Goal: Task Accomplishment & Management: Manage account settings

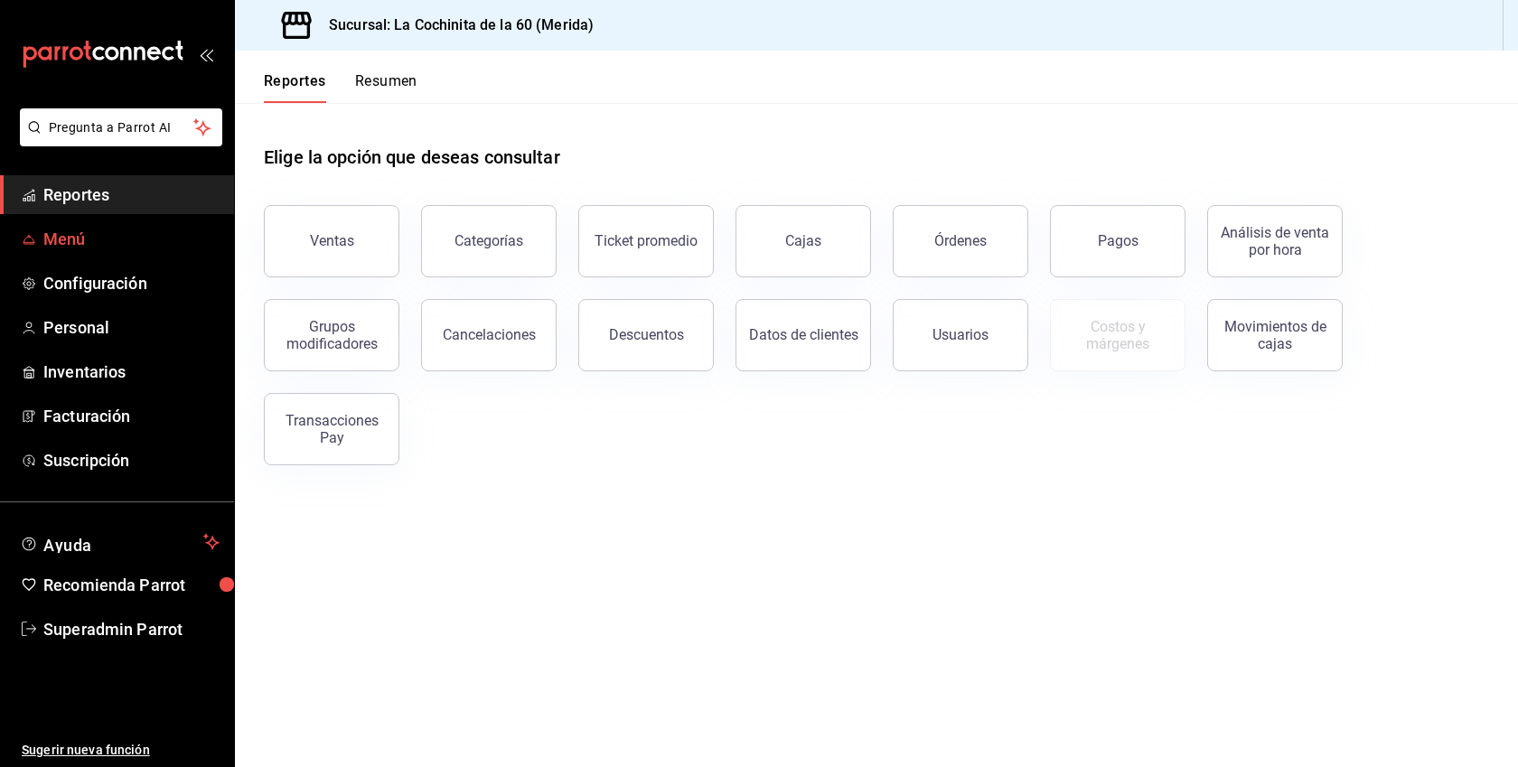
click at [124, 230] on span "Menú" at bounding box center [131, 239] width 176 height 24
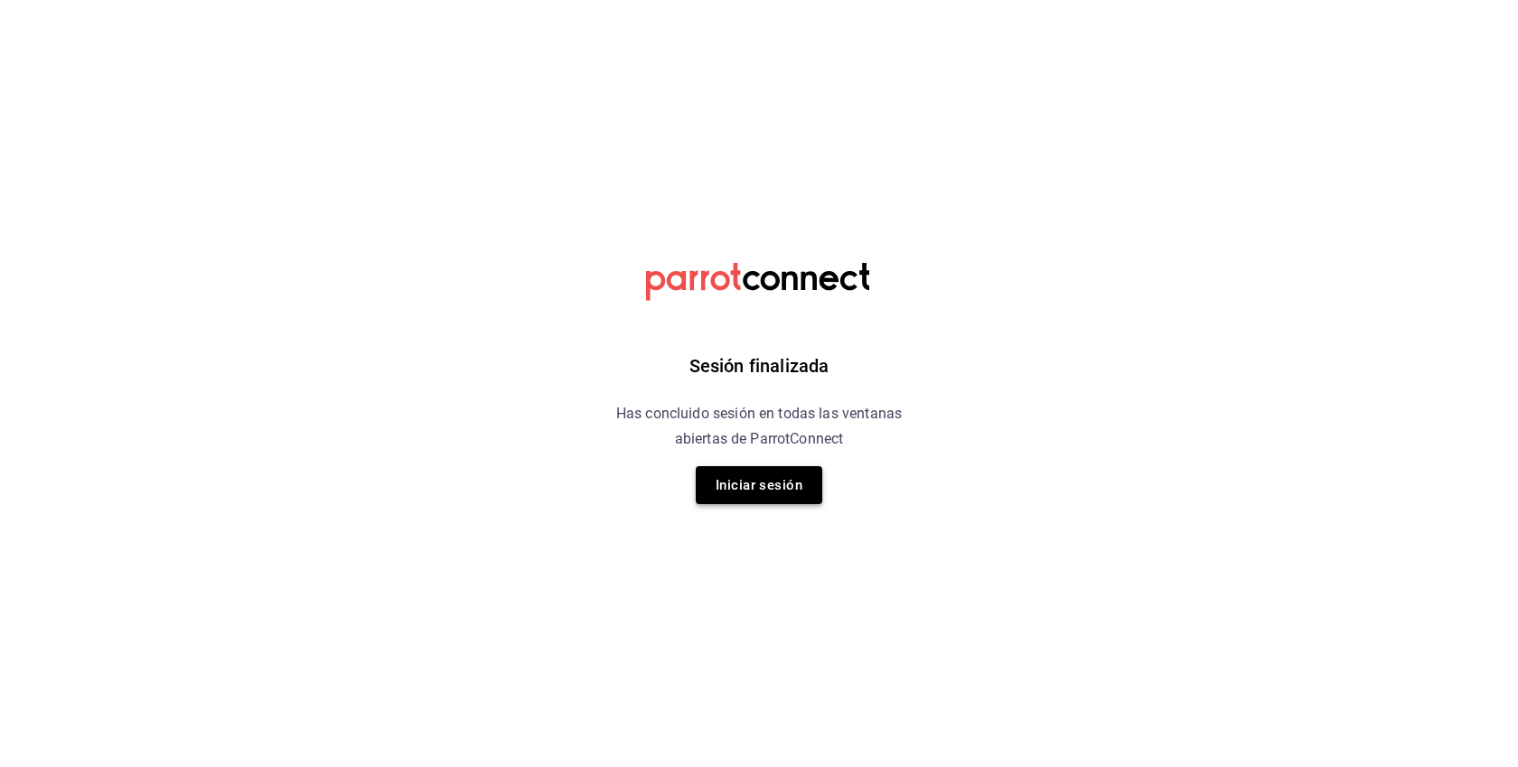
click at [776, 488] on button "Iniciar sesión" at bounding box center [759, 485] width 127 height 38
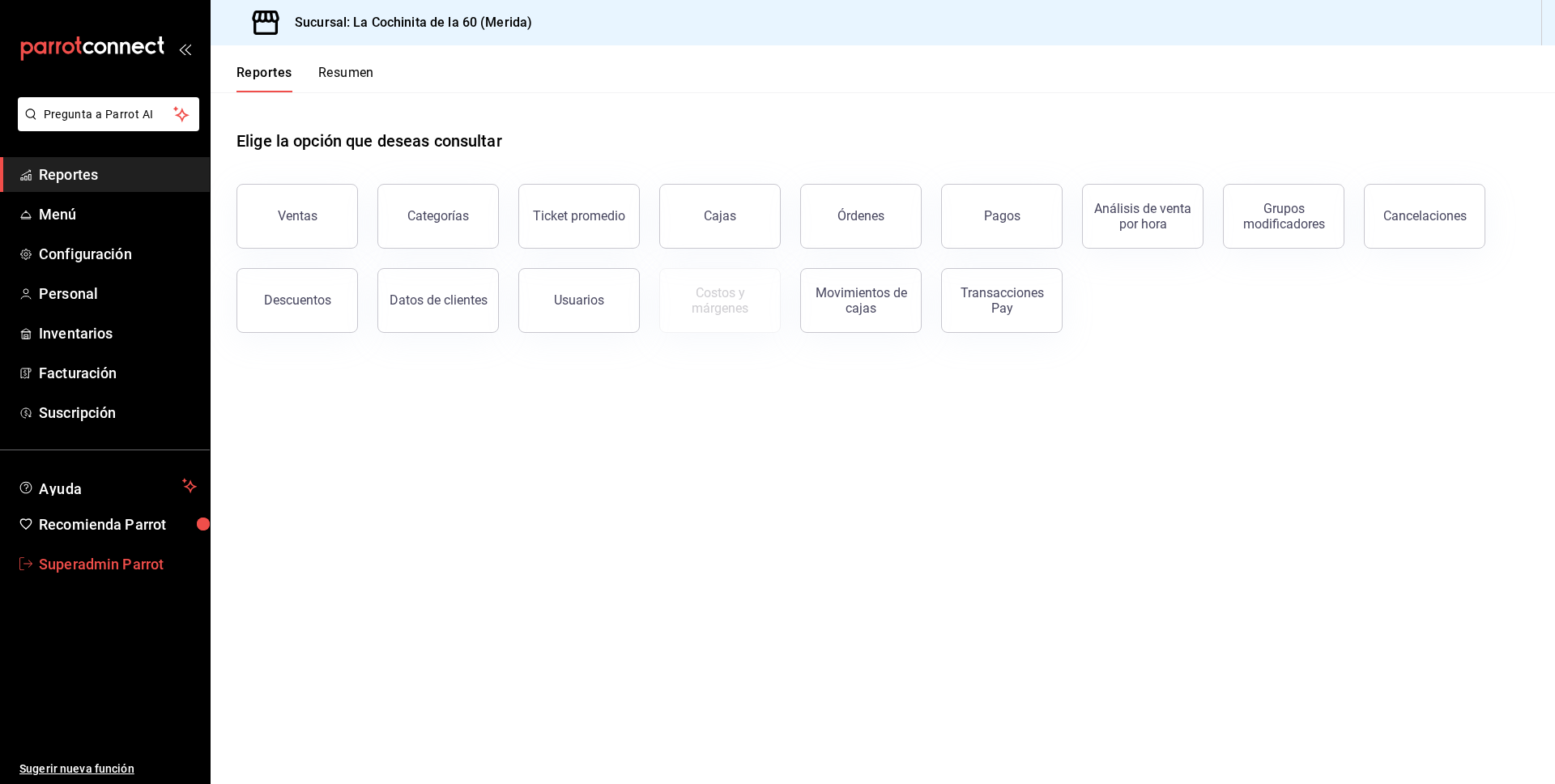
click at [105, 558] on span "Superadmin Parrot" at bounding box center [117, 564] width 158 height 22
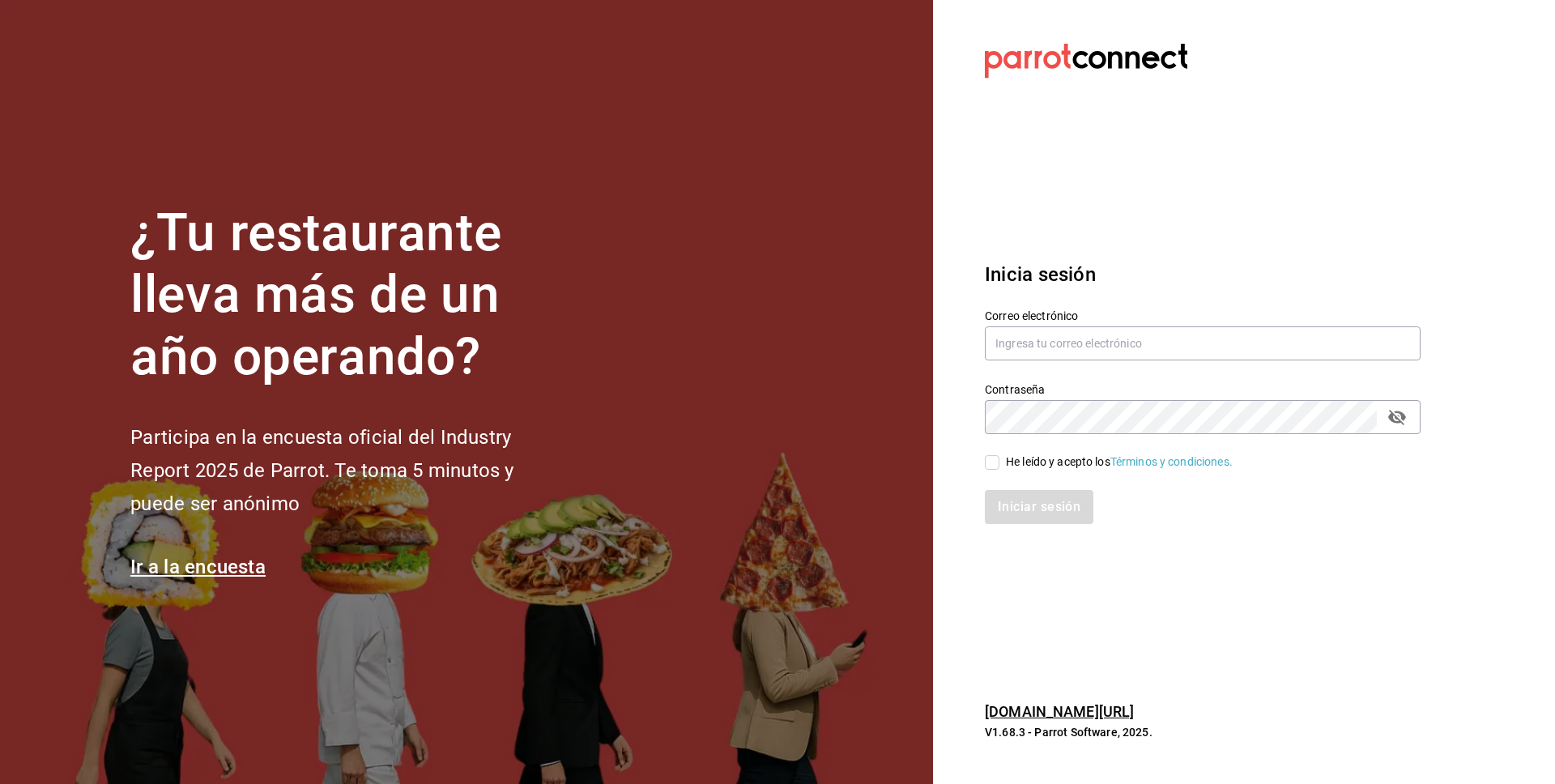
click at [1027, 323] on div "Correo electrónico" at bounding box center [1203, 335] width 436 height 55
click at [1019, 342] on input "text" at bounding box center [1203, 343] width 436 height 34
paste input "whim@cdmx.com"
type input "whim@cdmx.com"
click at [1084, 454] on div "He leído y acepto los Términos y condiciones." at bounding box center [1119, 461] width 227 height 17
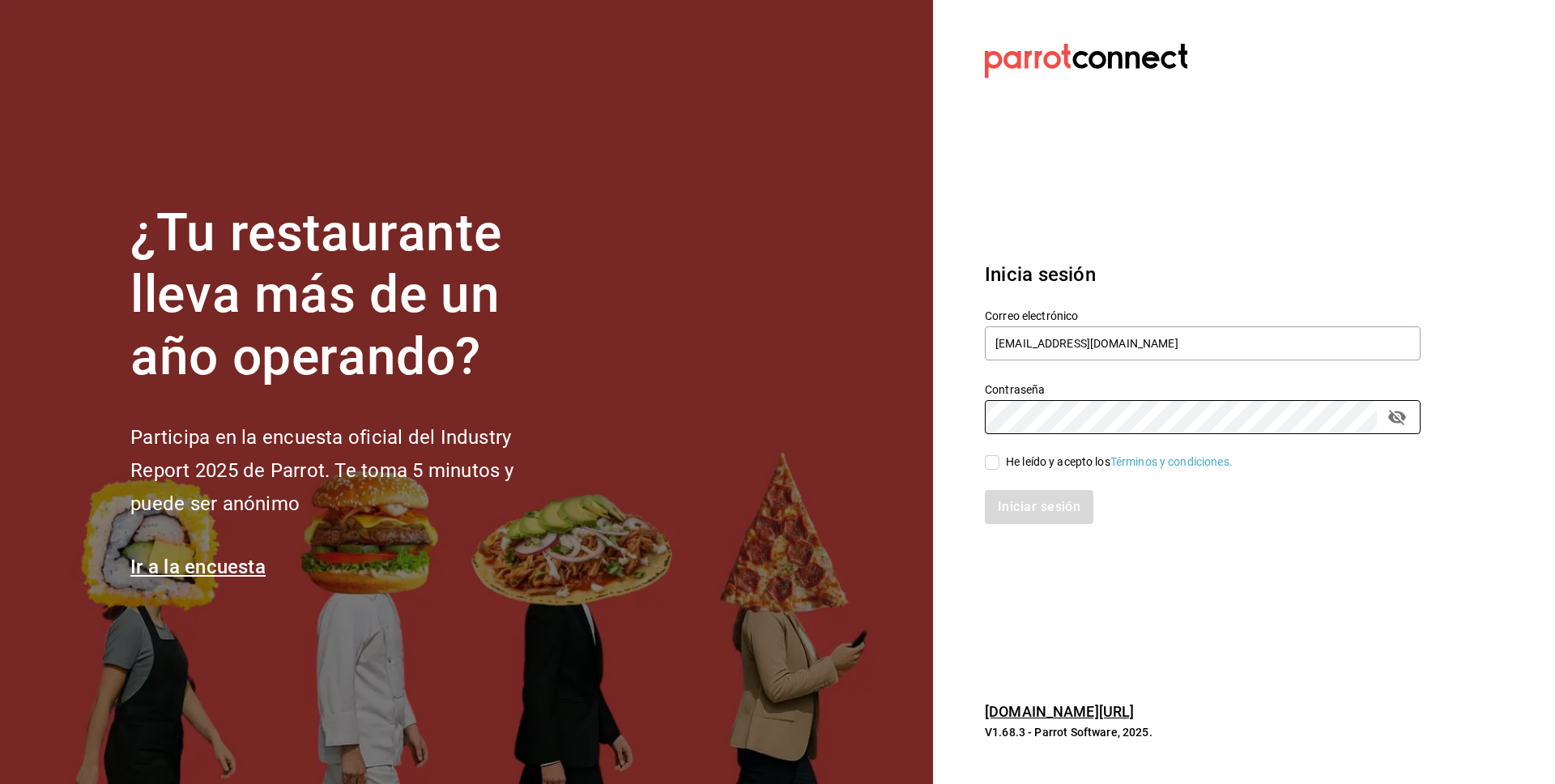
click at [999, 455] on input "He leído y acepto los Términos y condiciones." at bounding box center [992, 462] width 14 height 14
checkbox input "true"
click at [1055, 519] on button "Iniciar sesión" at bounding box center [1040, 507] width 110 height 34
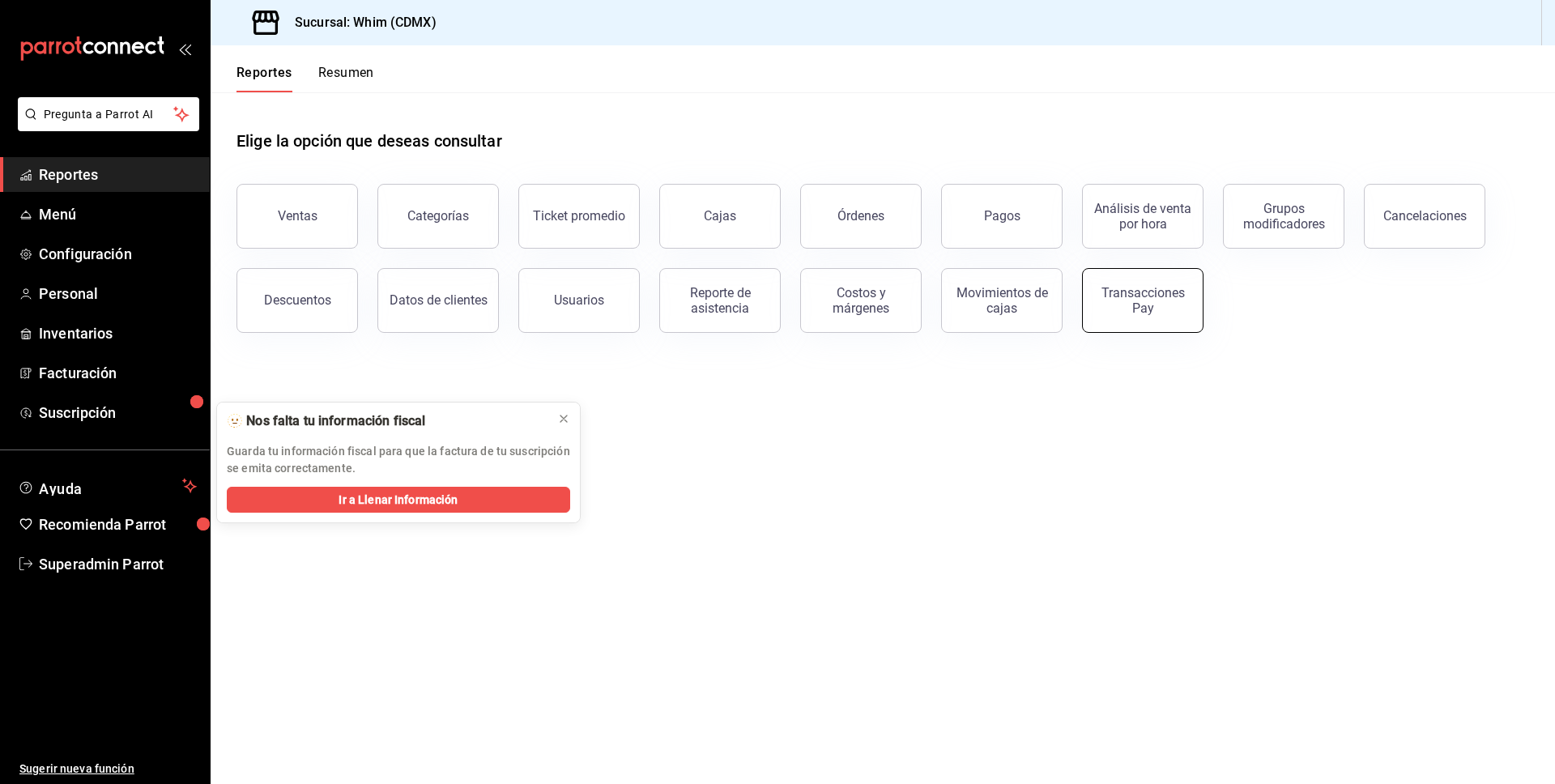
click at [1127, 301] on div "Transacciones Pay" at bounding box center [1143, 300] width 100 height 30
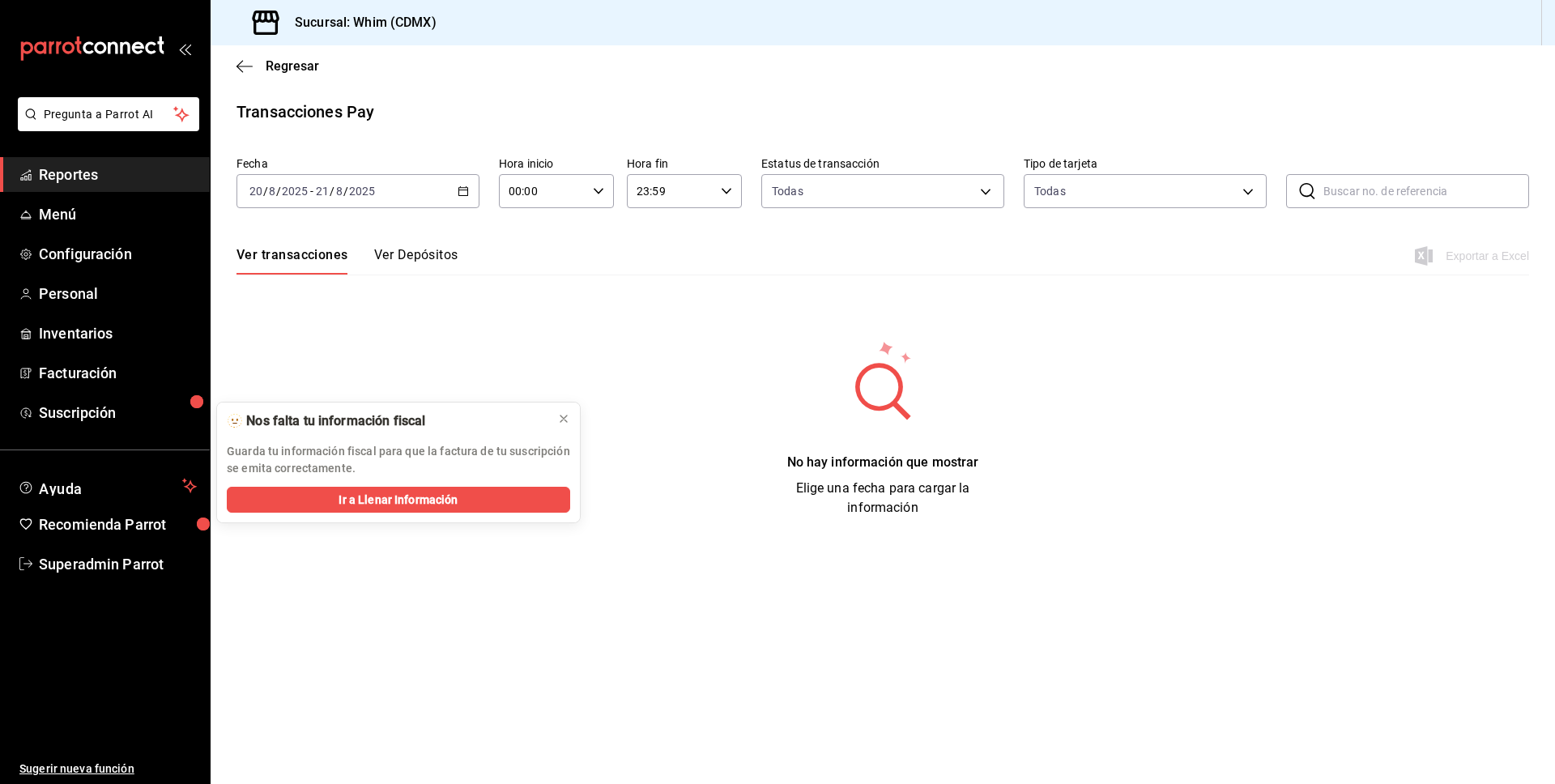
click at [405, 265] on button "Ver Depósitos" at bounding box center [416, 261] width 84 height 28
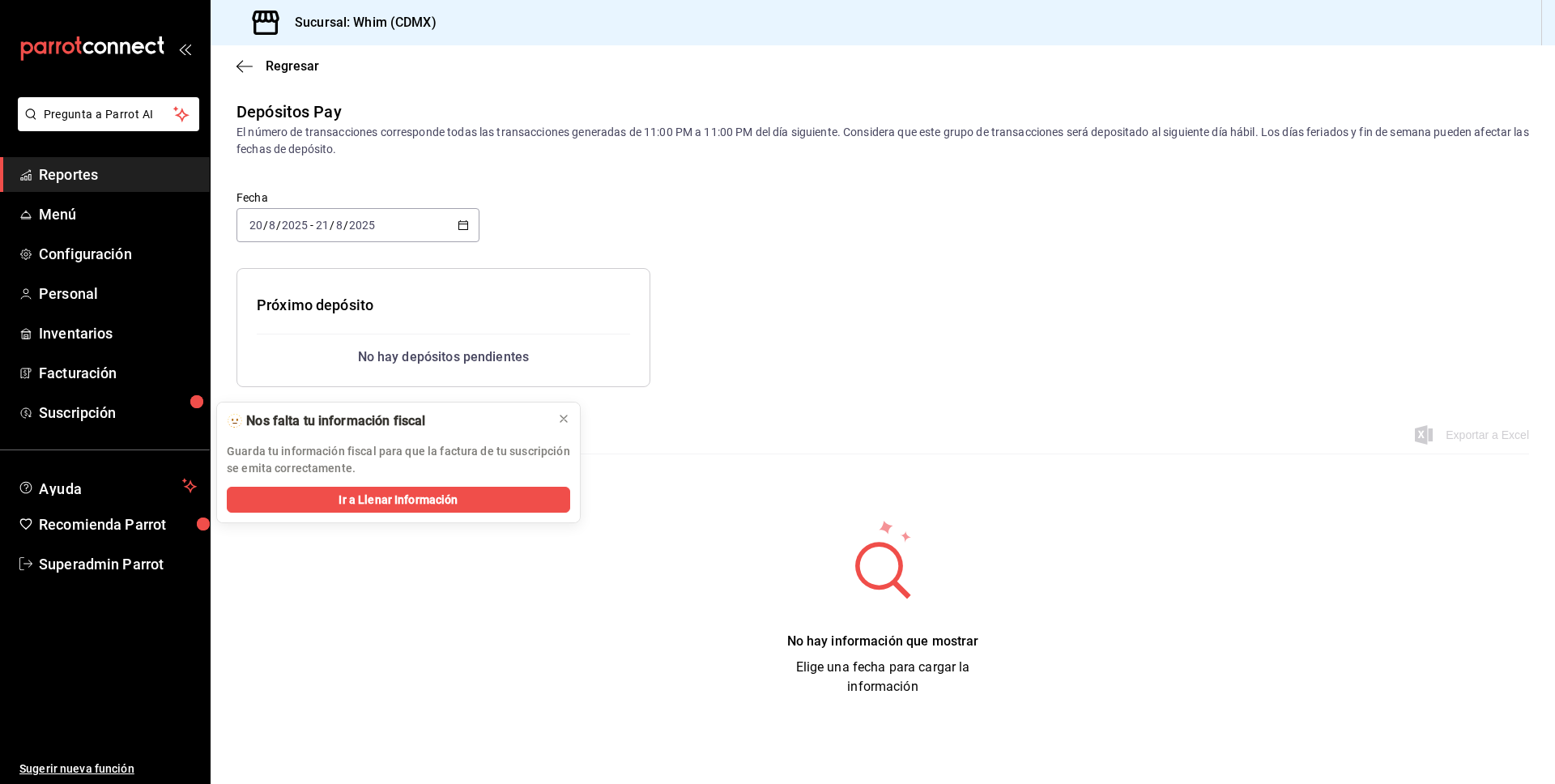
click at [462, 223] on \(Stroke\) "button" at bounding box center [463, 223] width 9 height 1
click at [309, 348] on span "Semana actual" at bounding box center [313, 347] width 125 height 17
click at [562, 418] on icon at bounding box center [564, 418] width 13 height 13
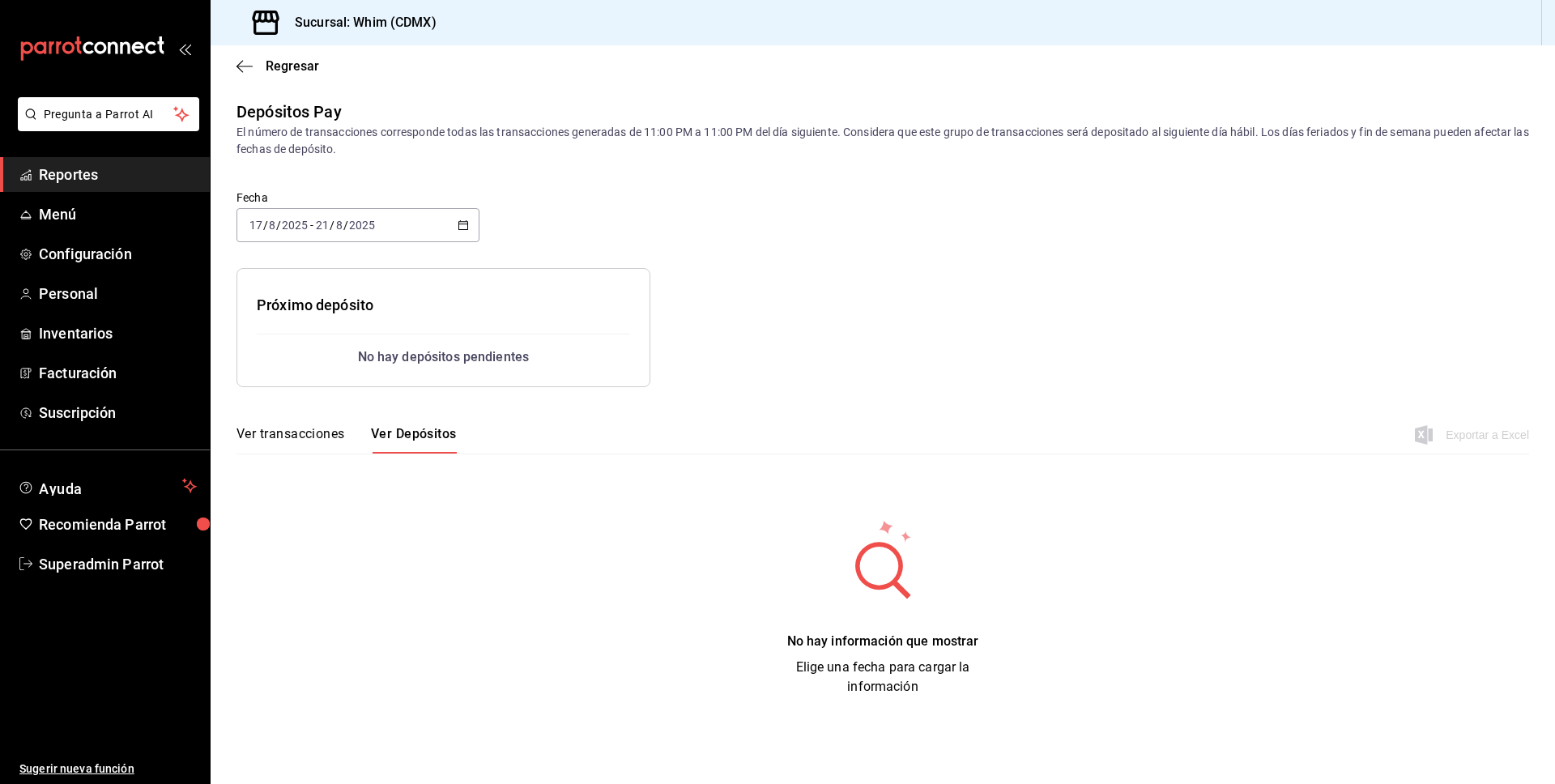
click at [68, 185] on span "Reportes" at bounding box center [117, 175] width 158 height 22
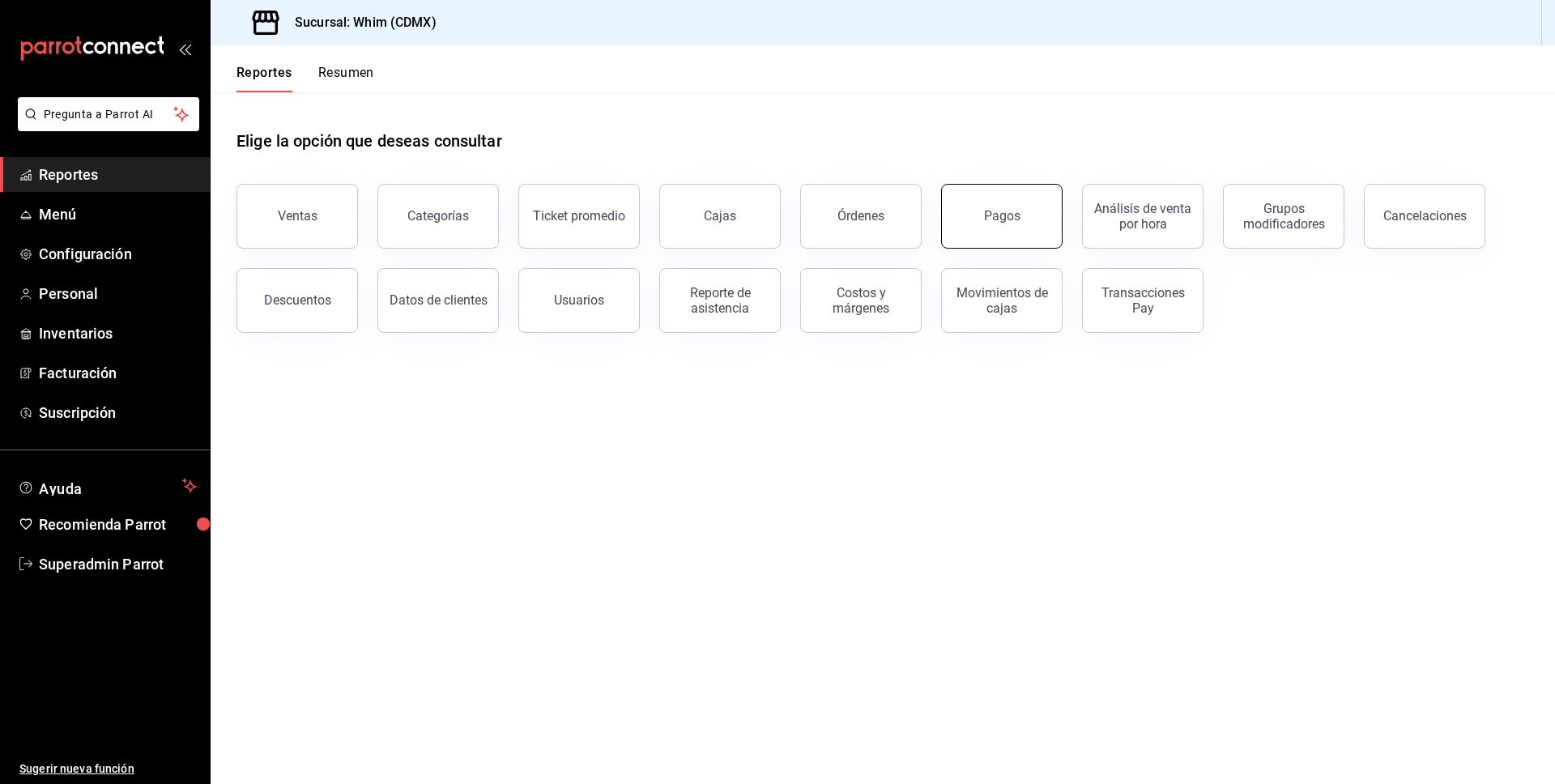
click at [977, 220] on button "Pagos" at bounding box center [1002, 216] width 122 height 65
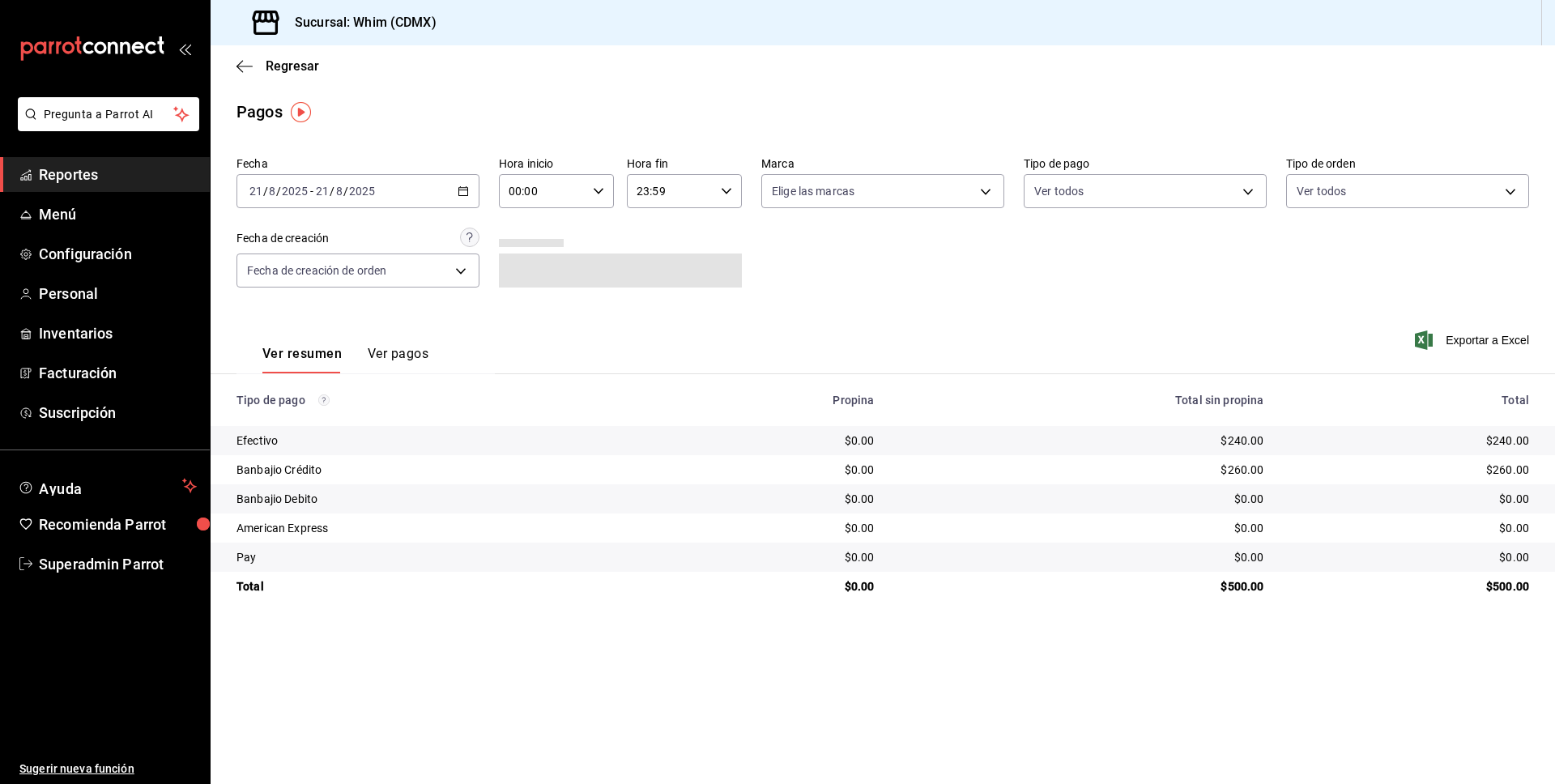
click at [412, 359] on button "Ver pagos" at bounding box center [398, 359] width 61 height 28
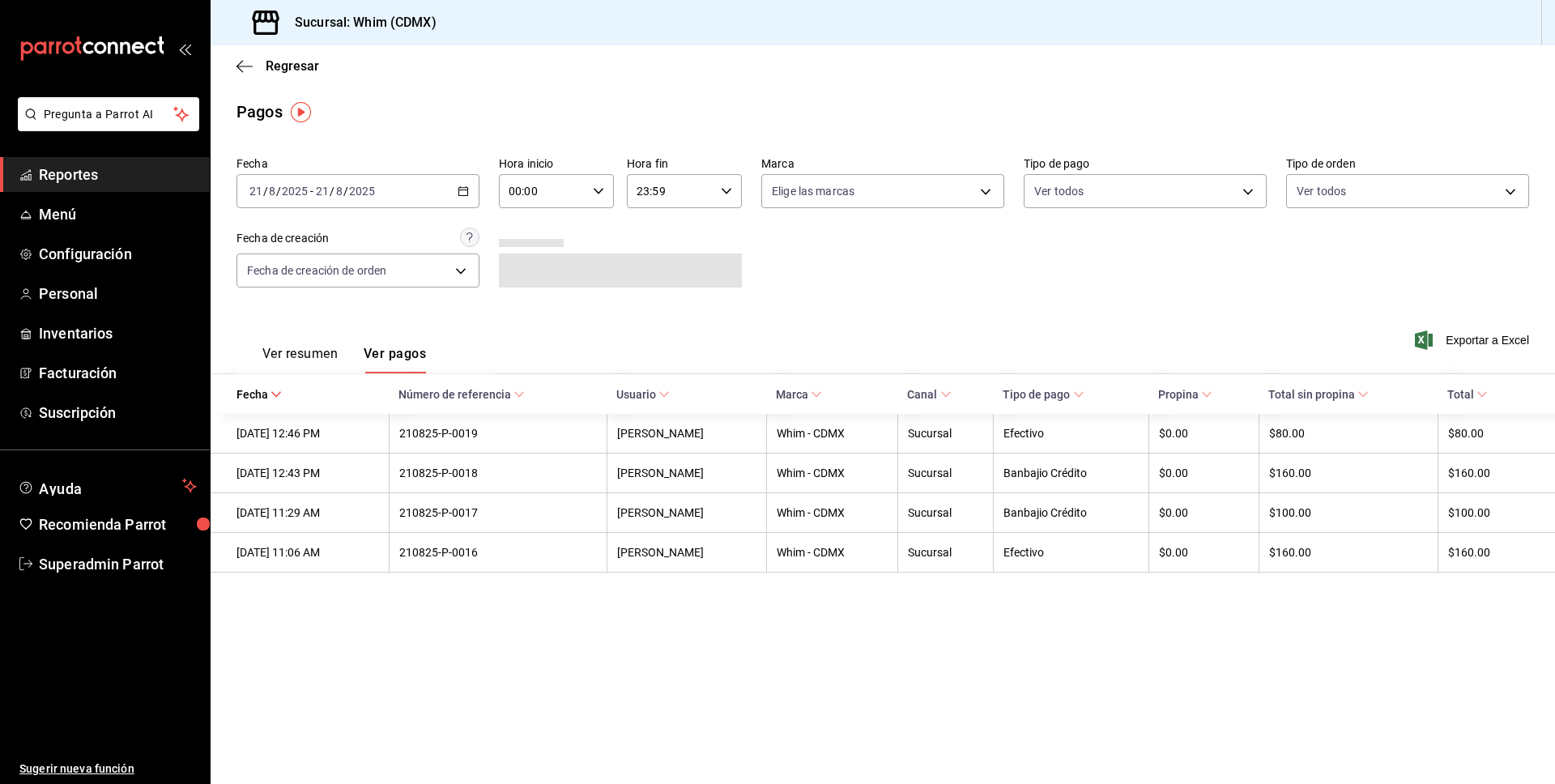
click at [450, 192] on div "2025-08-21 21 / 8 / 2025 - 2025-08-21 21 / 8 / 2025" at bounding box center [358, 191] width 243 height 34
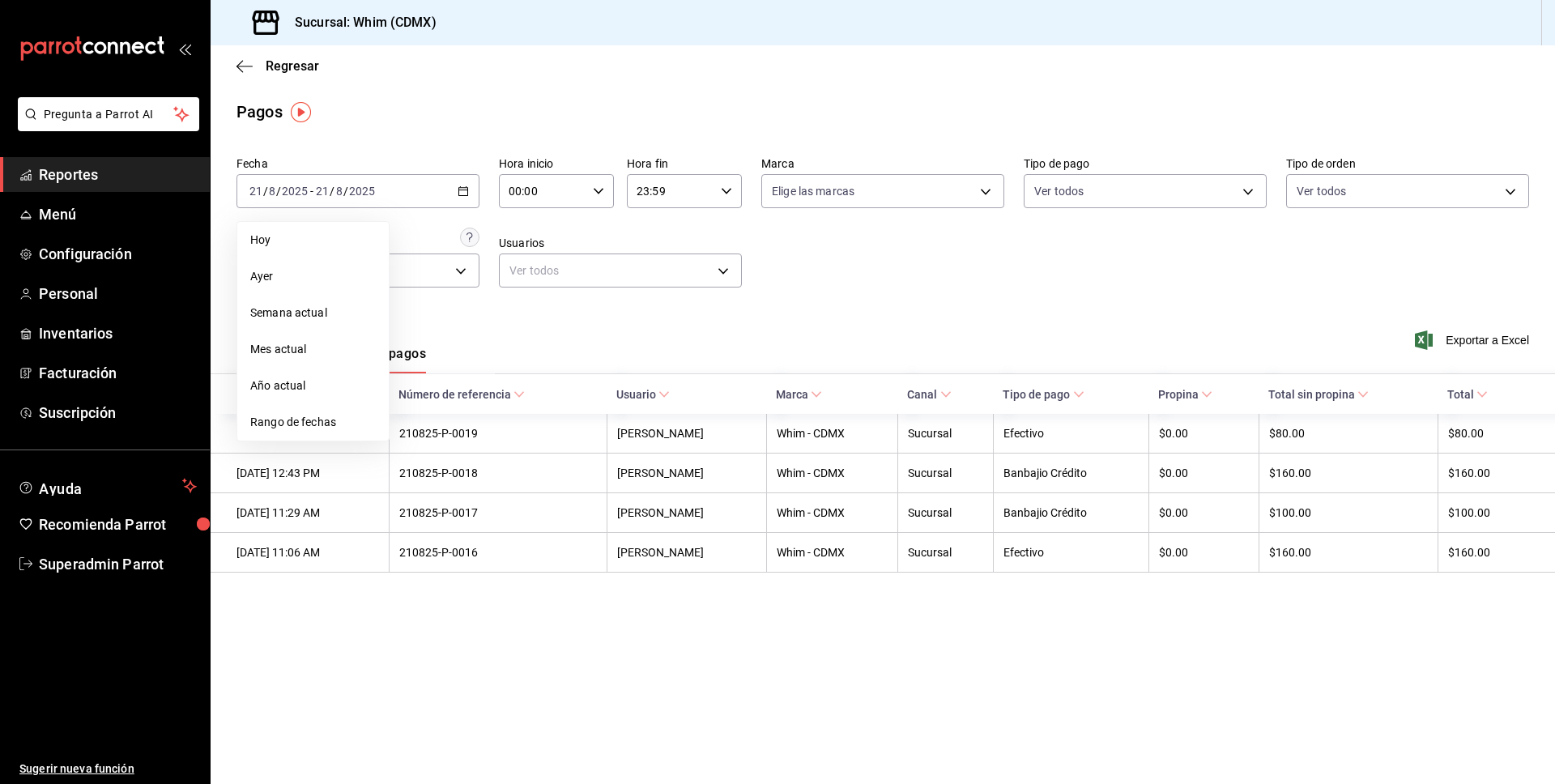
click at [309, 323] on li "Semana actual" at bounding box center [313, 313] width 151 height 37
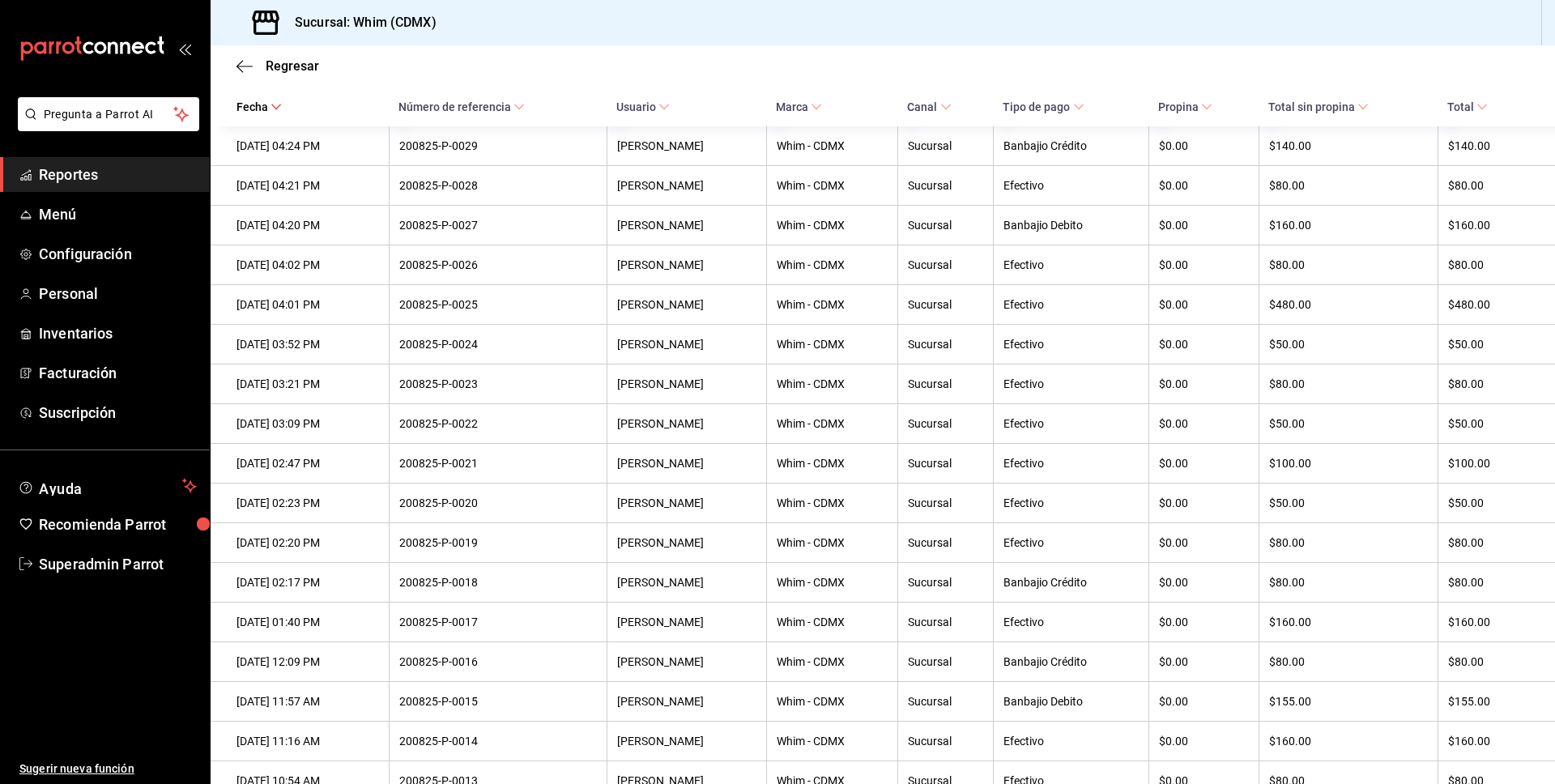
scroll to position [1243, 0]
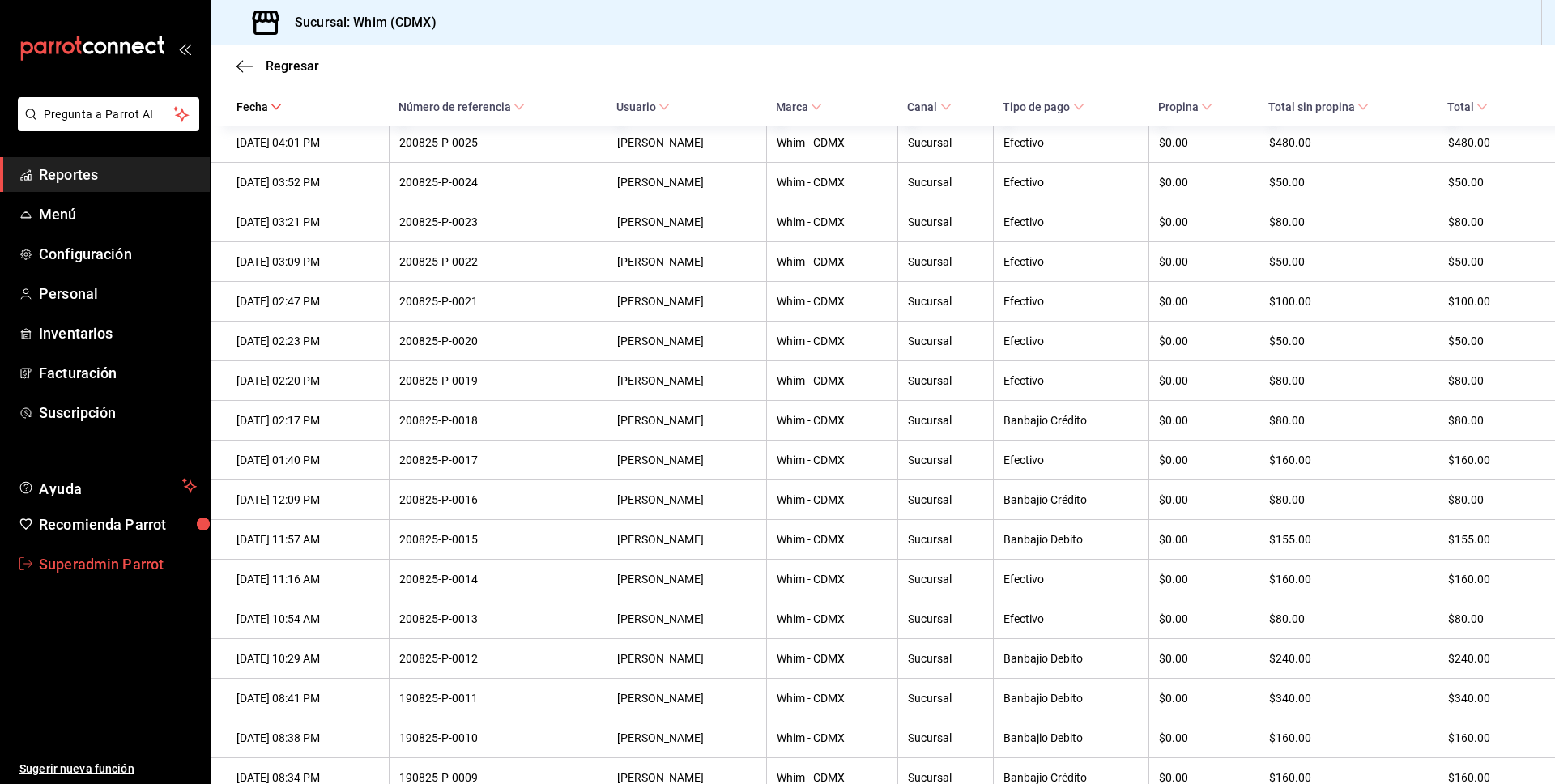
click at [107, 558] on span "Superadmin Parrot" at bounding box center [117, 564] width 158 height 22
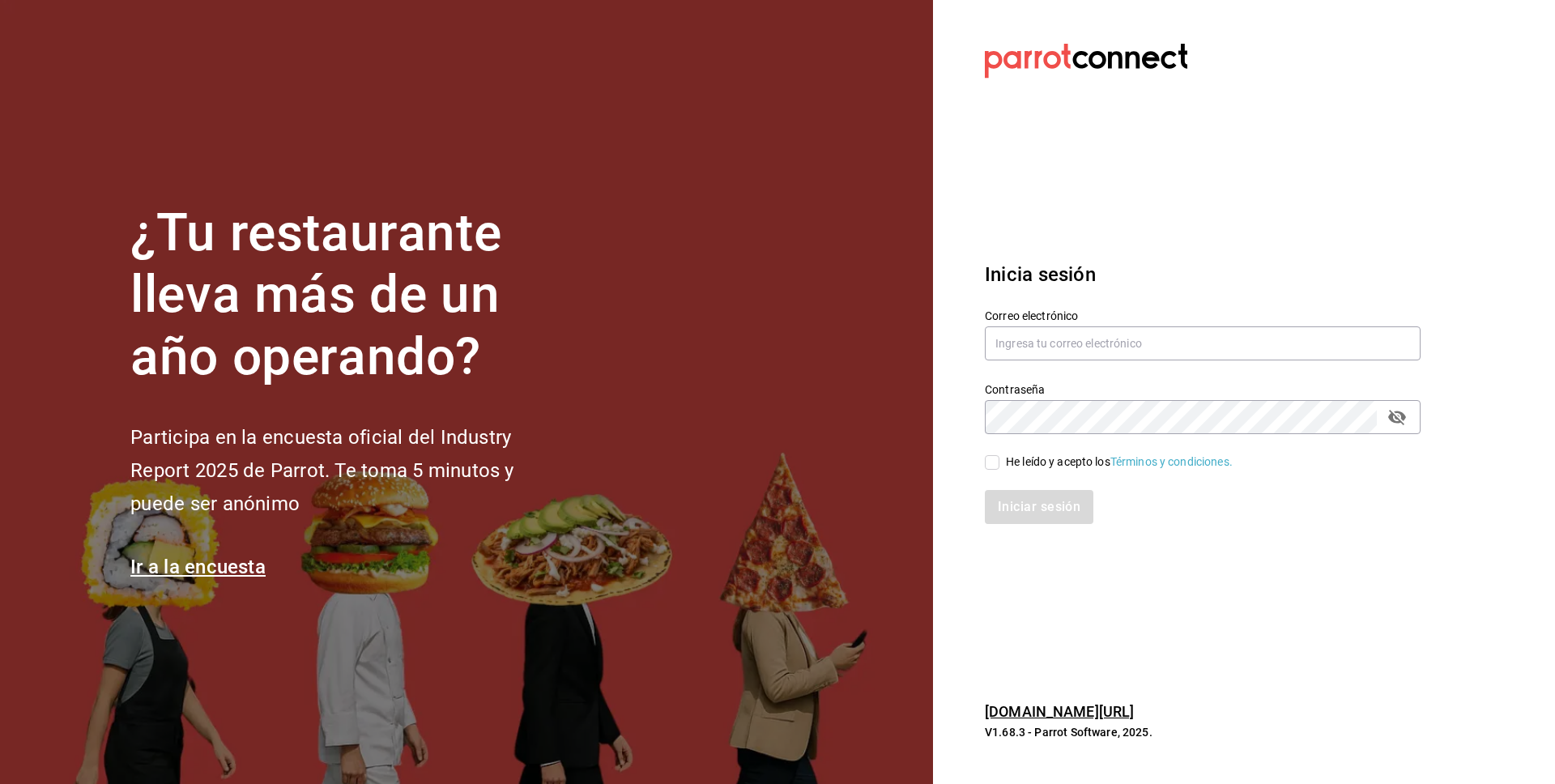
click at [1033, 456] on div "He leído y acepto los Términos y condiciones." at bounding box center [1119, 461] width 227 height 17
click at [999, 456] on input "He leído y acepto los Términos y condiciones." at bounding box center [992, 462] width 14 height 14
checkbox input "true"
click at [1047, 352] on input "text" at bounding box center [1203, 343] width 436 height 34
paste input "recadoazul@merida.com"
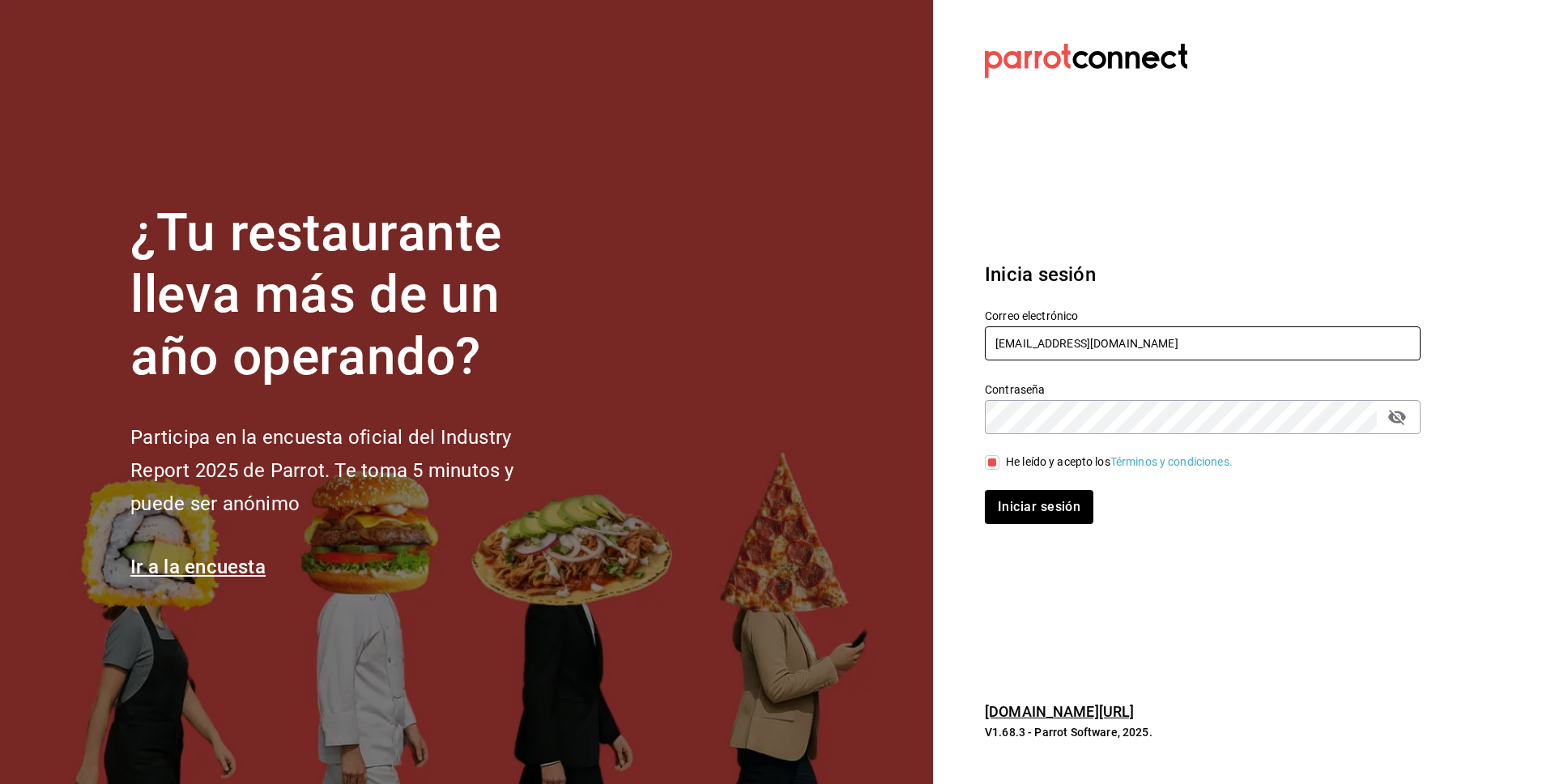
type input "recadoazul@merida.com"
click at [1076, 518] on button "Iniciar sesión" at bounding box center [1040, 507] width 110 height 34
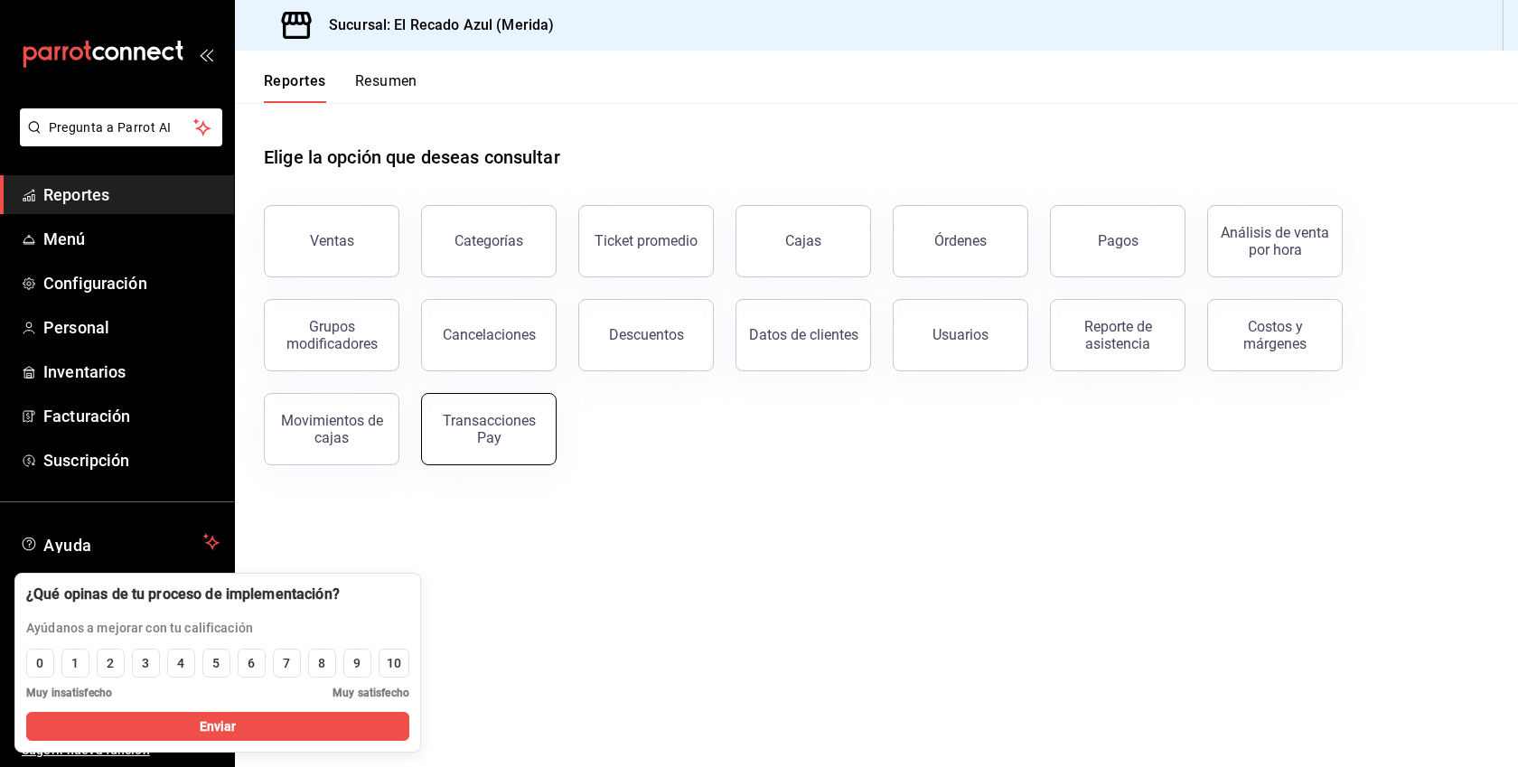
click at [502, 424] on div "Transacciones Pay" at bounding box center [489, 429] width 112 height 34
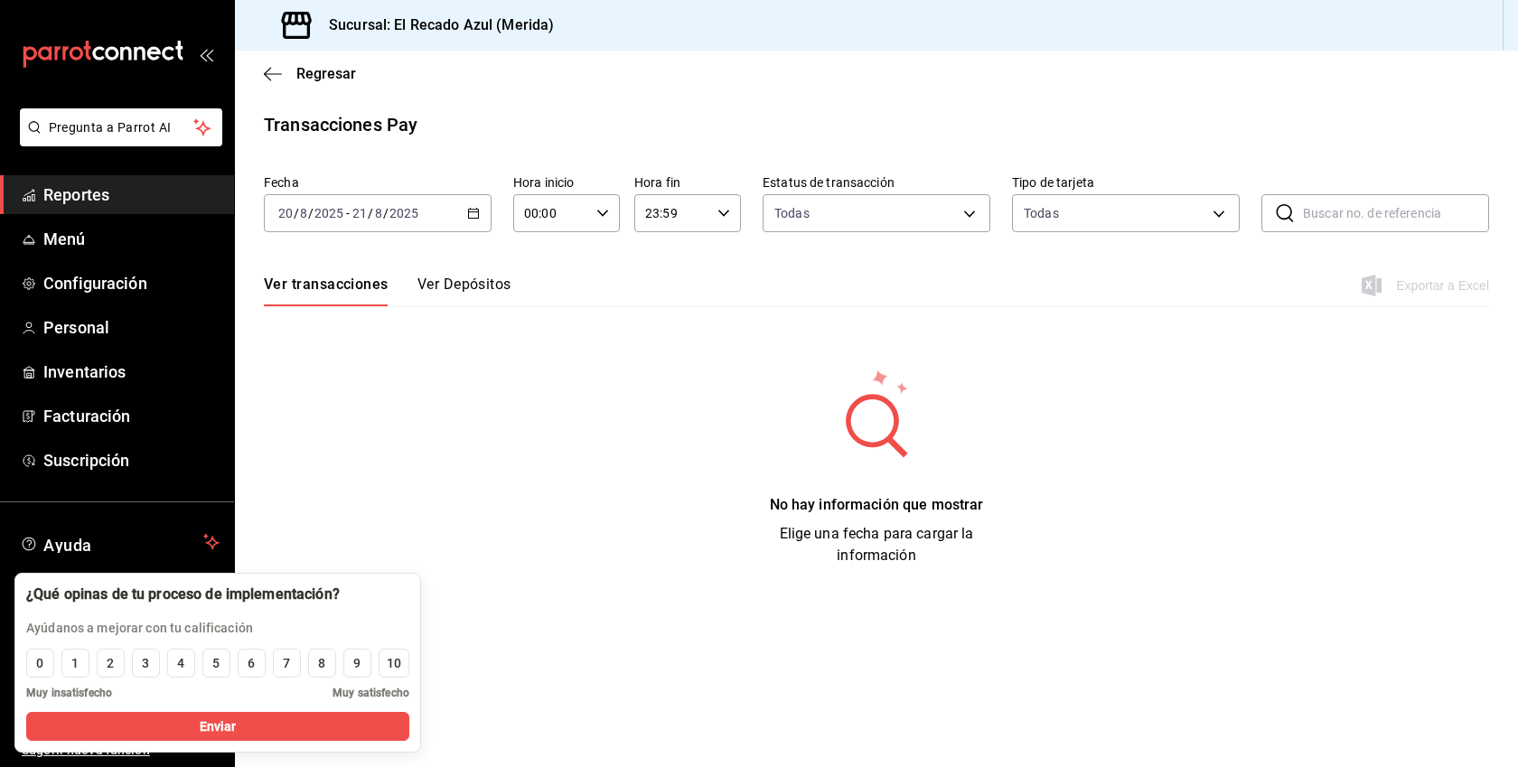
click at [486, 277] on button "Ver Depósitos" at bounding box center [464, 291] width 94 height 31
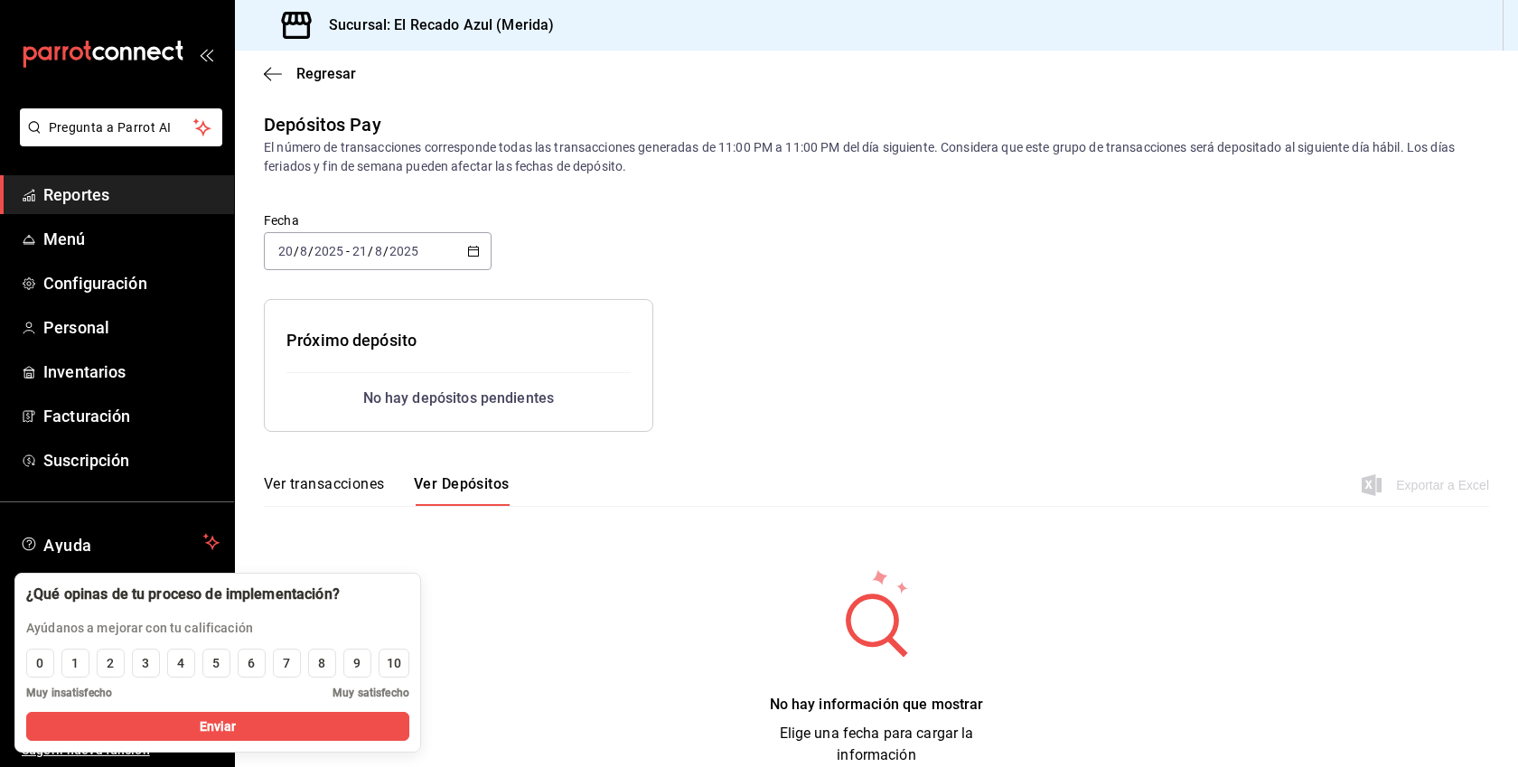
click at [473, 243] on div "2025-08-20 20 / 8 / 2025 - 2025-08-21 21 / 8 / 2025" at bounding box center [378, 251] width 228 height 38
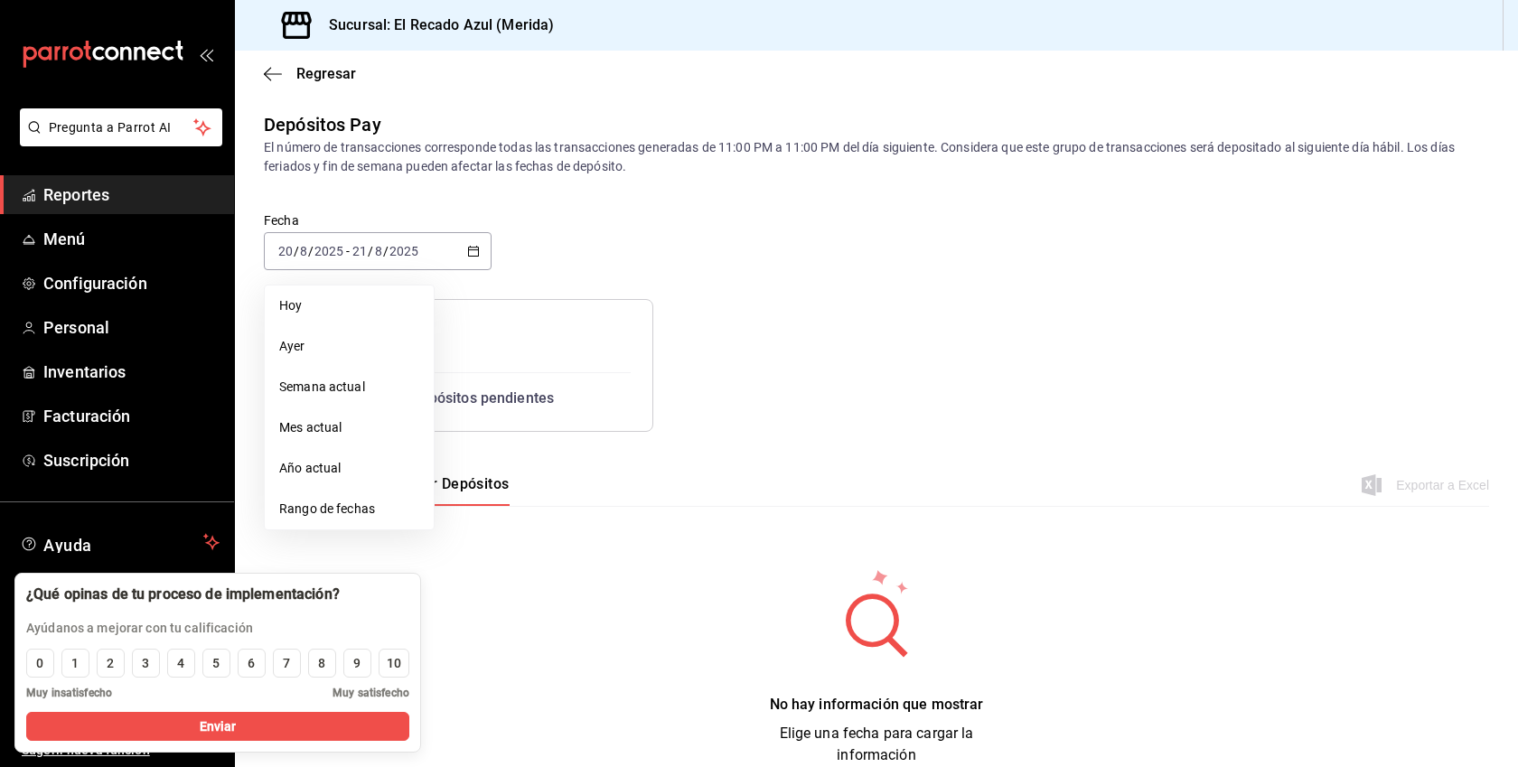
click at [99, 176] on link "Reportes" at bounding box center [117, 194] width 234 height 39
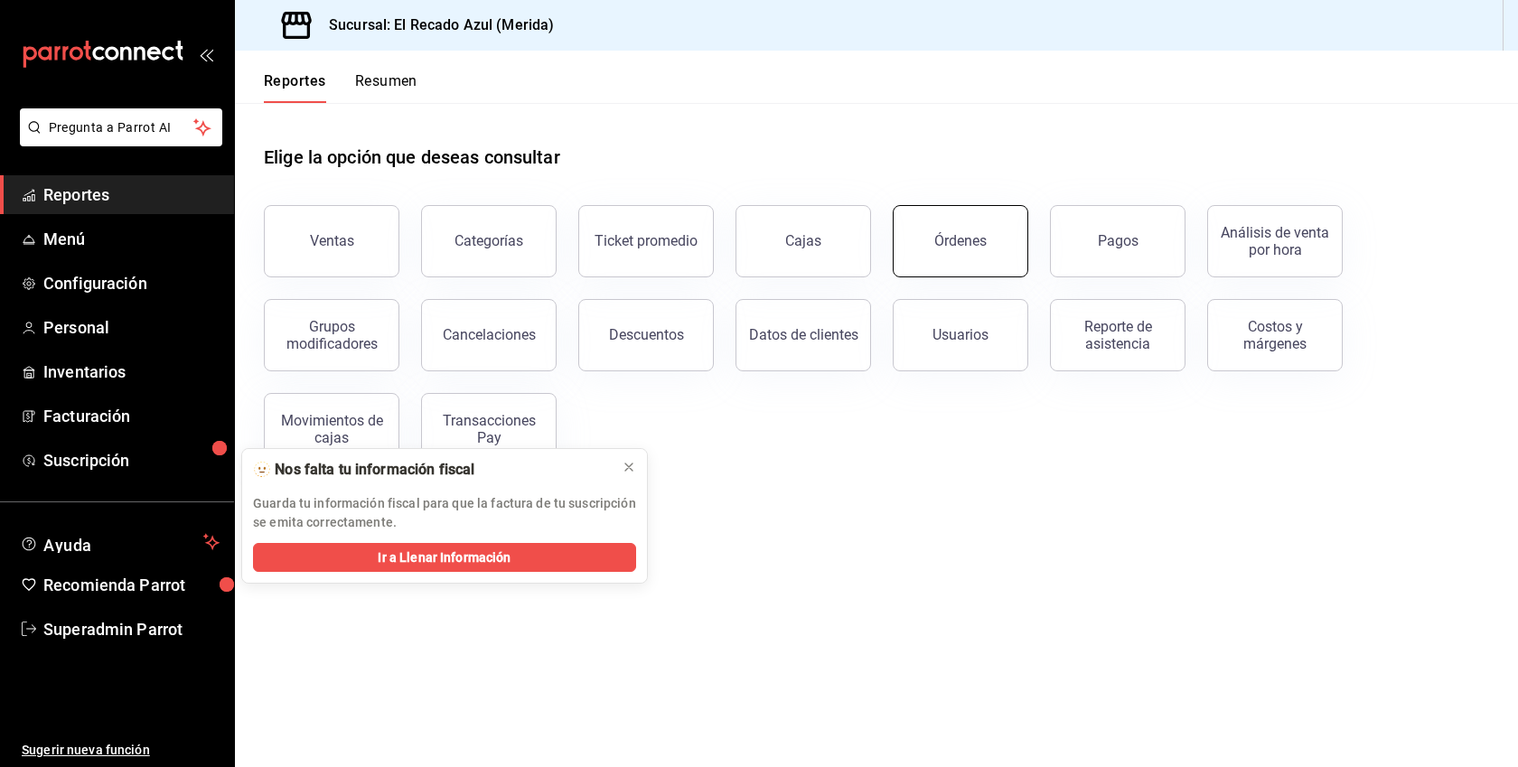
click at [904, 229] on button "Órdenes" at bounding box center [961, 241] width 136 height 72
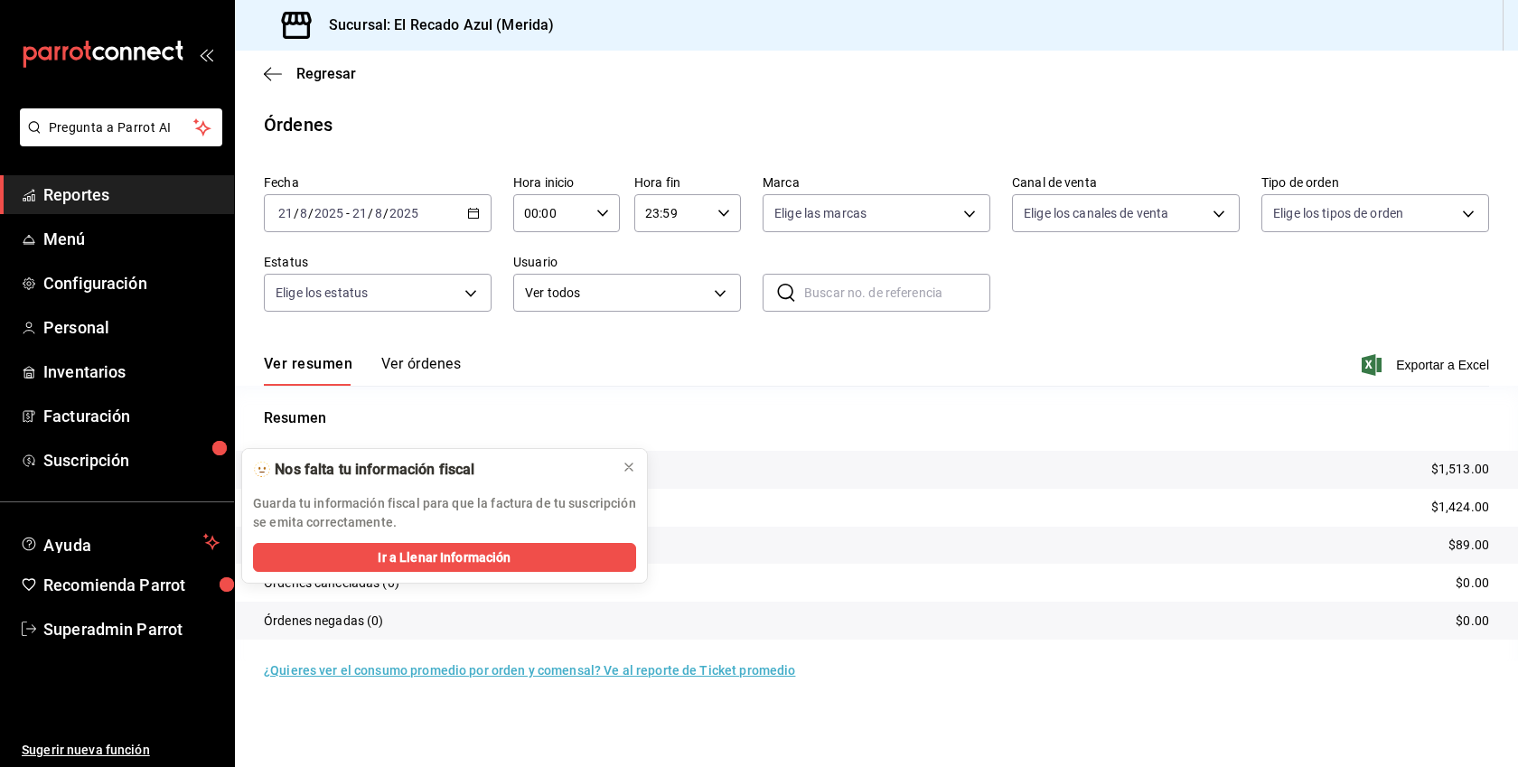
click at [440, 350] on div "Ver resumen Ver órdenes Exportar a Excel" at bounding box center [876, 359] width 1225 height 52
click at [429, 364] on button "Ver órdenes" at bounding box center [421, 370] width 80 height 31
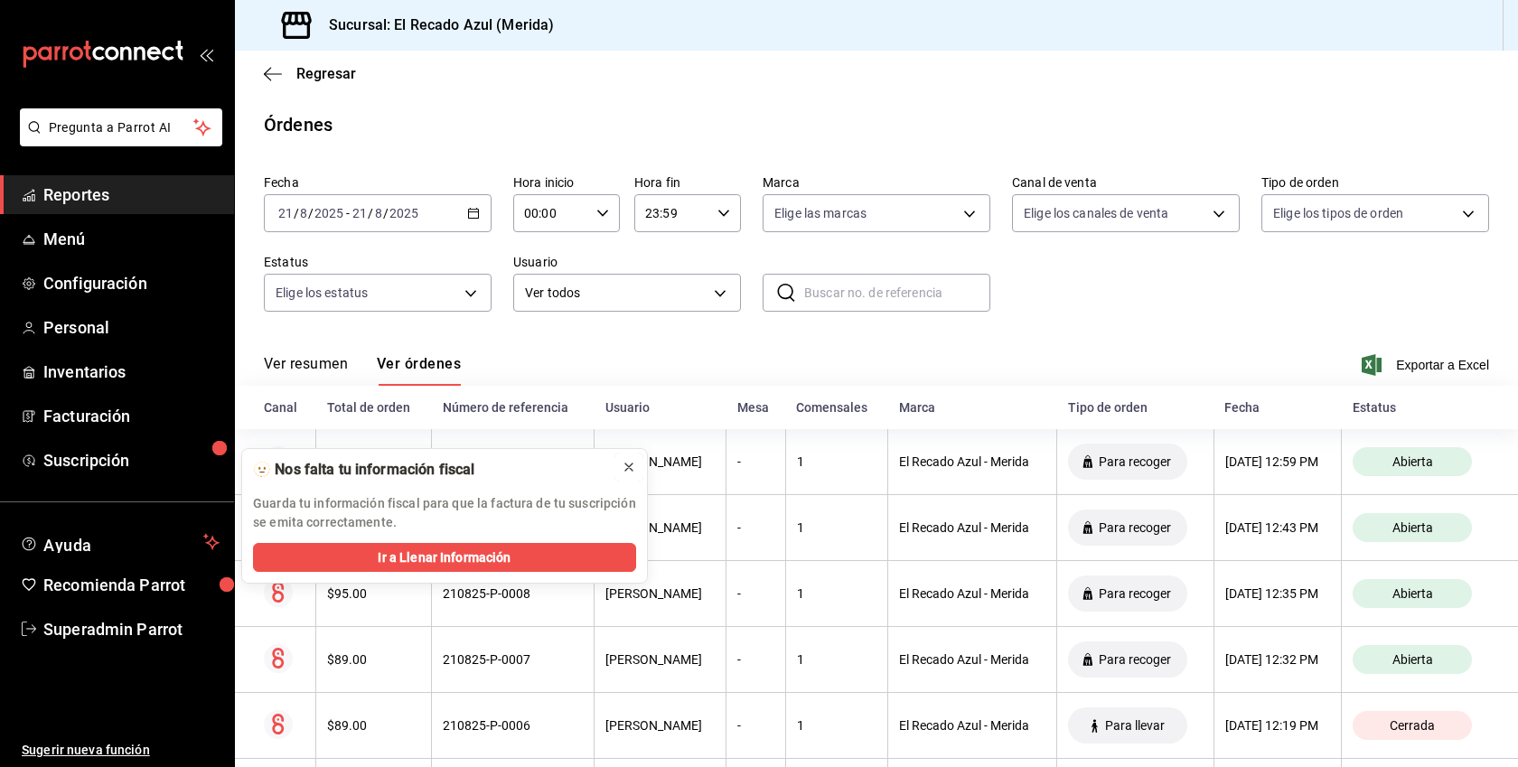
click at [633, 467] on icon at bounding box center [629, 467] width 14 height 14
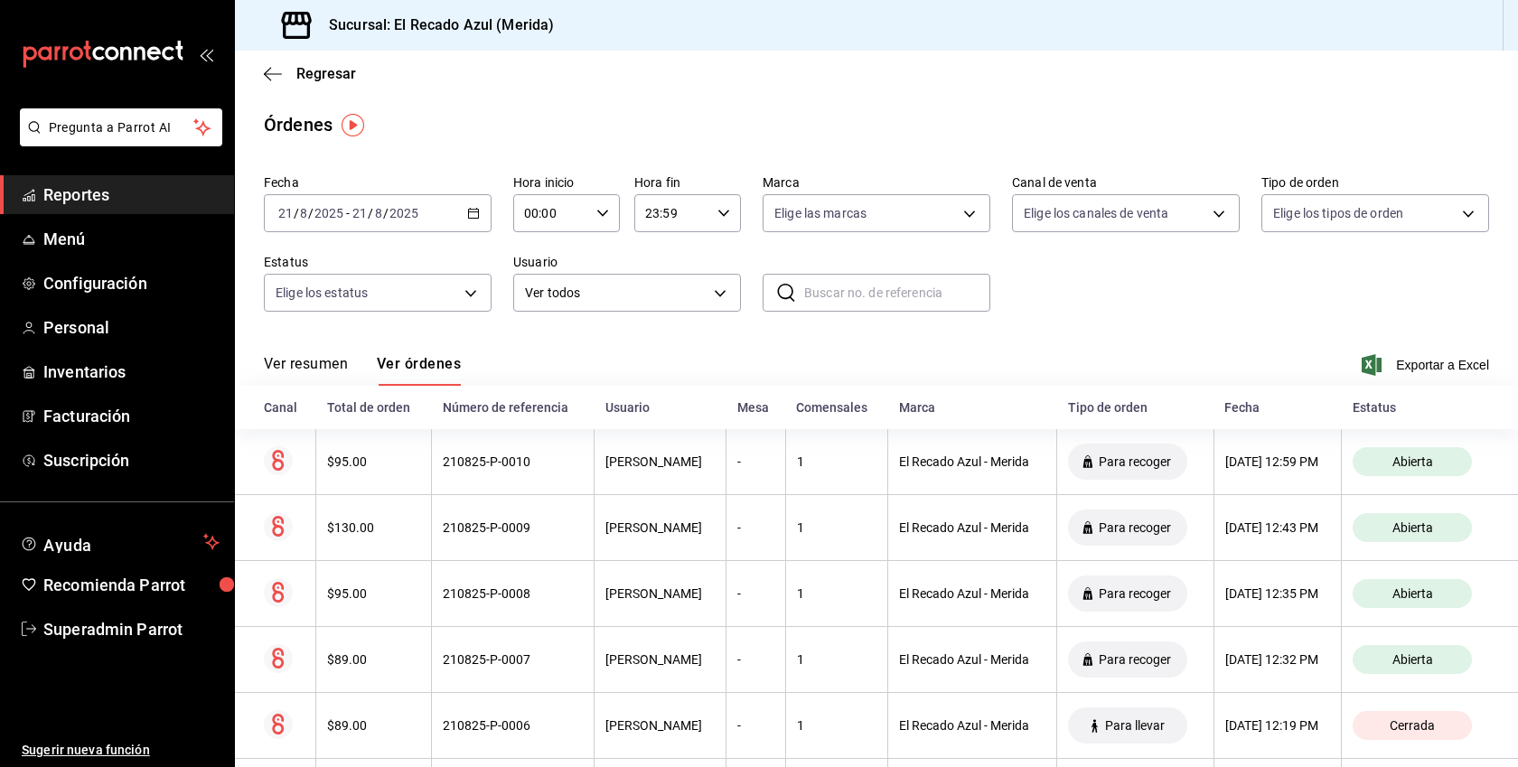
click at [100, 185] on span "Reportes" at bounding box center [131, 195] width 176 height 24
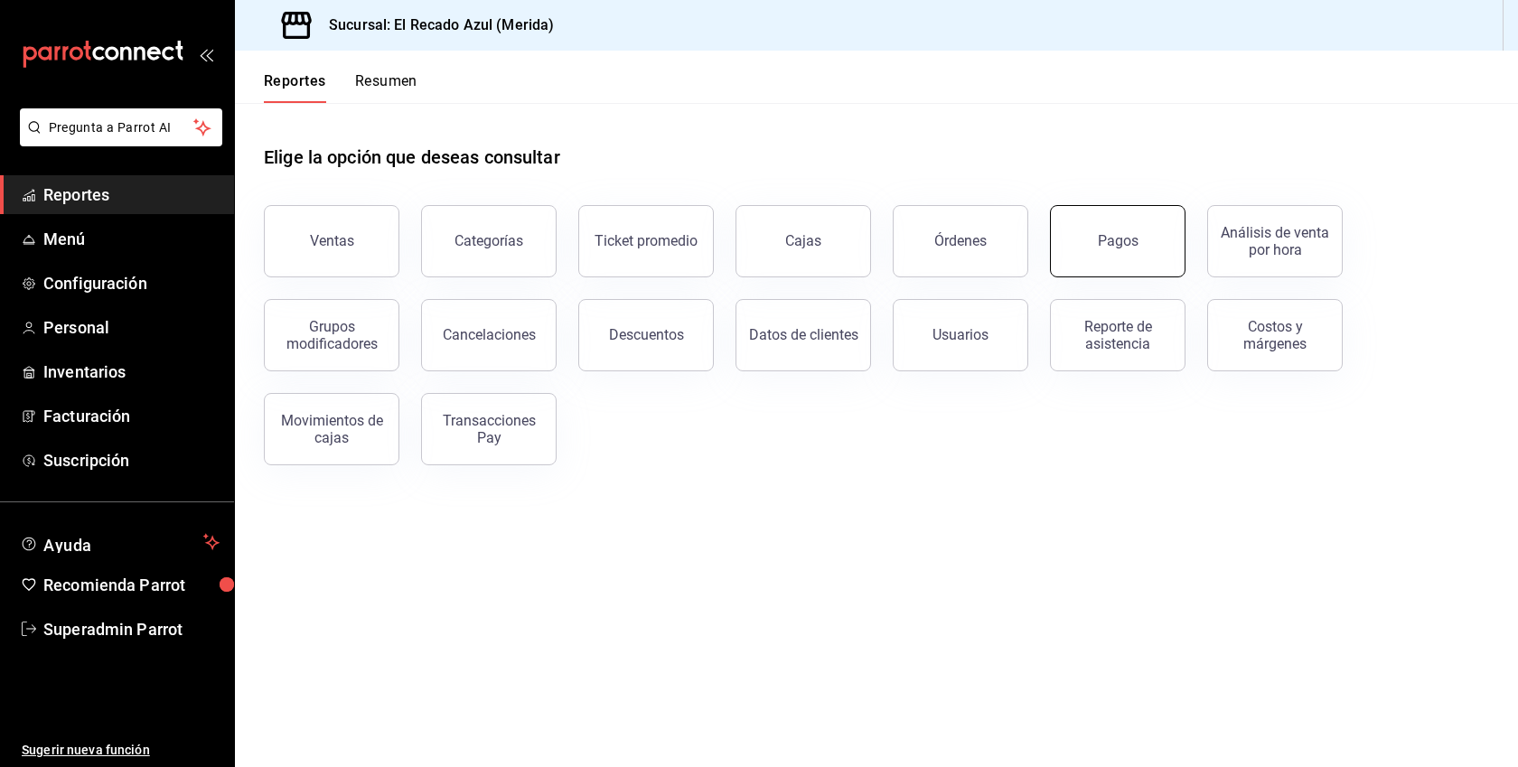
click at [1096, 240] on button "Pagos" at bounding box center [1118, 241] width 136 height 72
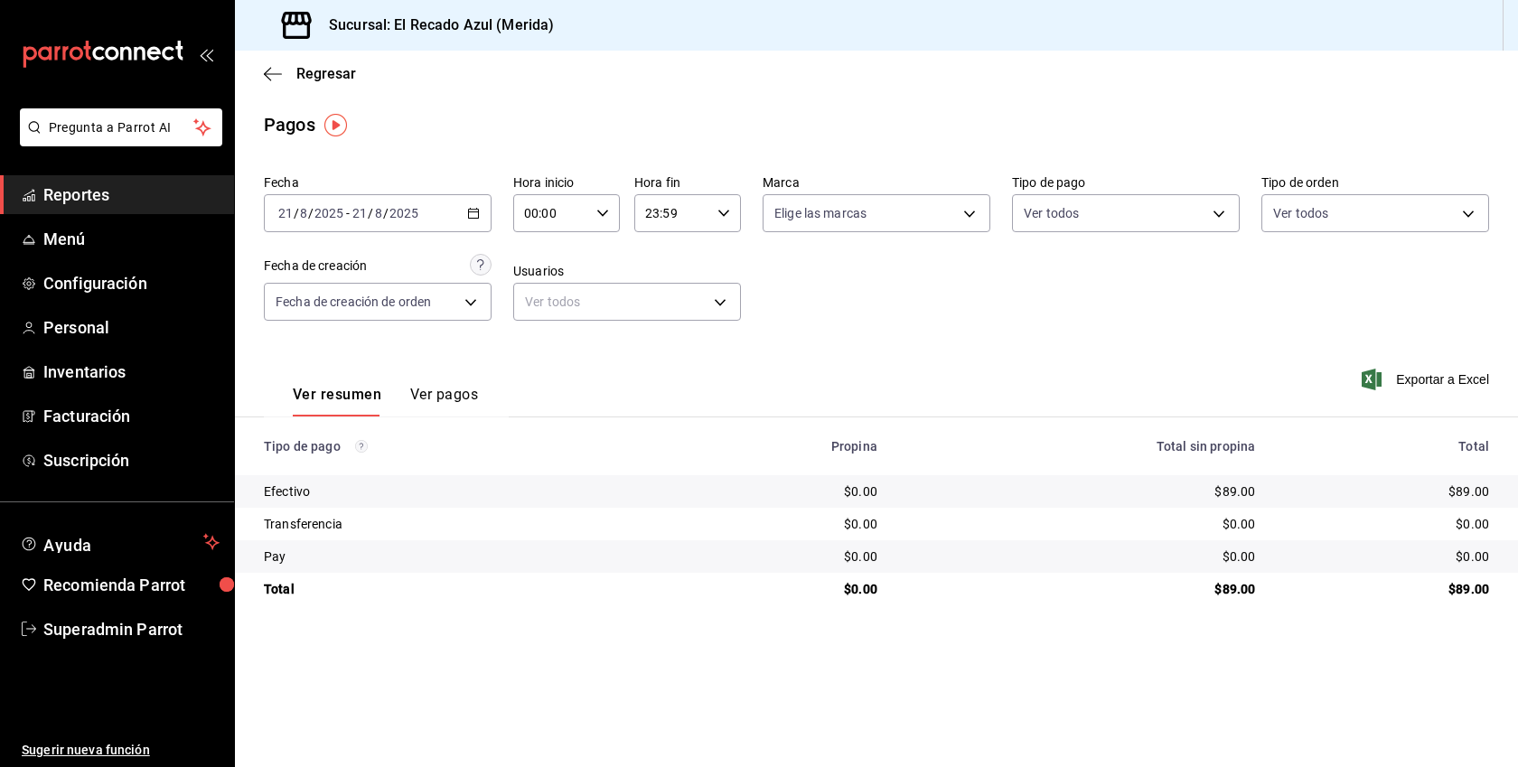
click at [449, 387] on button "Ver pagos" at bounding box center [444, 401] width 68 height 31
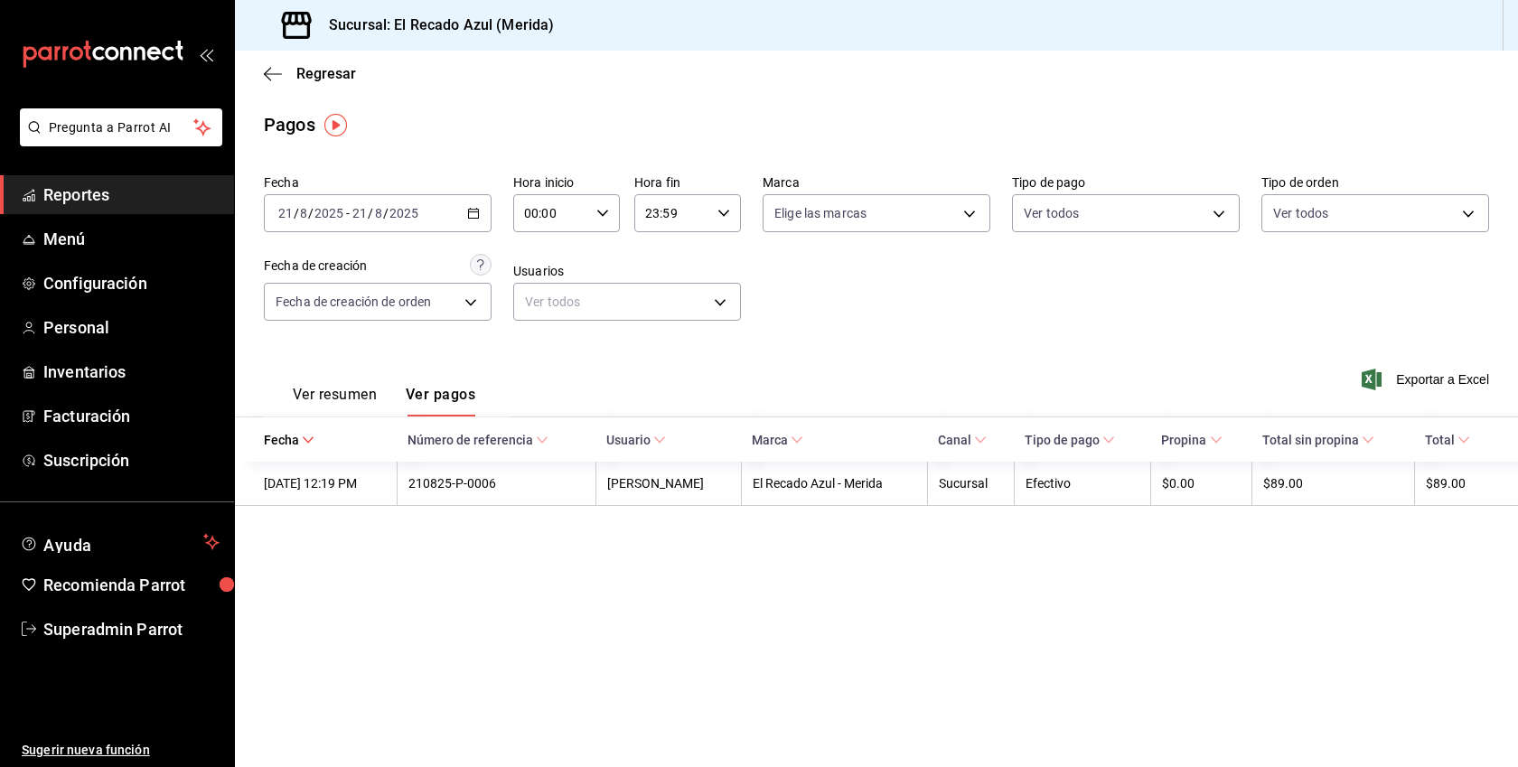
click at [477, 219] on icon "button" at bounding box center [473, 213] width 13 height 13
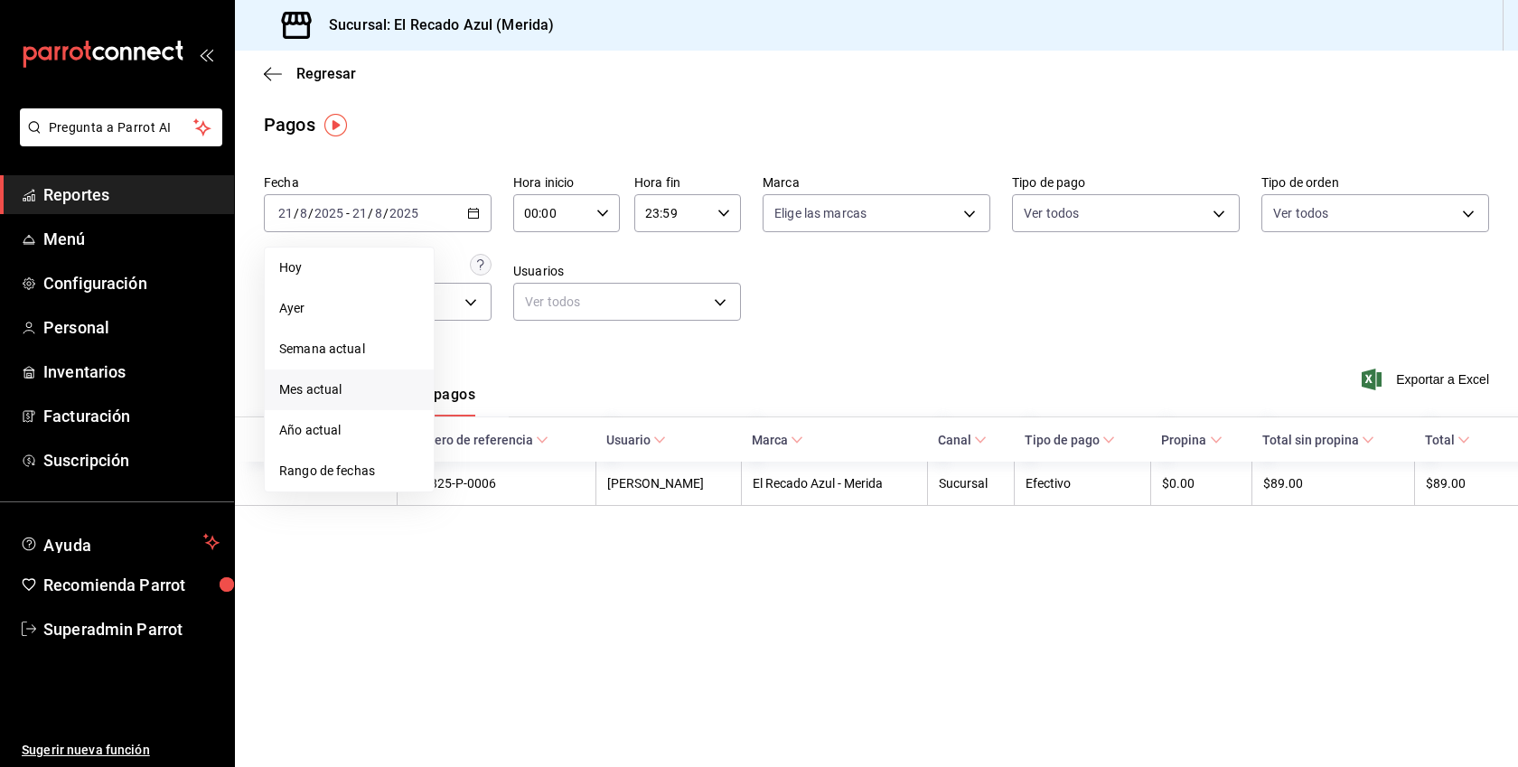
click at [353, 390] on span "Mes actual" at bounding box center [349, 389] width 140 height 19
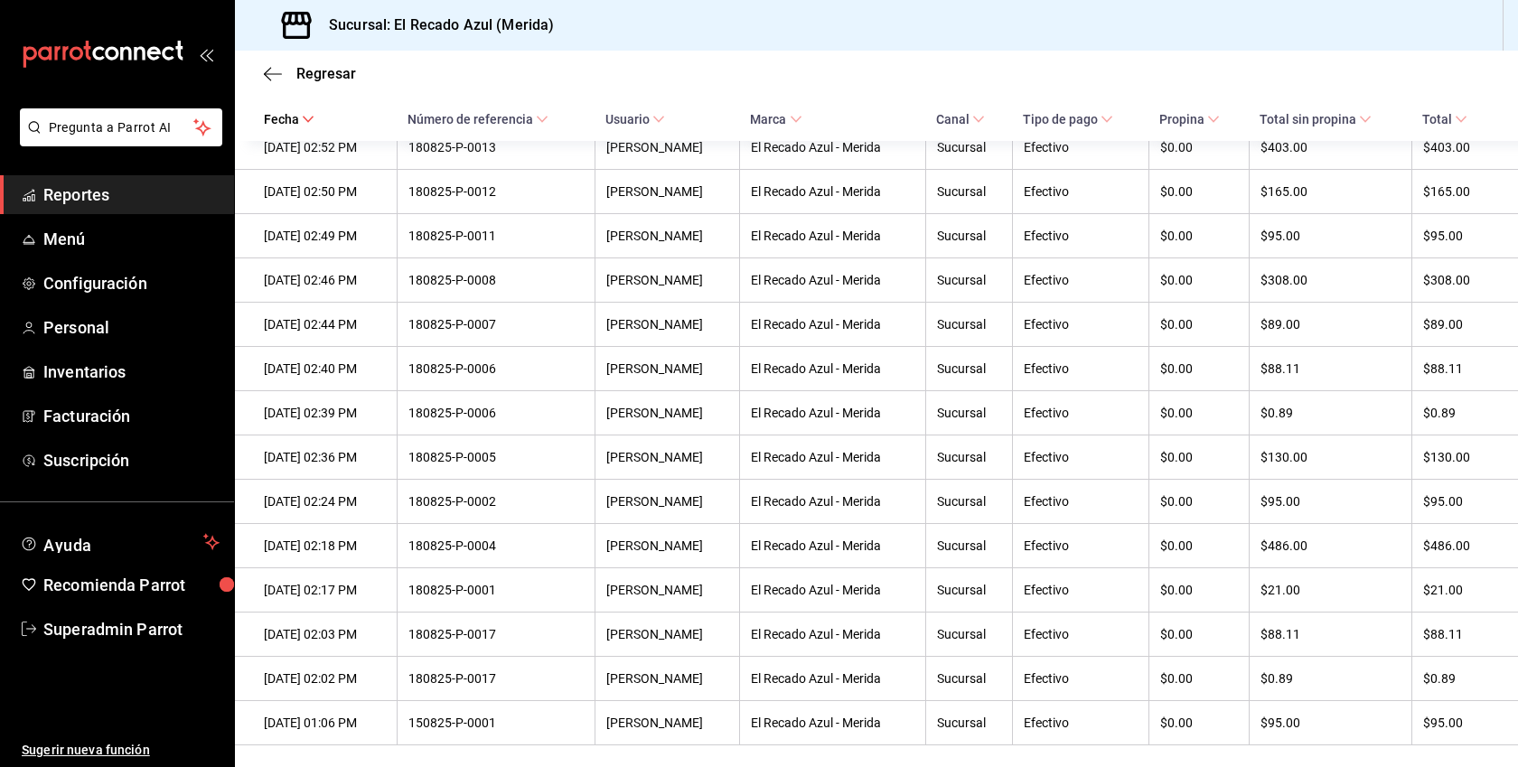
scroll to position [1826, 0]
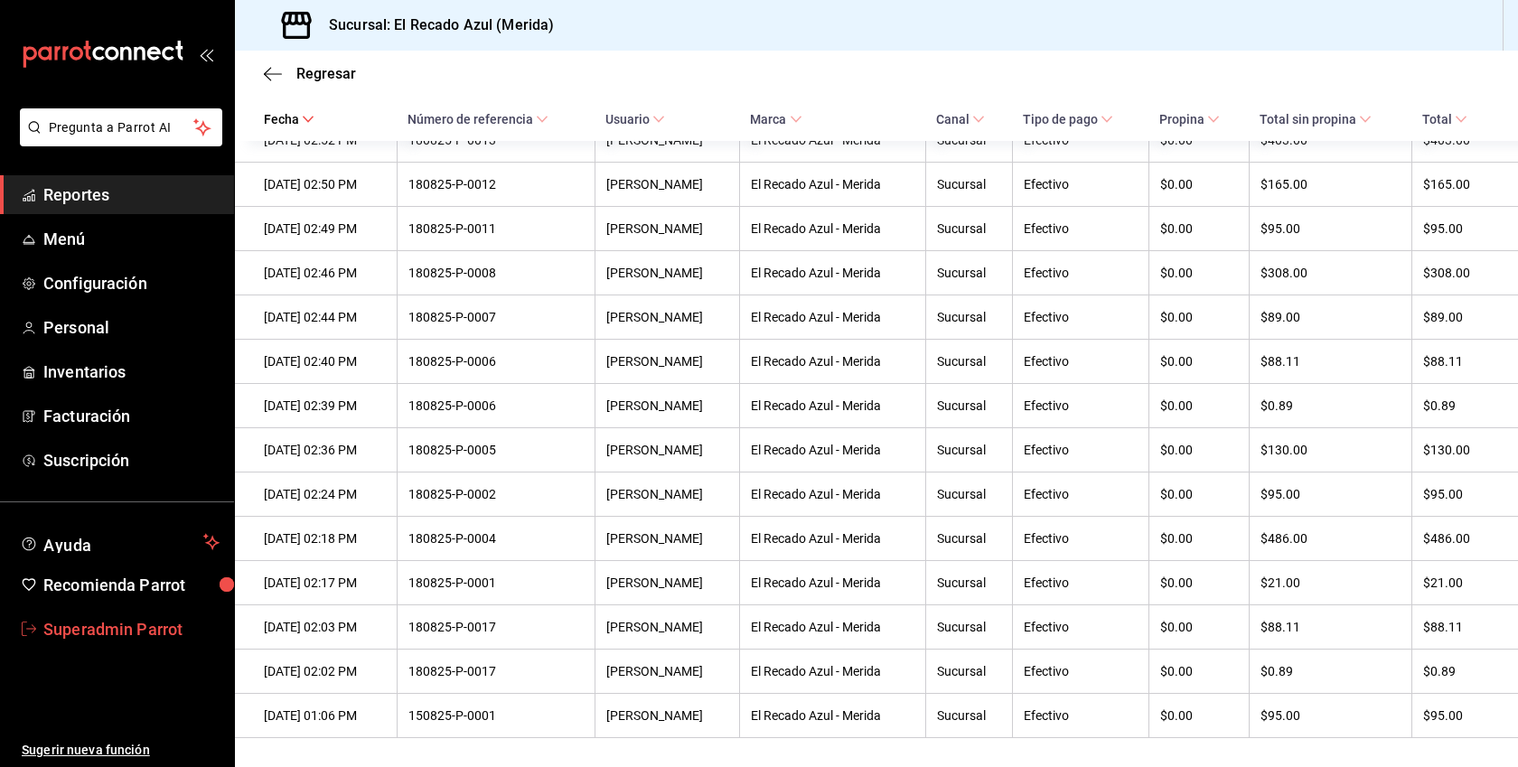
click at [98, 639] on span "Superadmin Parrot" at bounding box center [131, 629] width 176 height 24
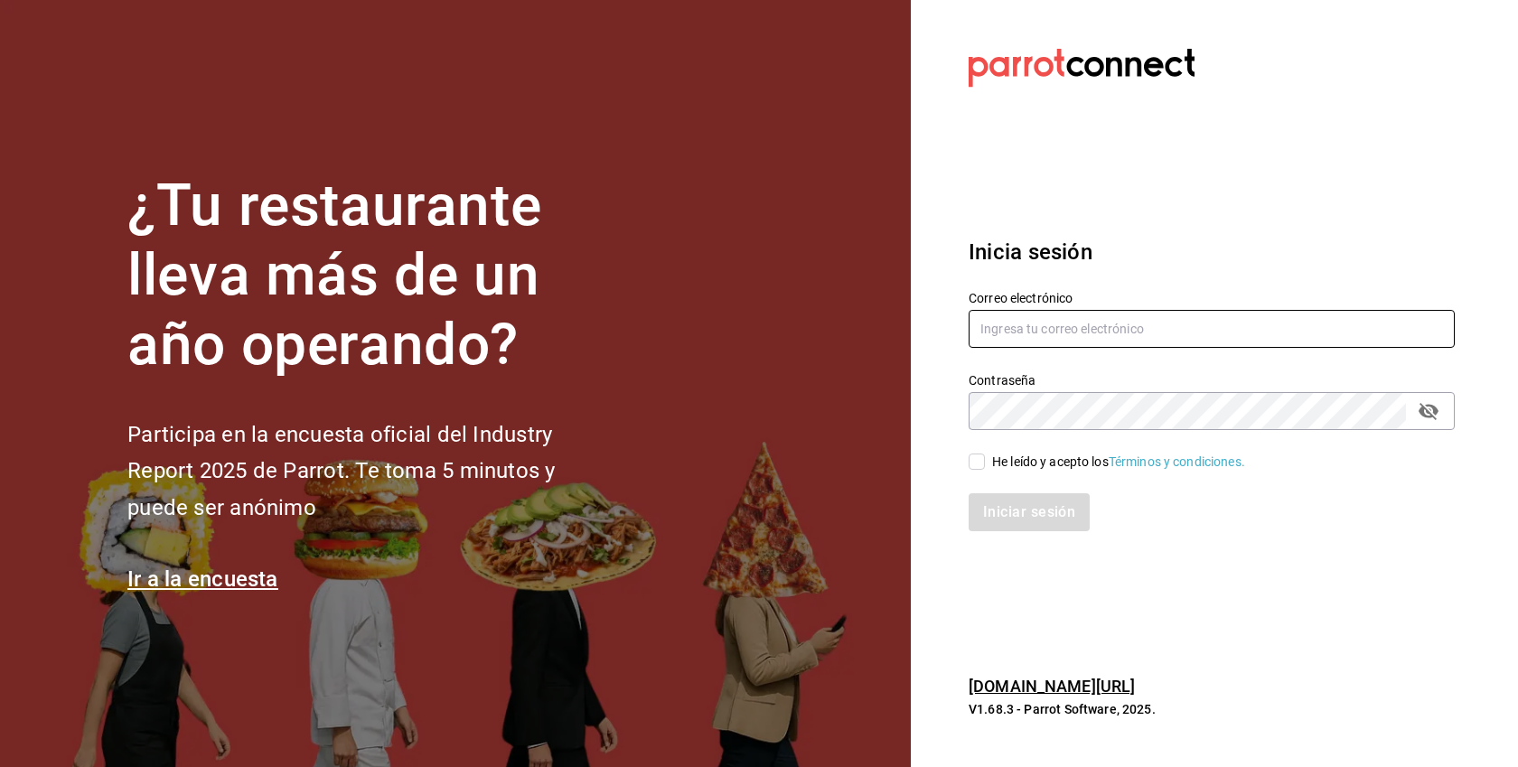
click at [1062, 329] on input "text" at bounding box center [1212, 329] width 486 height 38
click at [1167, 329] on input "text" at bounding box center [1212, 329] width 486 height 38
click at [1048, 470] on div "He leído y acepto los Términos y condiciones." at bounding box center [1118, 462] width 253 height 19
click at [985, 470] on input "He leído y acepto los Términos y condiciones." at bounding box center [977, 462] width 16 height 16
checkbox input "true"
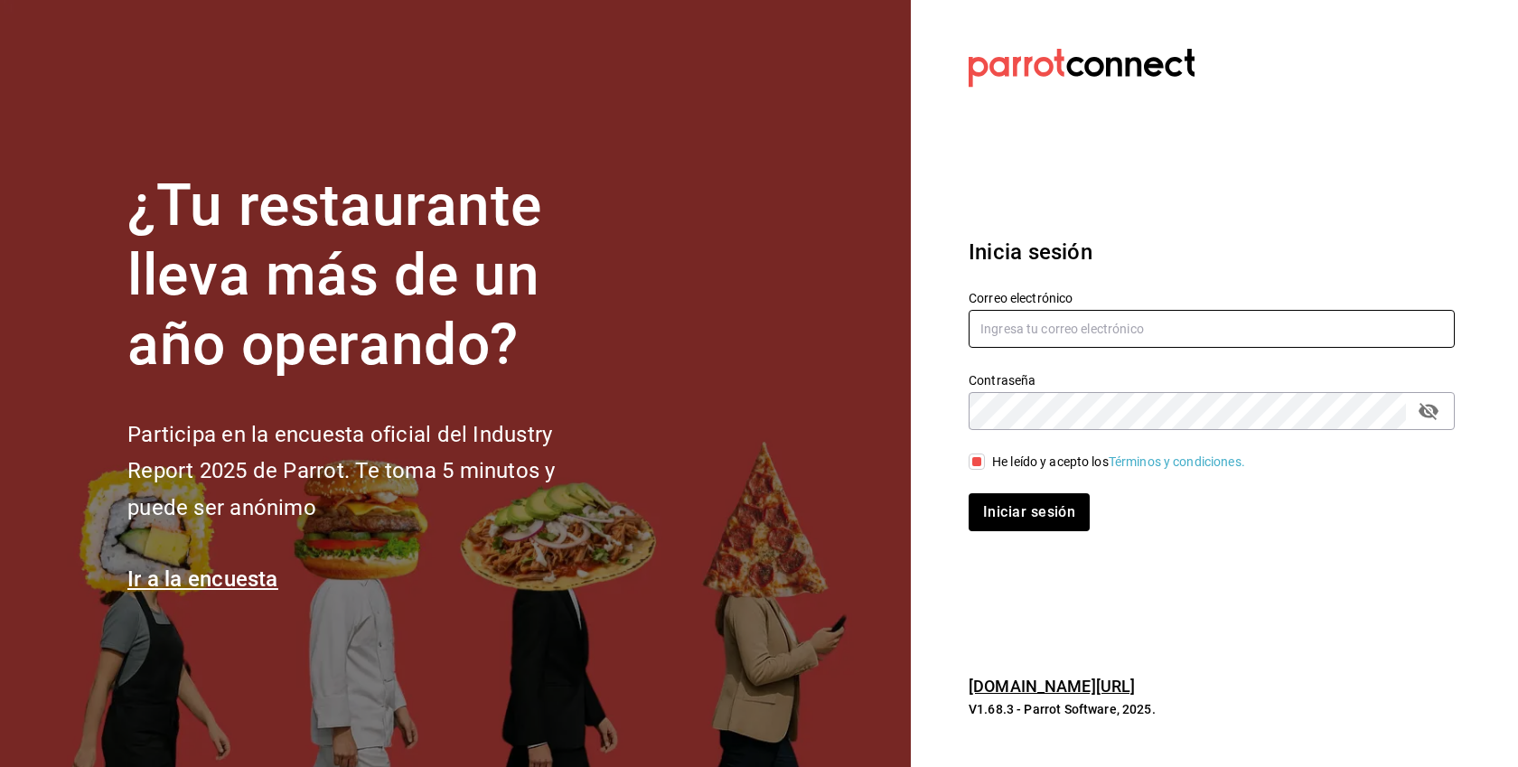
click at [1035, 320] on input "text" at bounding box center [1212, 329] width 486 height 38
paste input "otogani@colima.com"
type input "otogani@colima.com"
click at [969, 493] on button "Iniciar sesión" at bounding box center [1029, 512] width 121 height 38
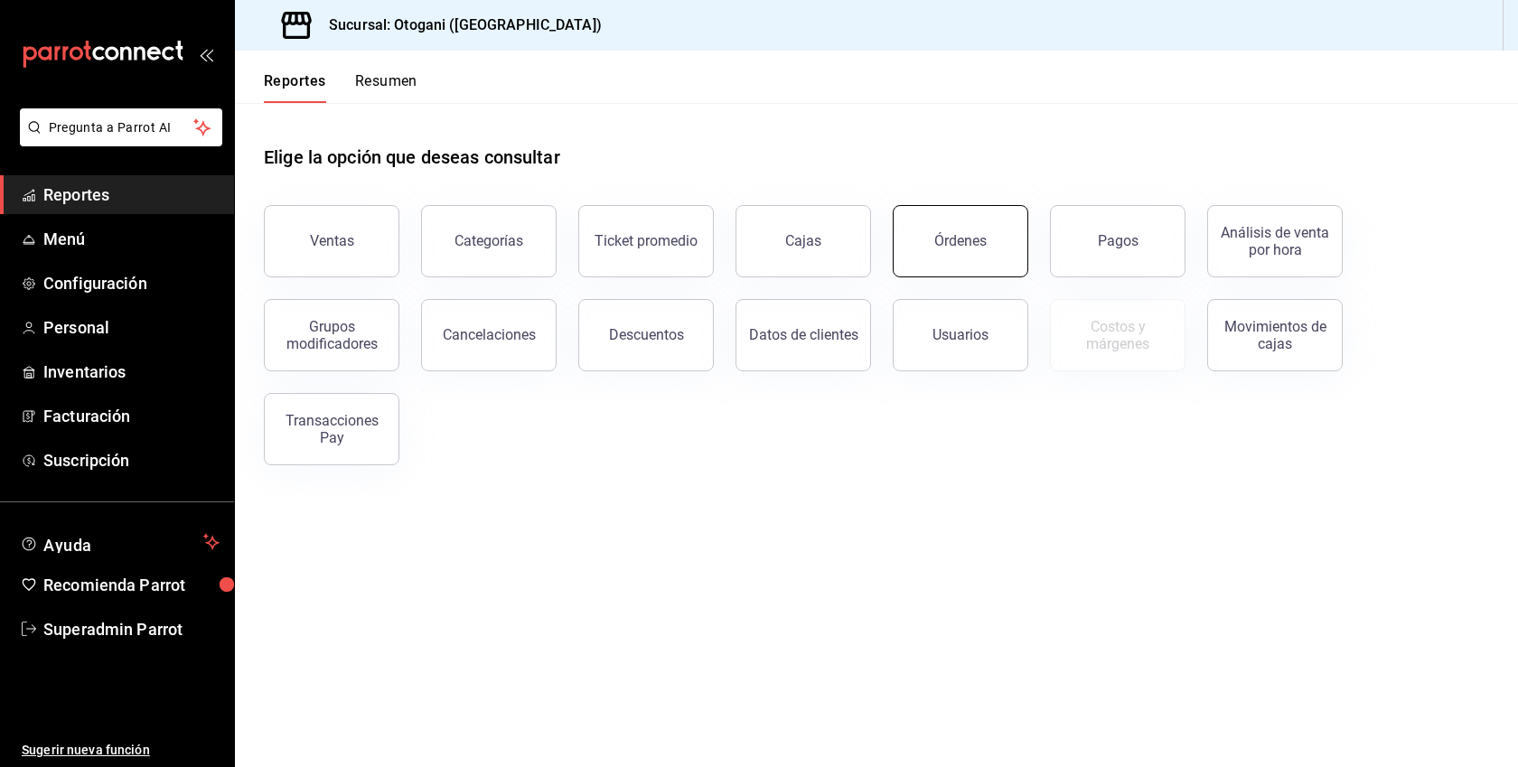
click at [982, 245] on div "Órdenes" at bounding box center [960, 240] width 52 height 17
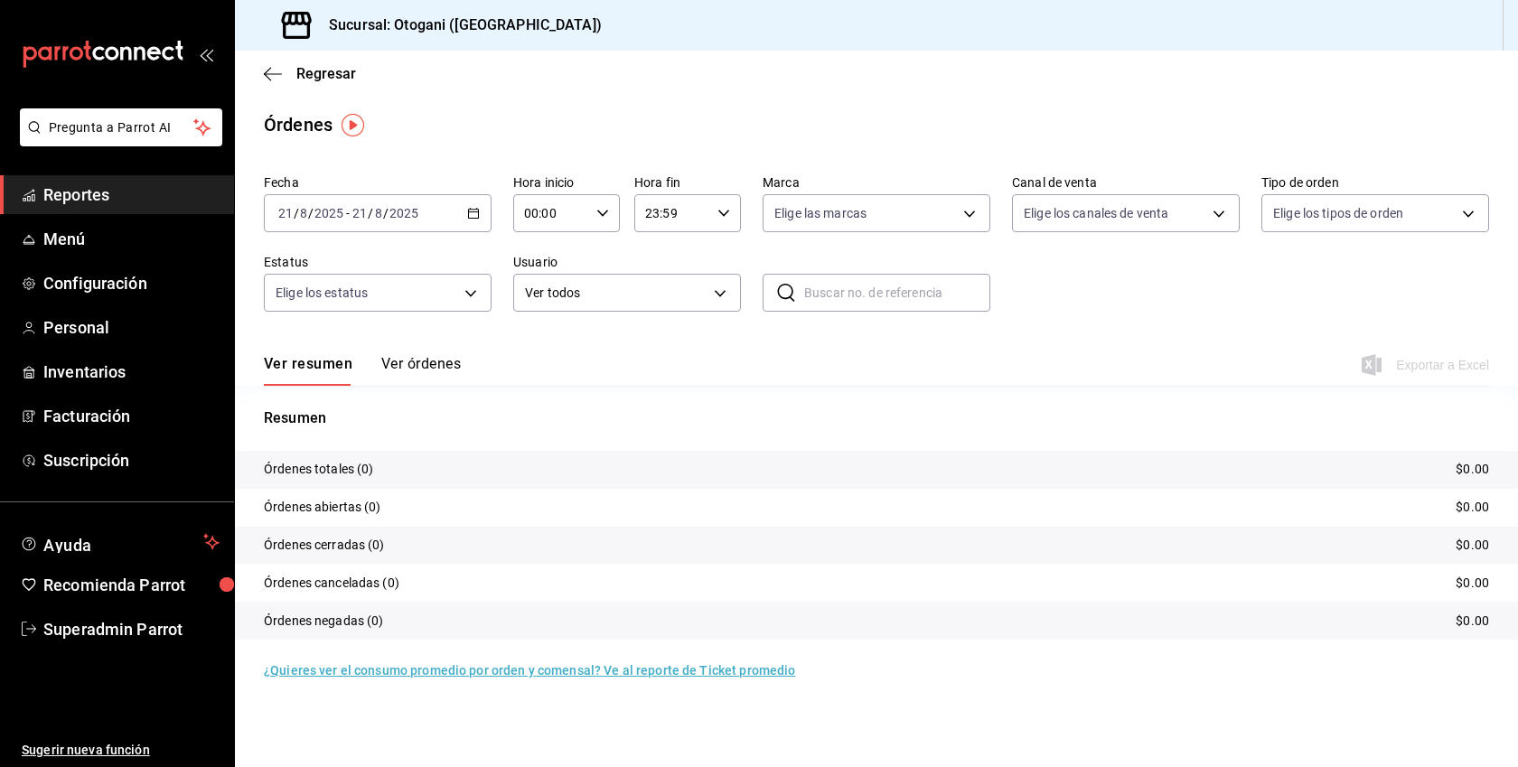
click at [400, 362] on button "Ver órdenes" at bounding box center [421, 370] width 80 height 31
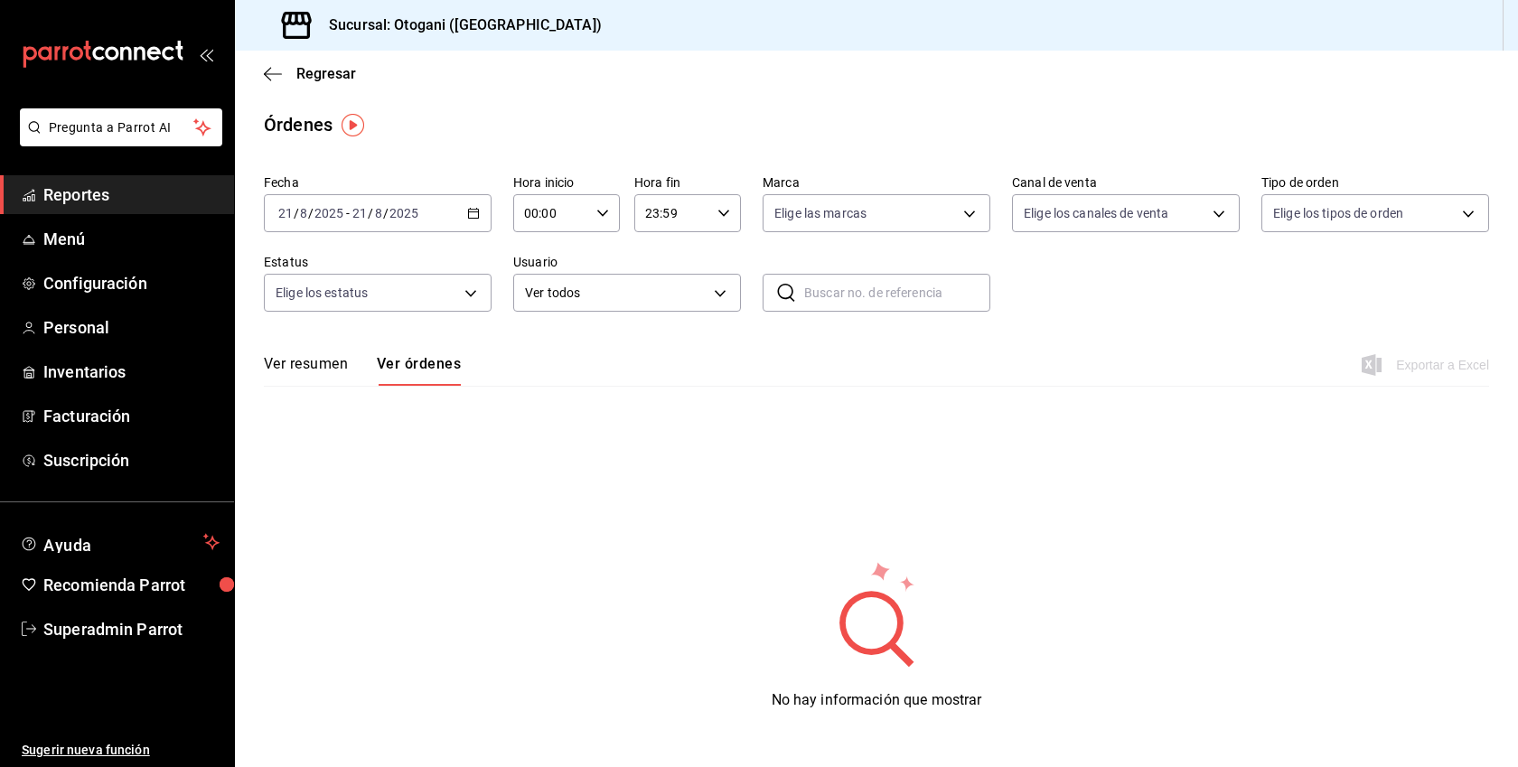
click at [474, 216] on icon "button" at bounding box center [473, 213] width 13 height 13
click at [324, 392] on span "Mes actual" at bounding box center [349, 389] width 140 height 19
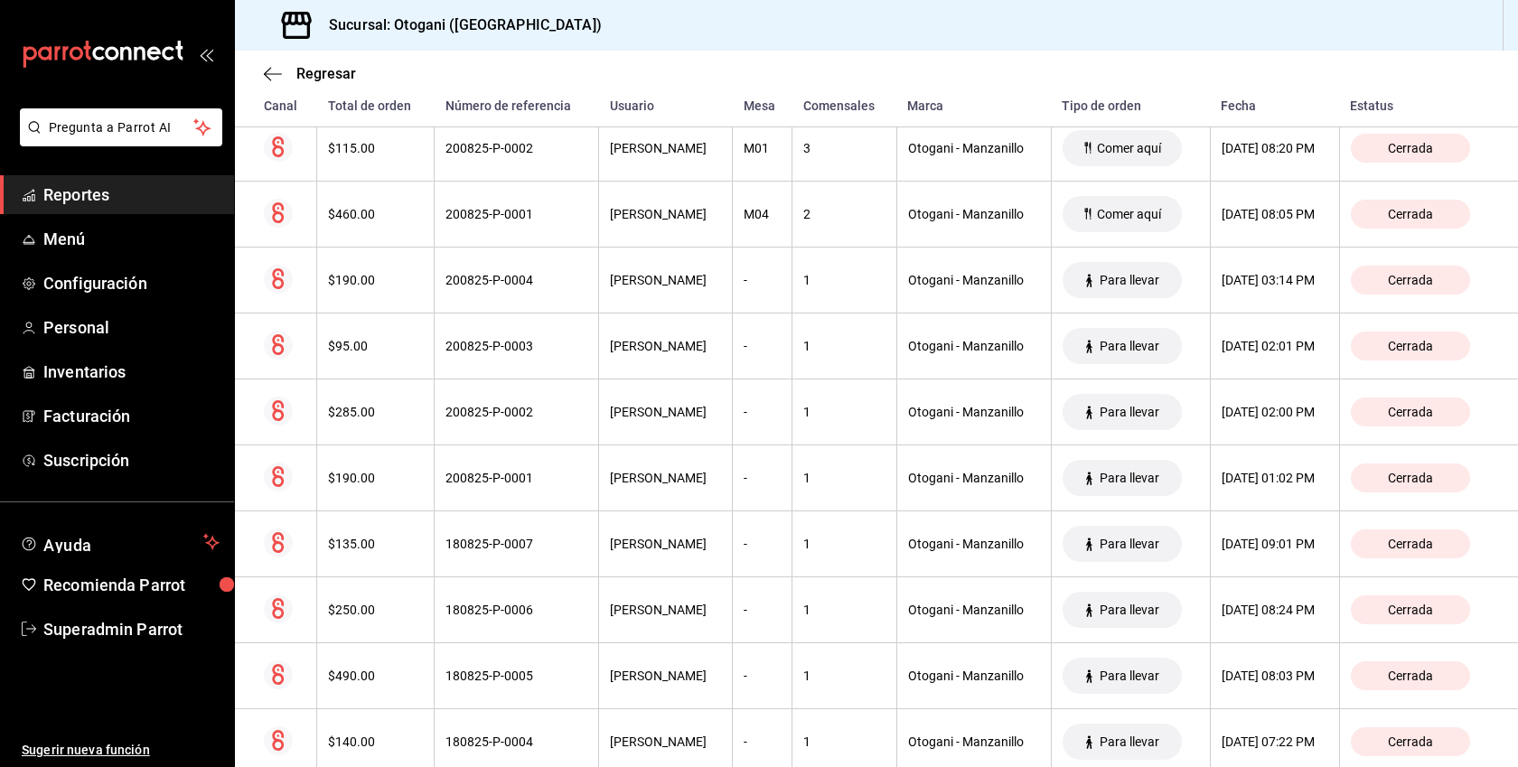
scroll to position [206, 0]
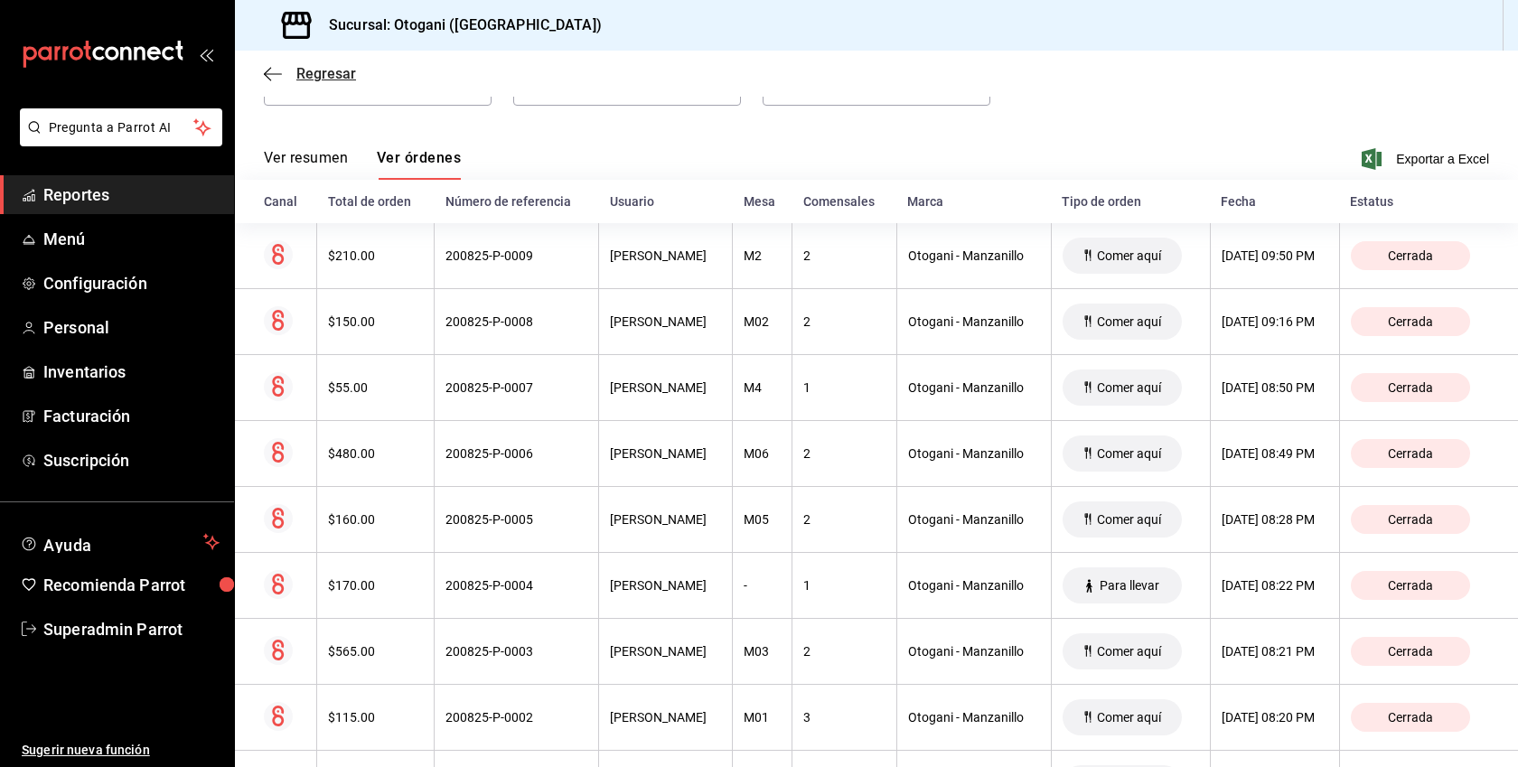
click at [311, 67] on span "Regresar" at bounding box center [326, 73] width 60 height 17
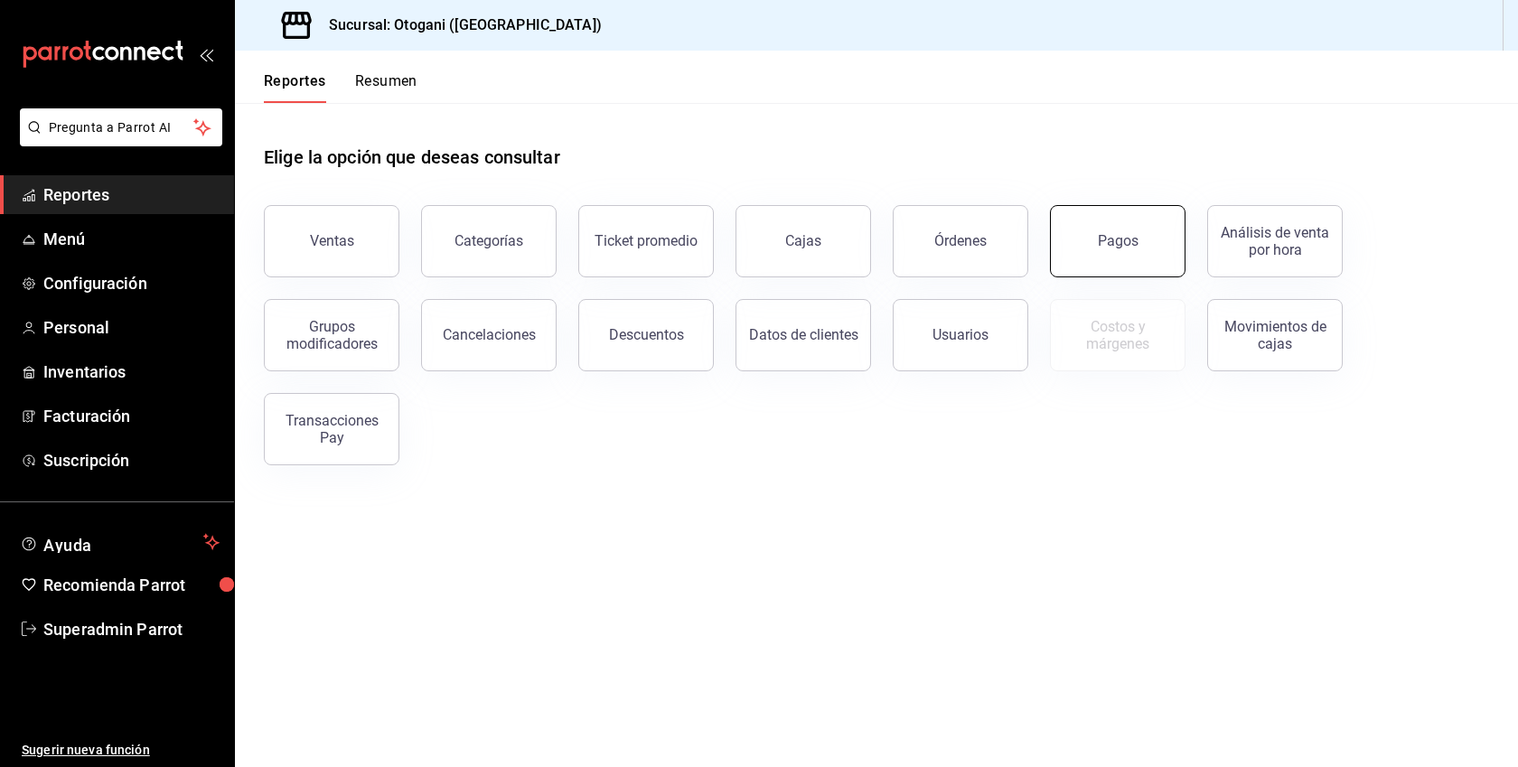
click at [1121, 232] on button "Pagos" at bounding box center [1118, 241] width 136 height 72
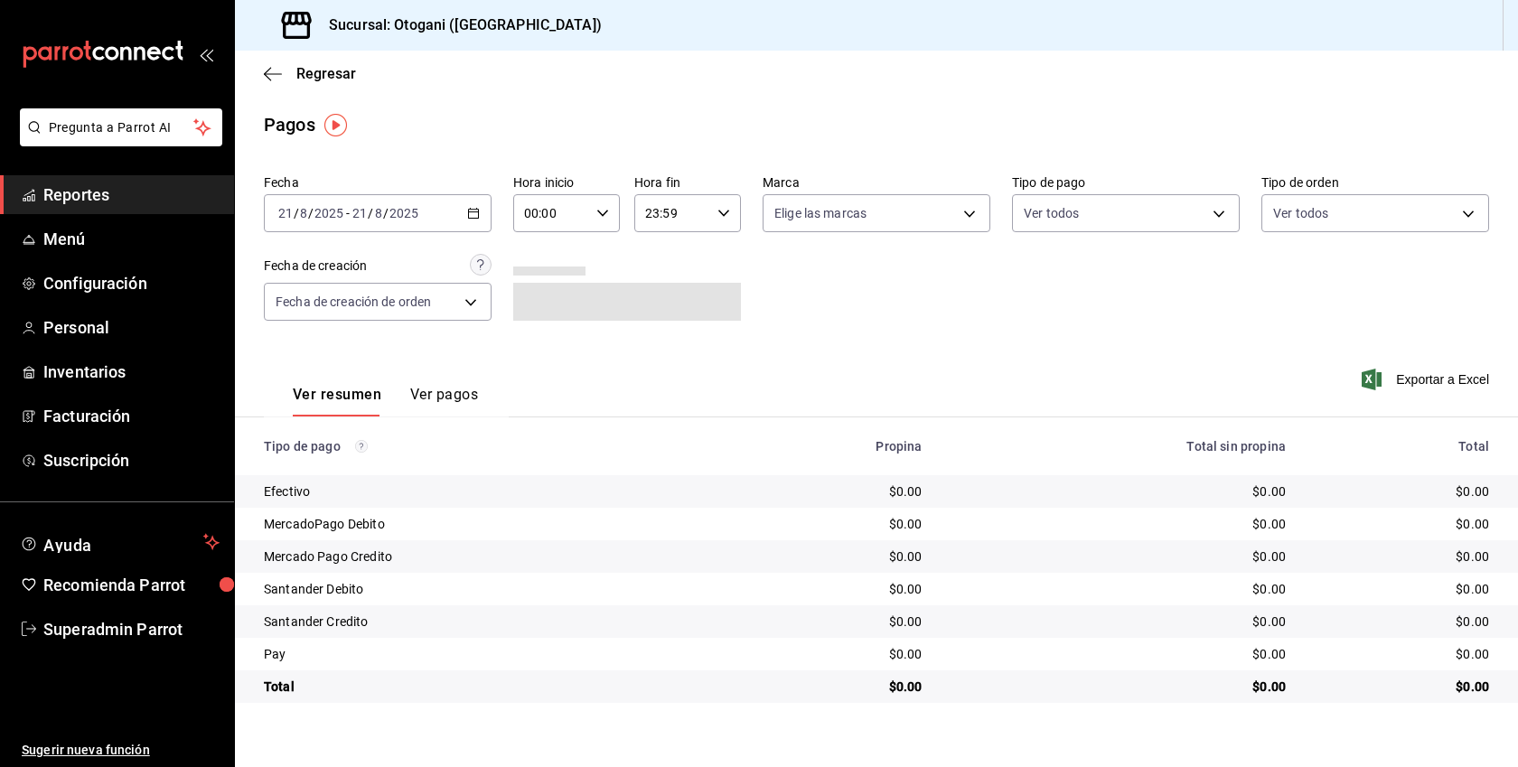
click at [437, 398] on button "Ver pagos" at bounding box center [444, 401] width 68 height 31
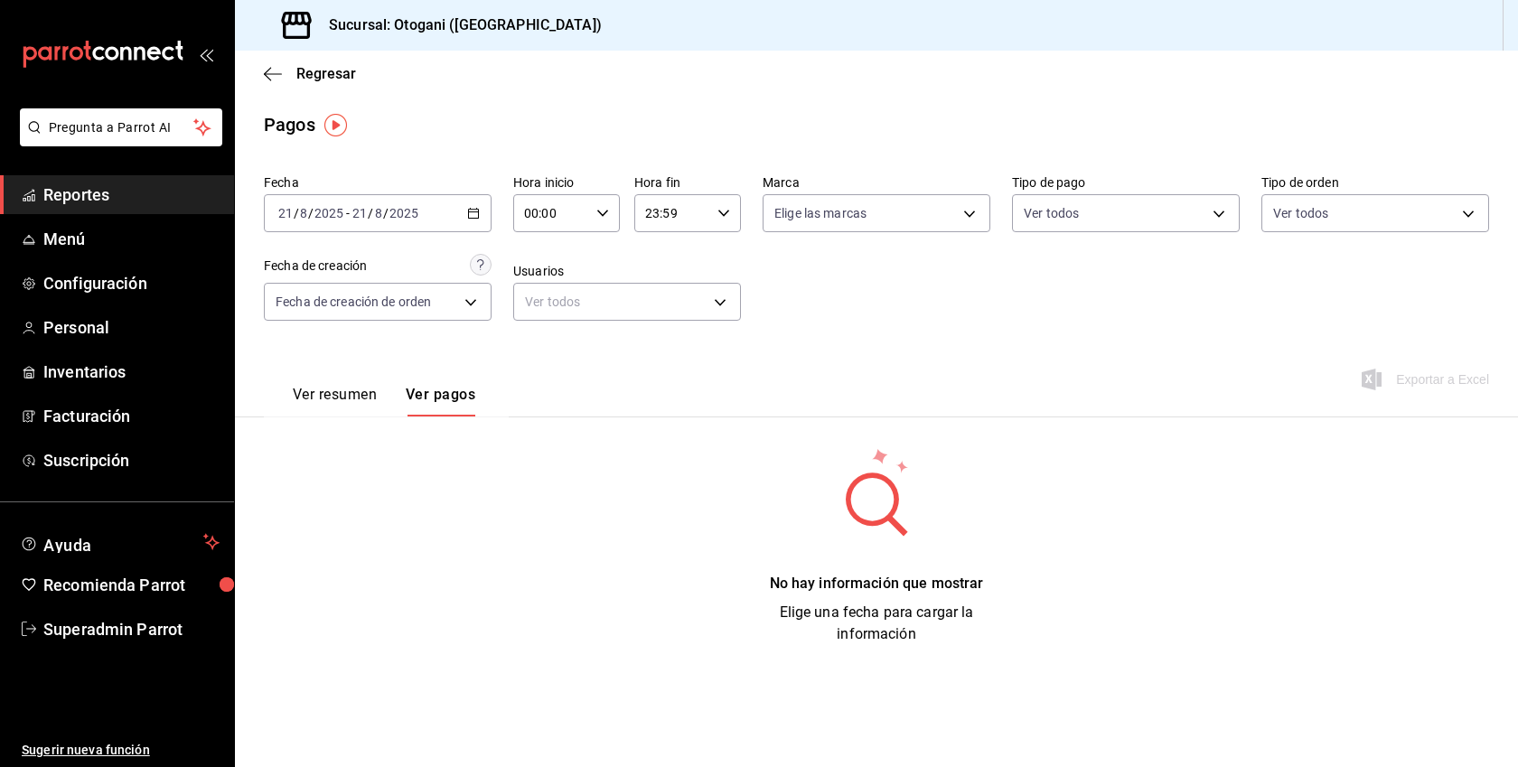
click at [464, 204] on div "2025-08-21 21 / 8 / 2025 - 2025-08-21 21 / 8 / 2025" at bounding box center [378, 213] width 228 height 38
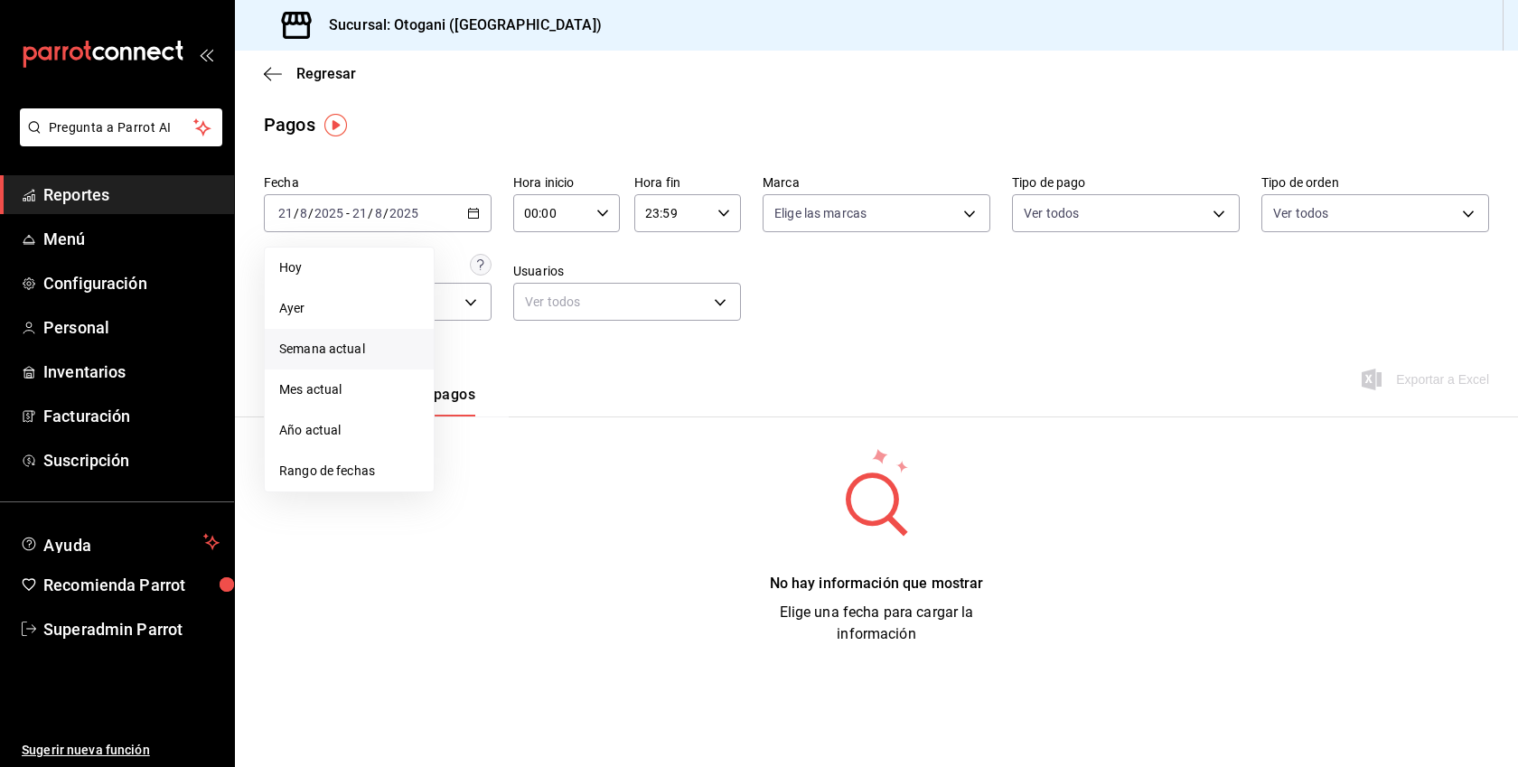
click at [351, 344] on span "Semana actual" at bounding box center [349, 349] width 140 height 19
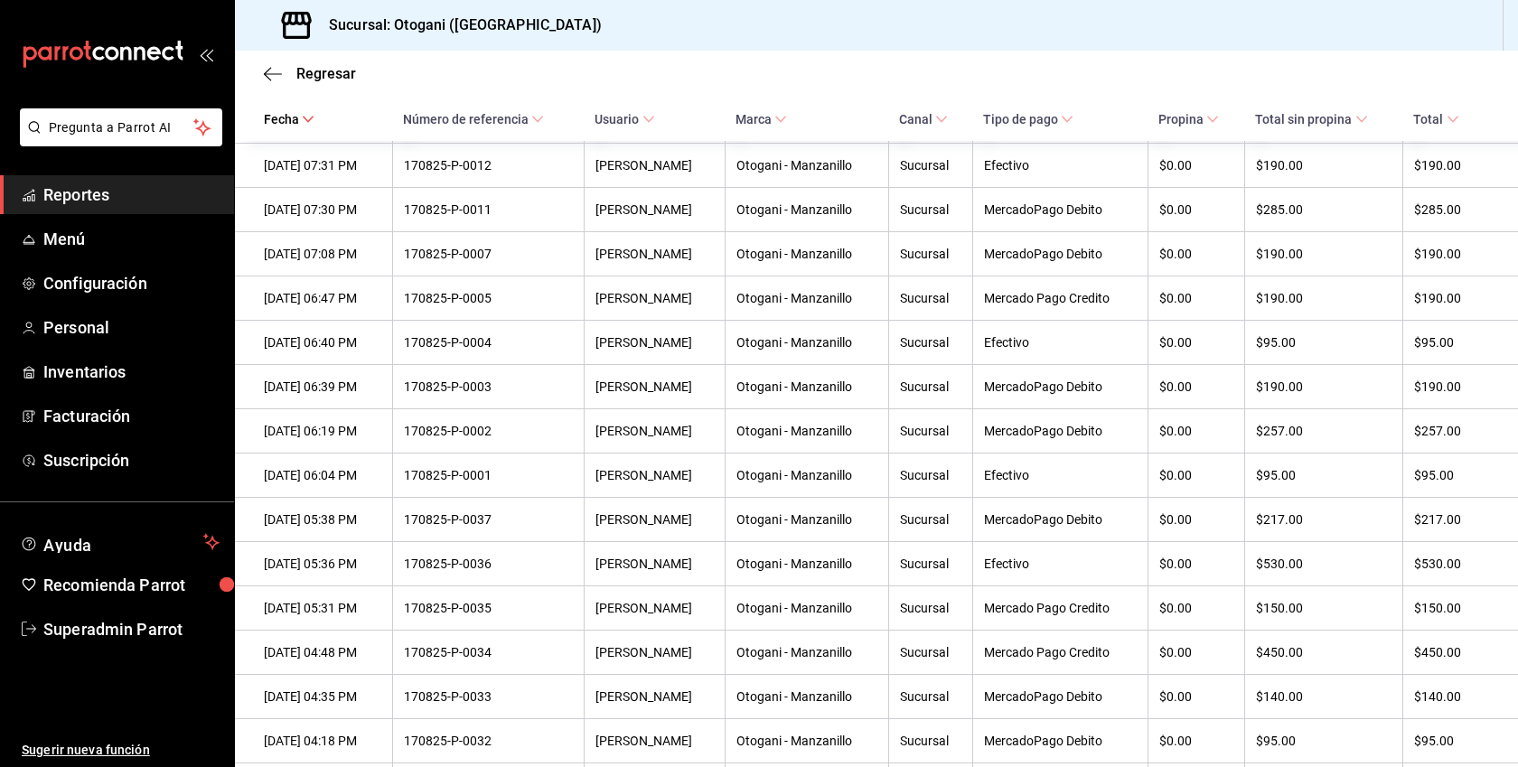
scroll to position [2090, 0]
click at [124, 605] on ul "Ayuda Recomienda Parrot Superadmin Parrot" at bounding box center [117, 586] width 234 height 125
click at [111, 632] on span "Superadmin Parrot" at bounding box center [131, 629] width 176 height 24
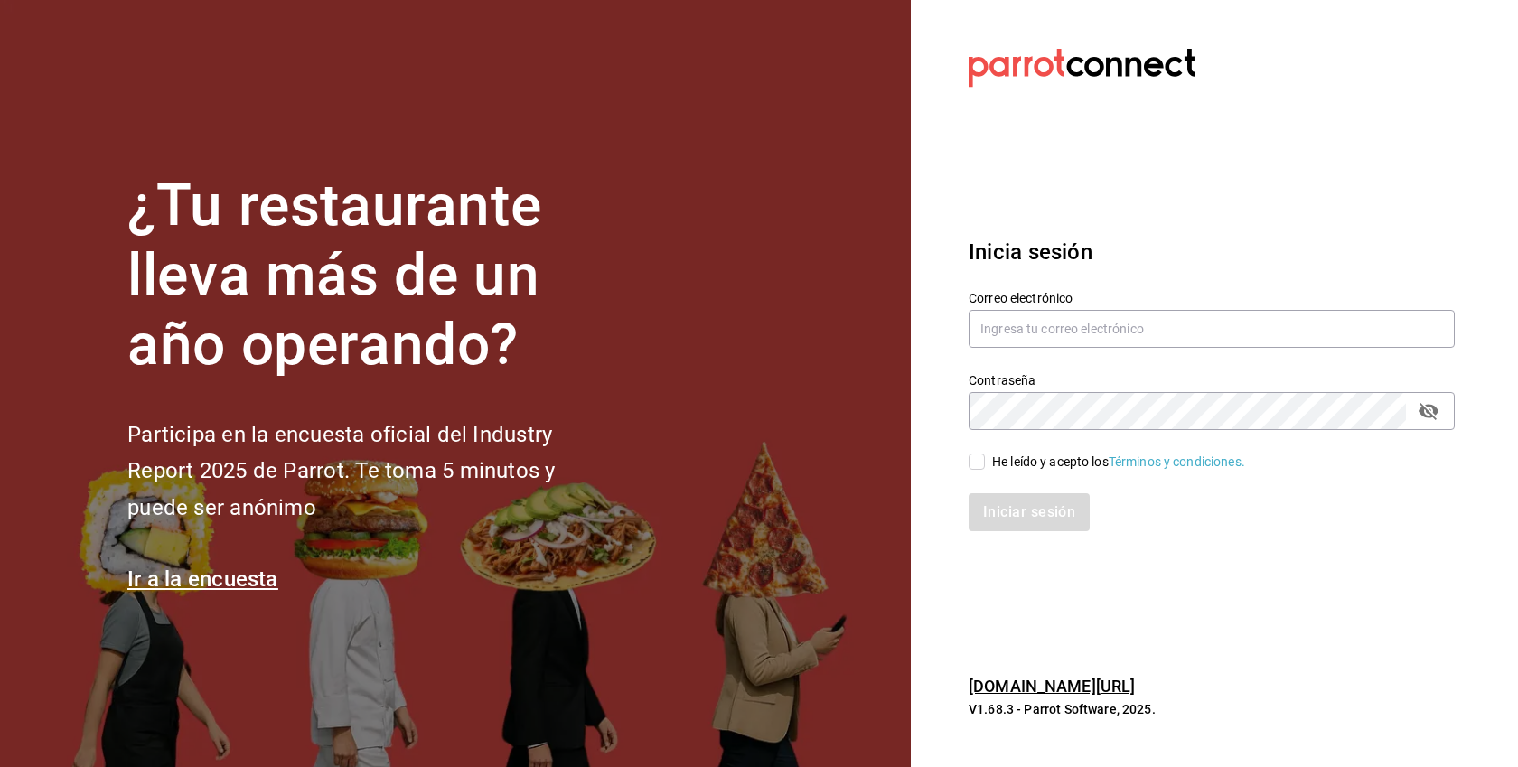
click at [1094, 472] on div "Iniciar sesión" at bounding box center [1201, 502] width 508 height 60
click at [1074, 461] on div "He leído y acepto los Términos y condiciones." at bounding box center [1118, 462] width 253 height 19
click at [985, 461] on input "He leído y acepto los Términos y condiciones." at bounding box center [977, 462] width 16 height 16
checkbox input "true"
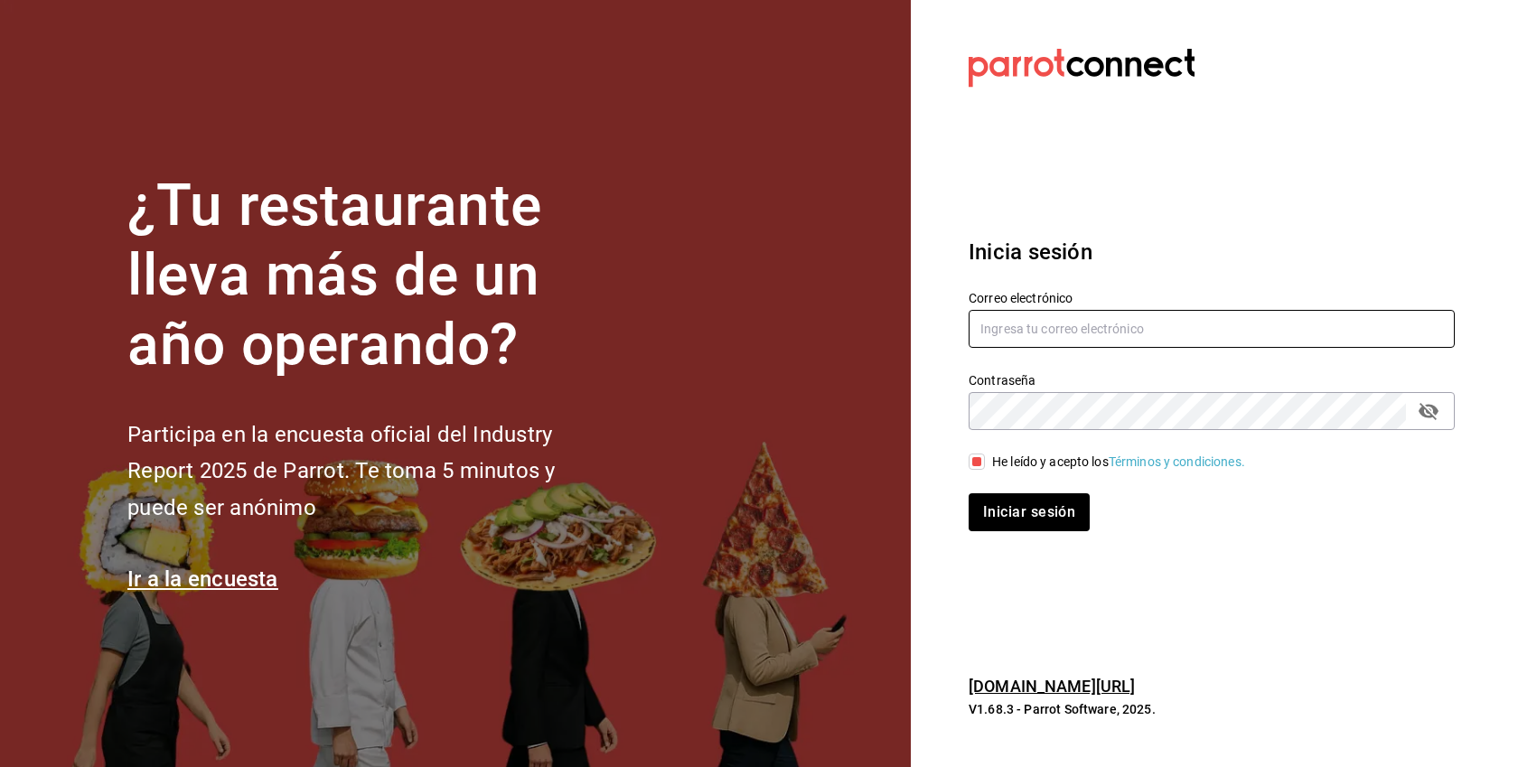
click at [1077, 318] on input "text" at bounding box center [1212, 329] width 486 height 38
paste input "casaazul@hidalgo.com"
type input "casaazul@hidalgo.com"
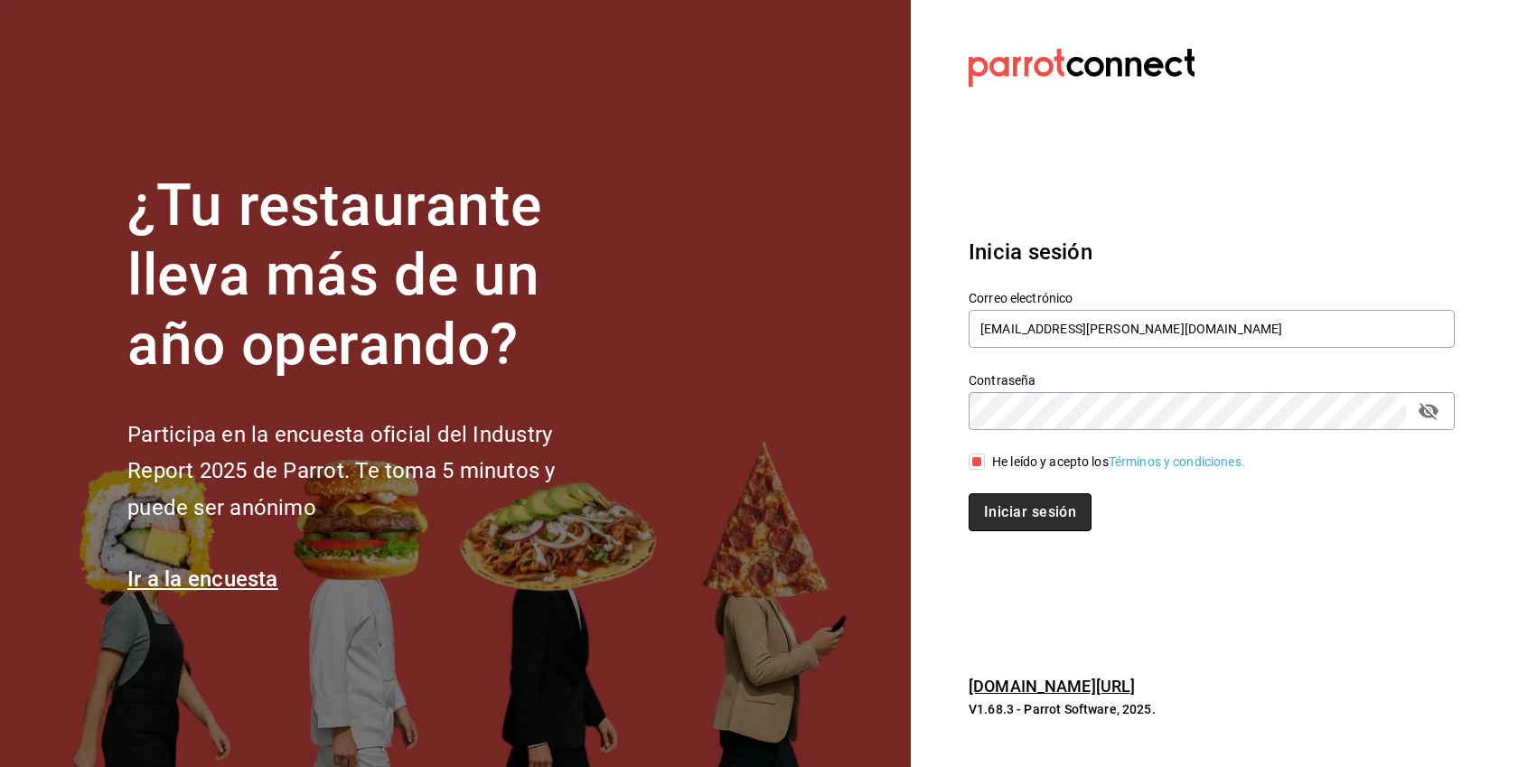
click at [1038, 506] on button "Iniciar sesión" at bounding box center [1030, 512] width 123 height 38
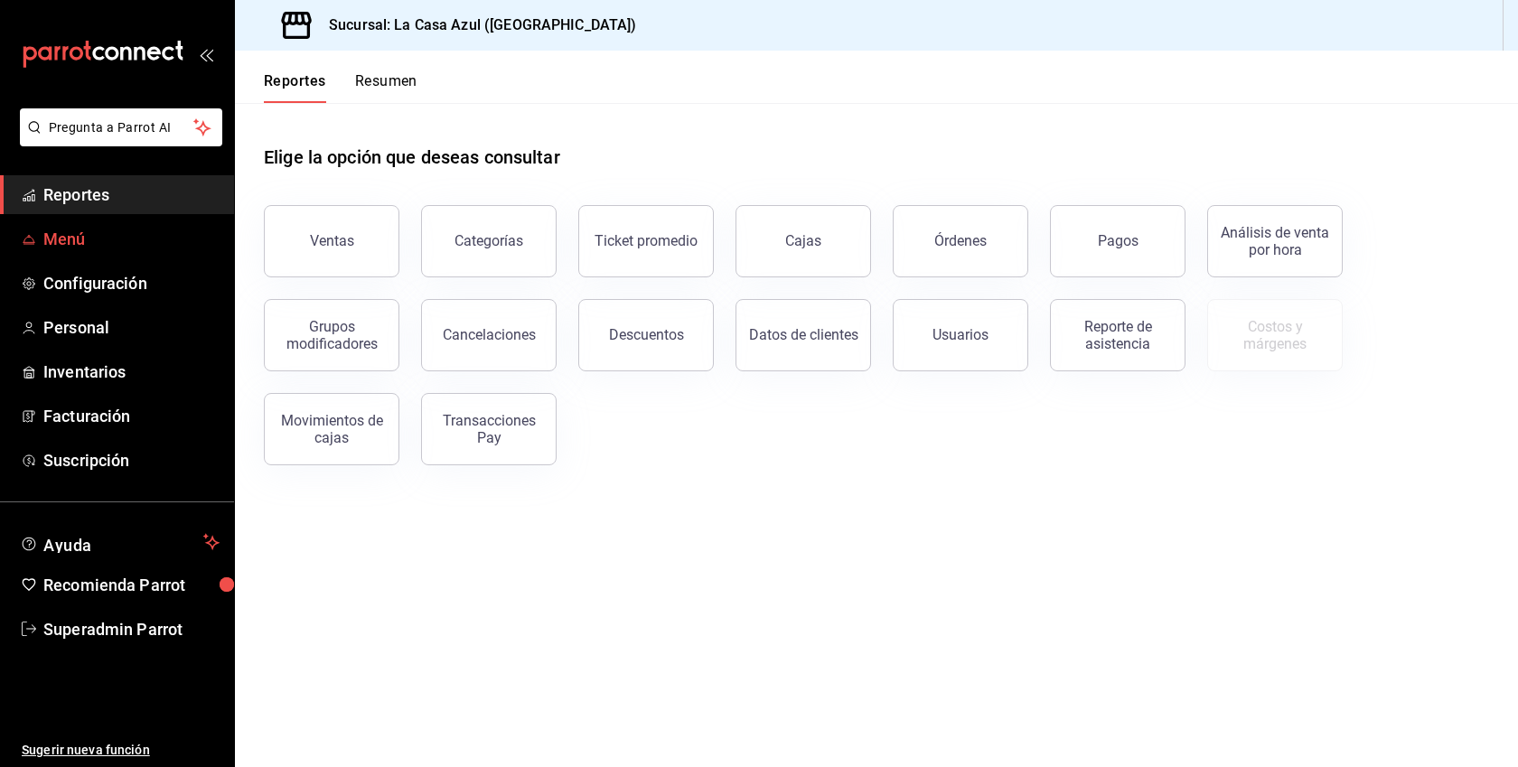
click at [72, 235] on span "Menú" at bounding box center [131, 239] width 176 height 24
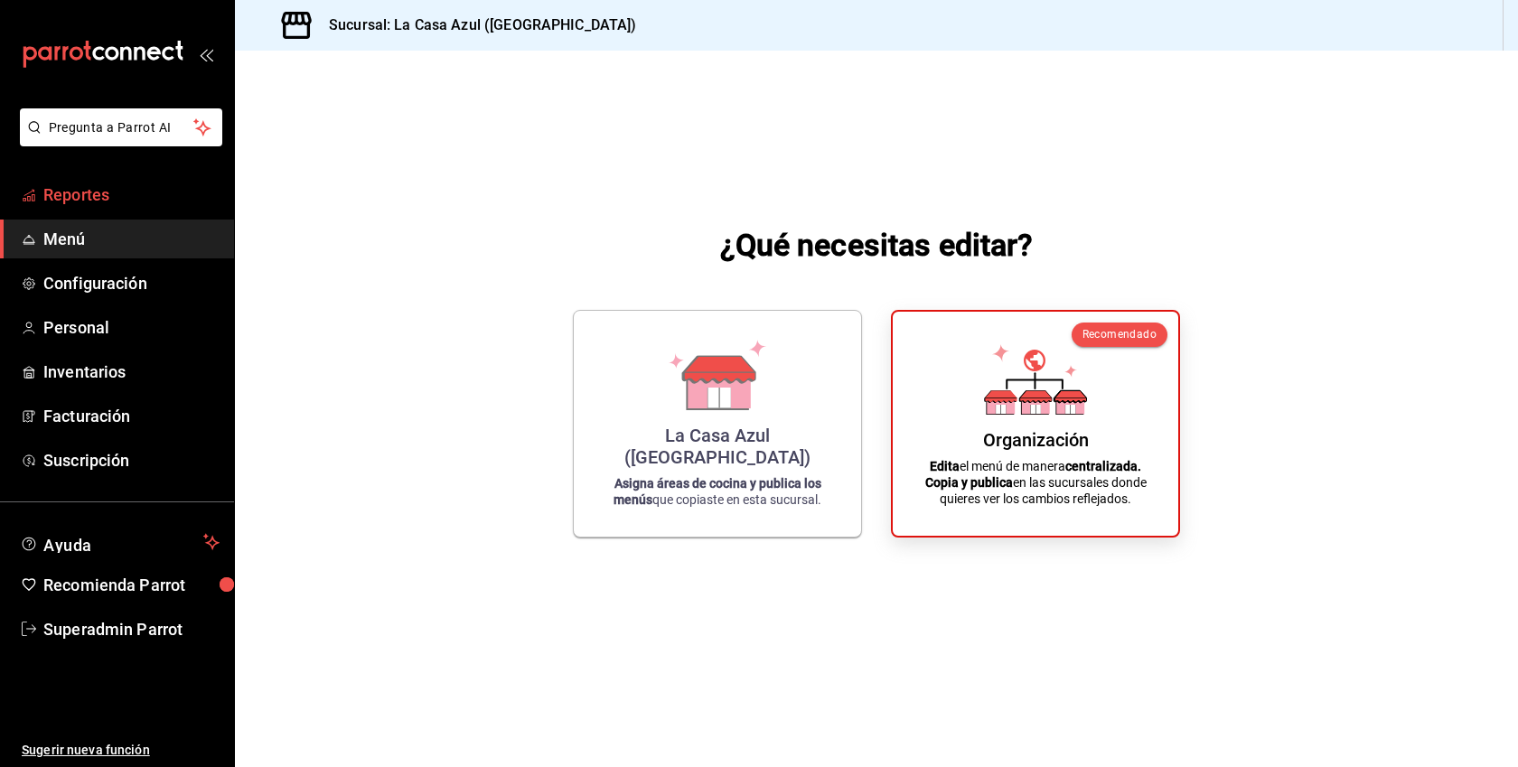
click at [107, 211] on link "Reportes" at bounding box center [117, 194] width 234 height 39
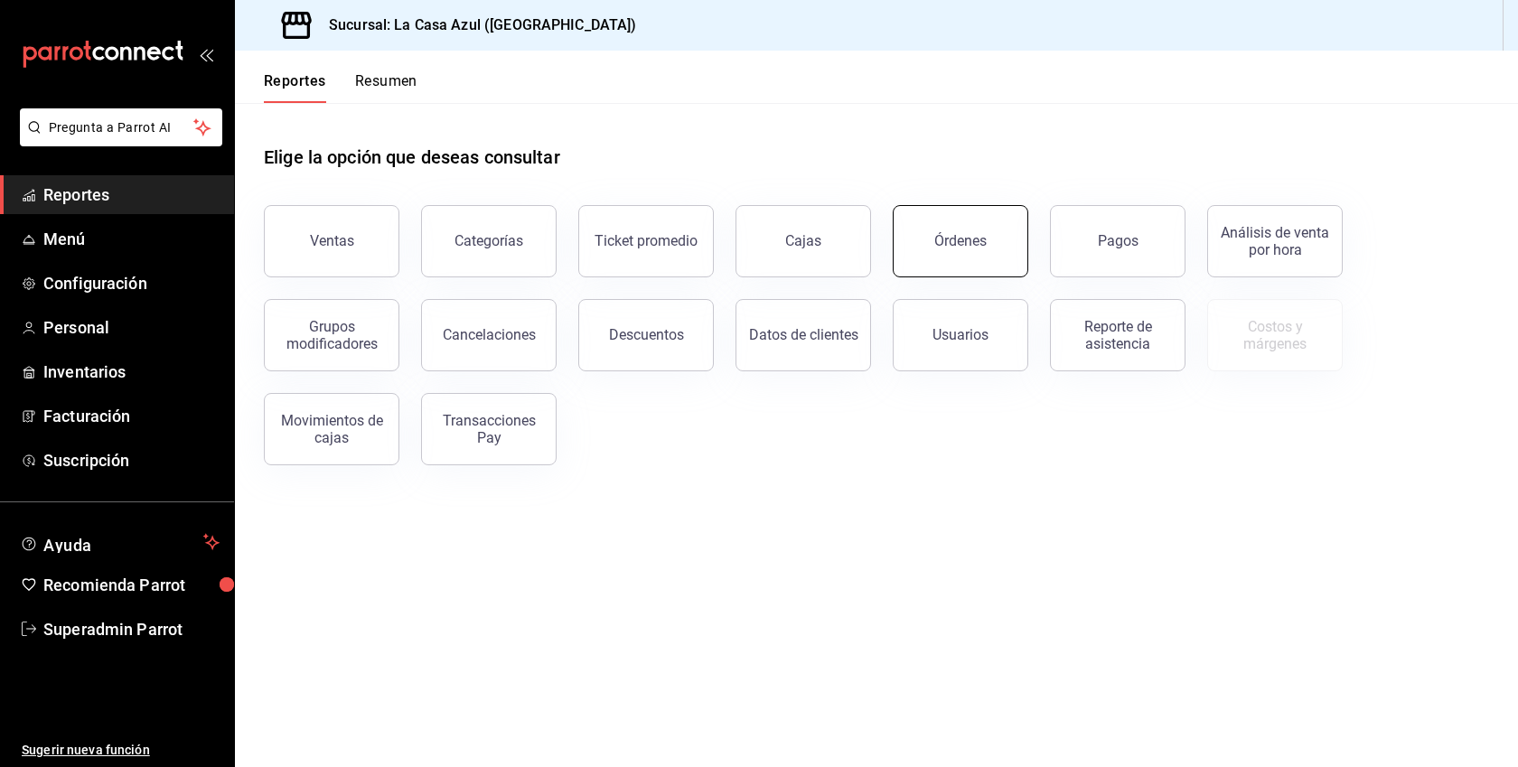
click at [959, 244] on div "Órdenes" at bounding box center [960, 240] width 52 height 17
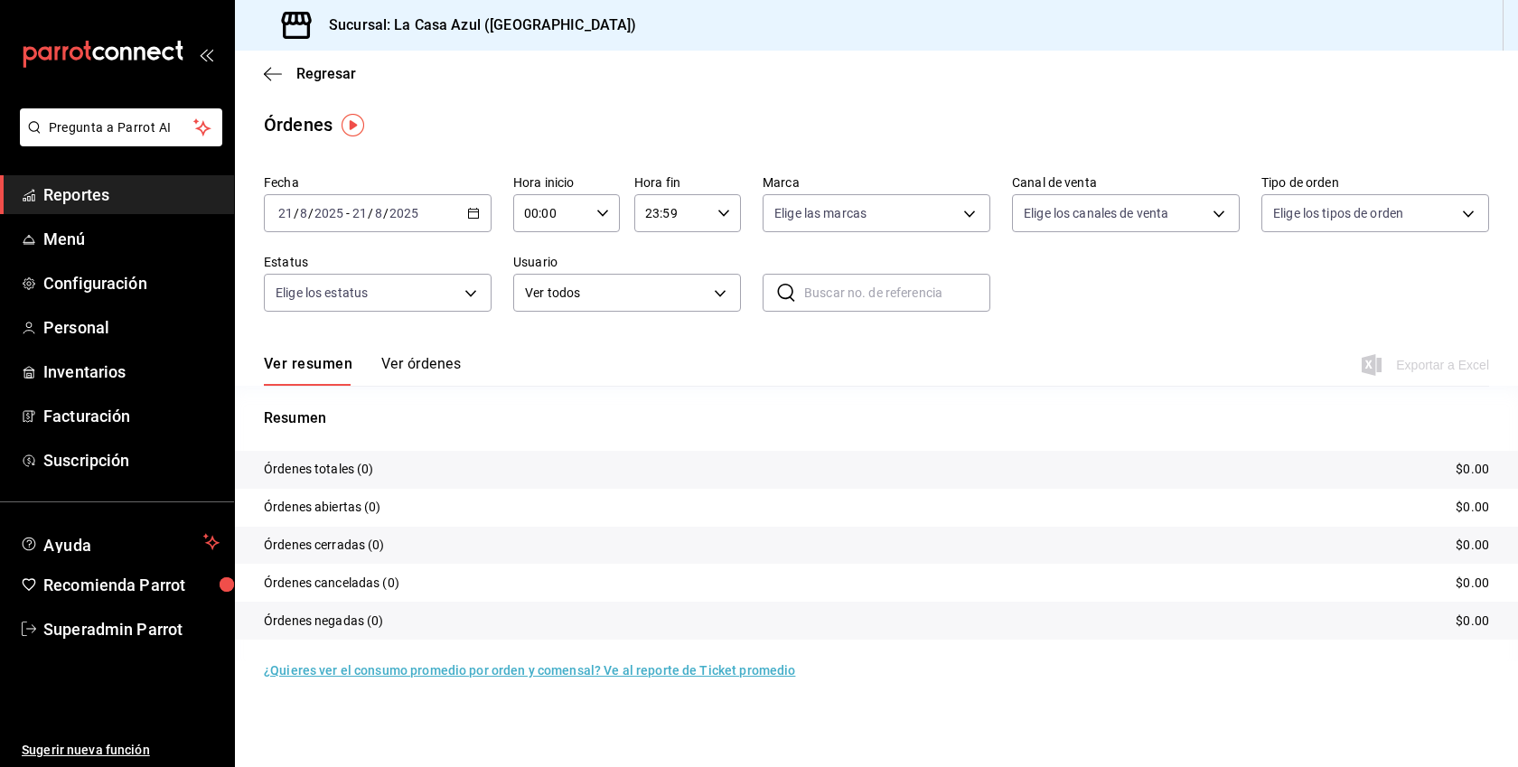
click at [451, 368] on button "Ver órdenes" at bounding box center [421, 370] width 80 height 31
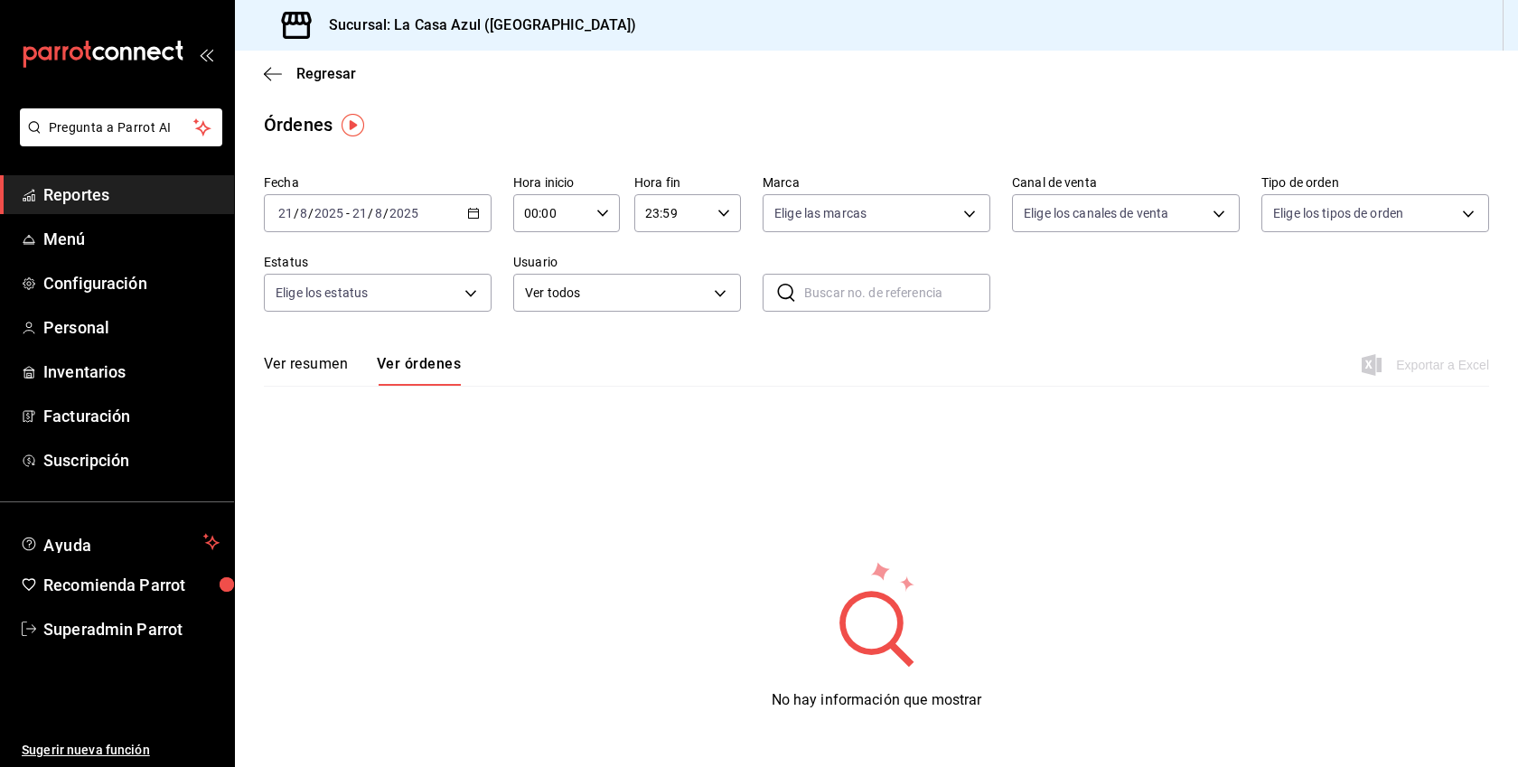
click at [489, 215] on div "[DATE] [DATE] - [DATE] [DATE]" at bounding box center [378, 213] width 228 height 38
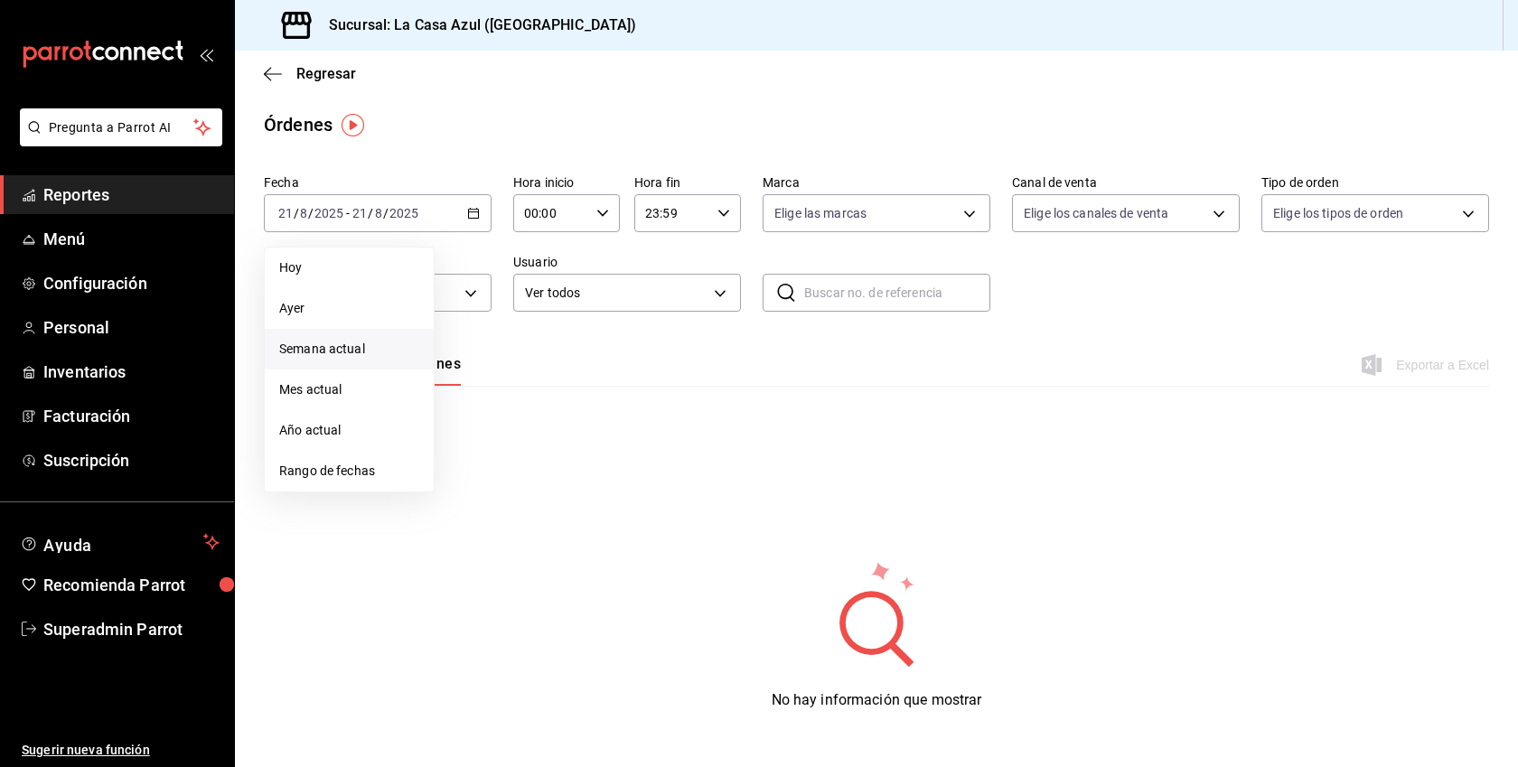
click at [355, 341] on span "Semana actual" at bounding box center [349, 349] width 140 height 19
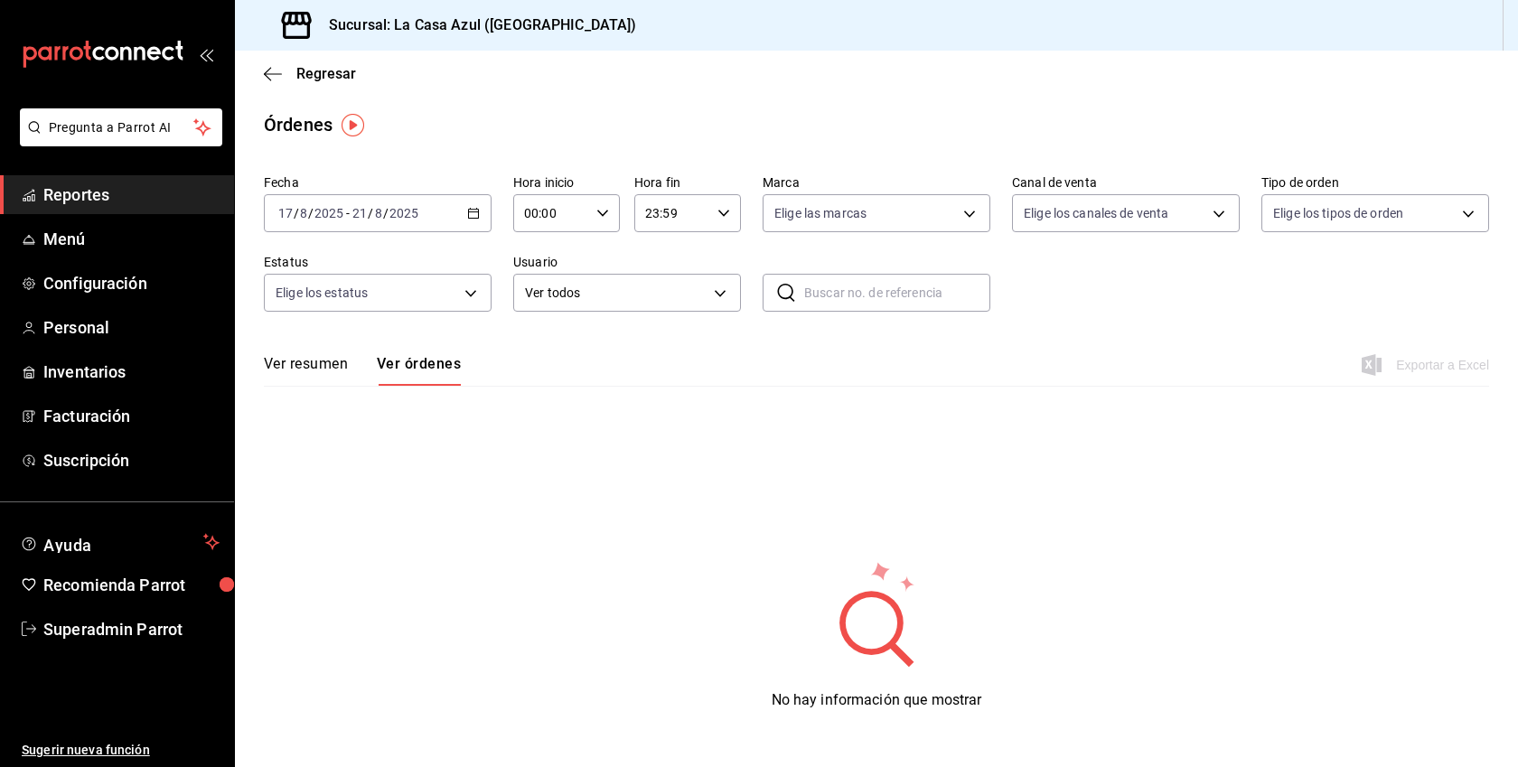
click at [464, 216] on div "[DATE] [DATE] - [DATE] [DATE]" at bounding box center [378, 213] width 228 height 38
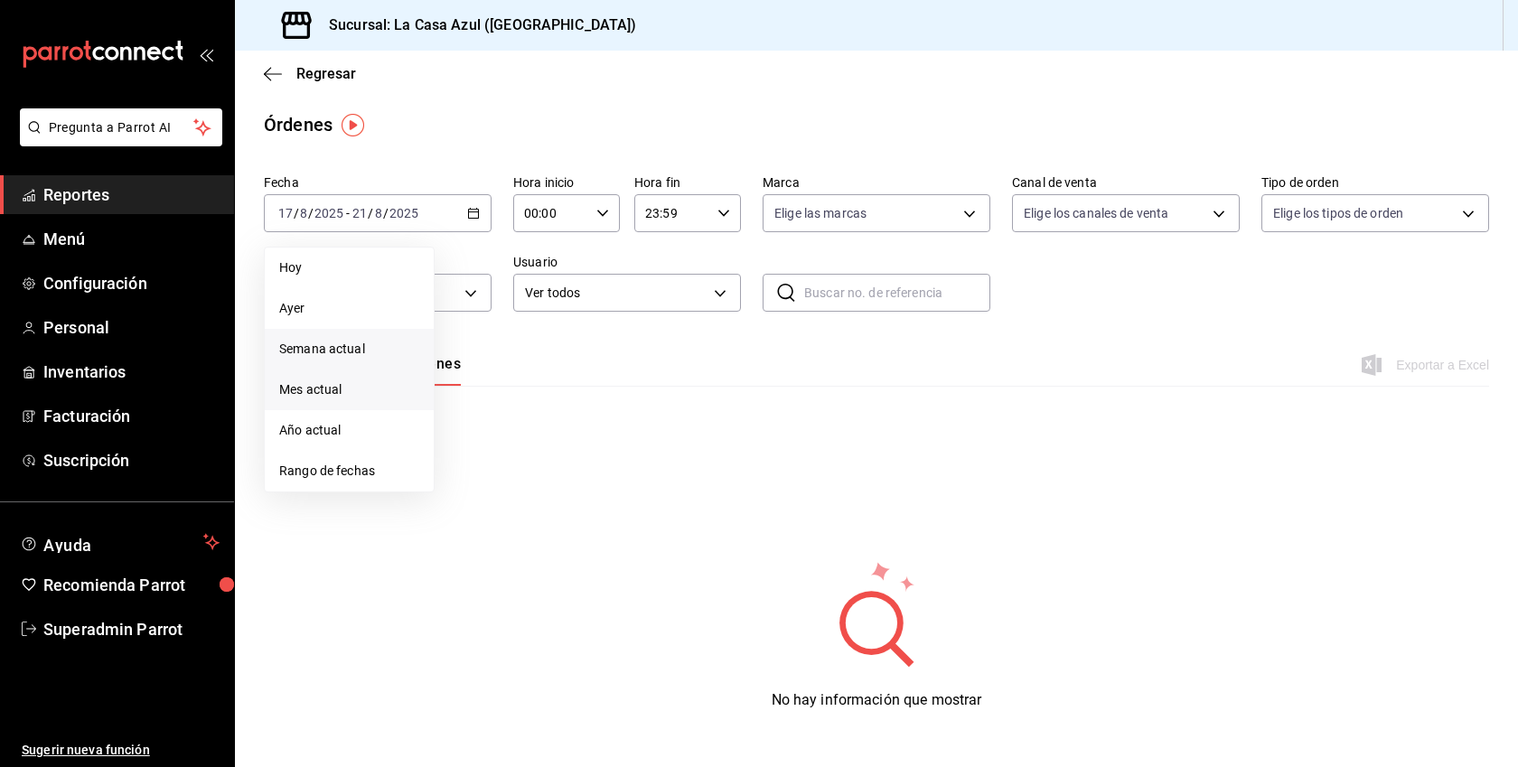
click at [320, 393] on span "Mes actual" at bounding box center [349, 389] width 140 height 19
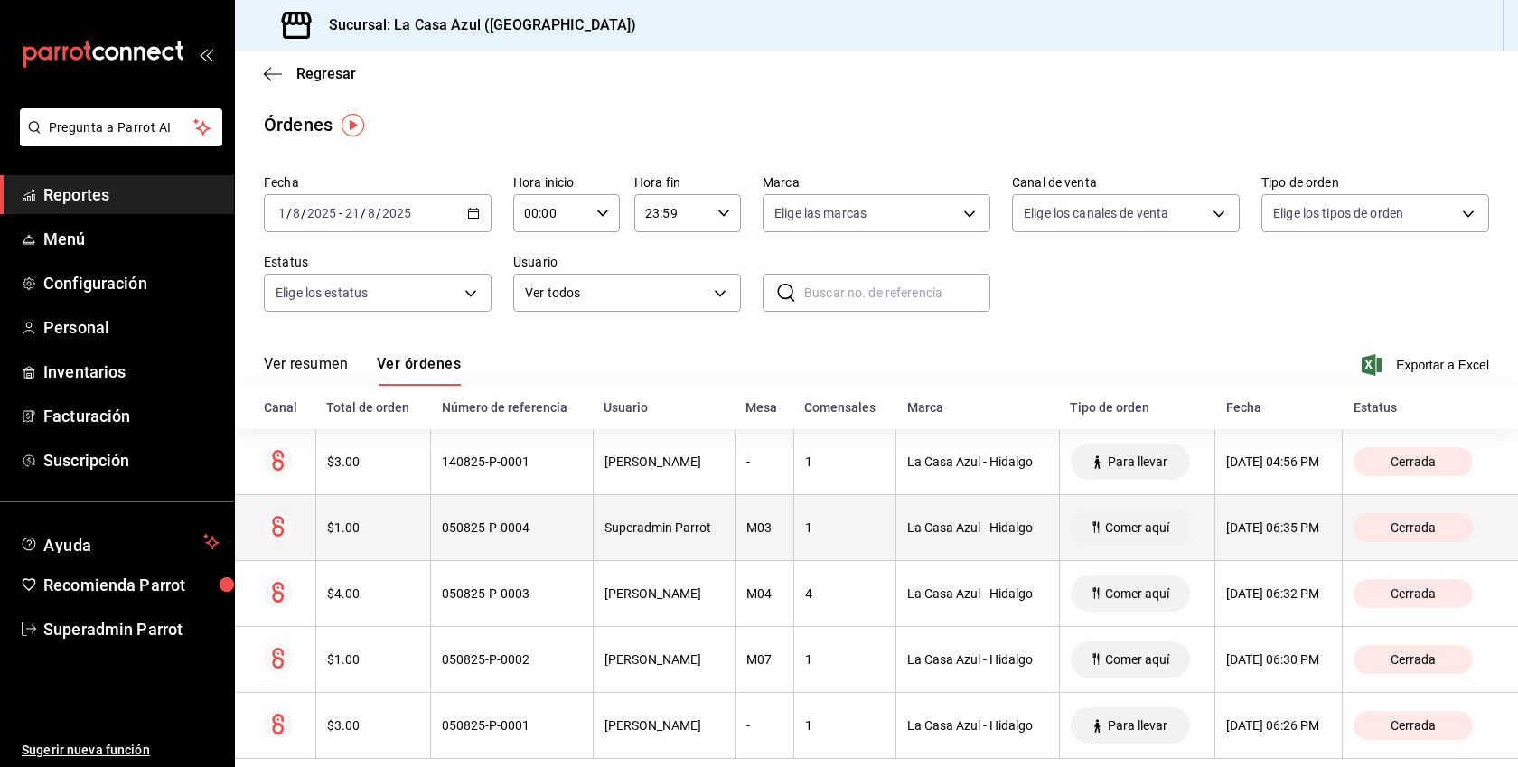
scroll to position [28, 0]
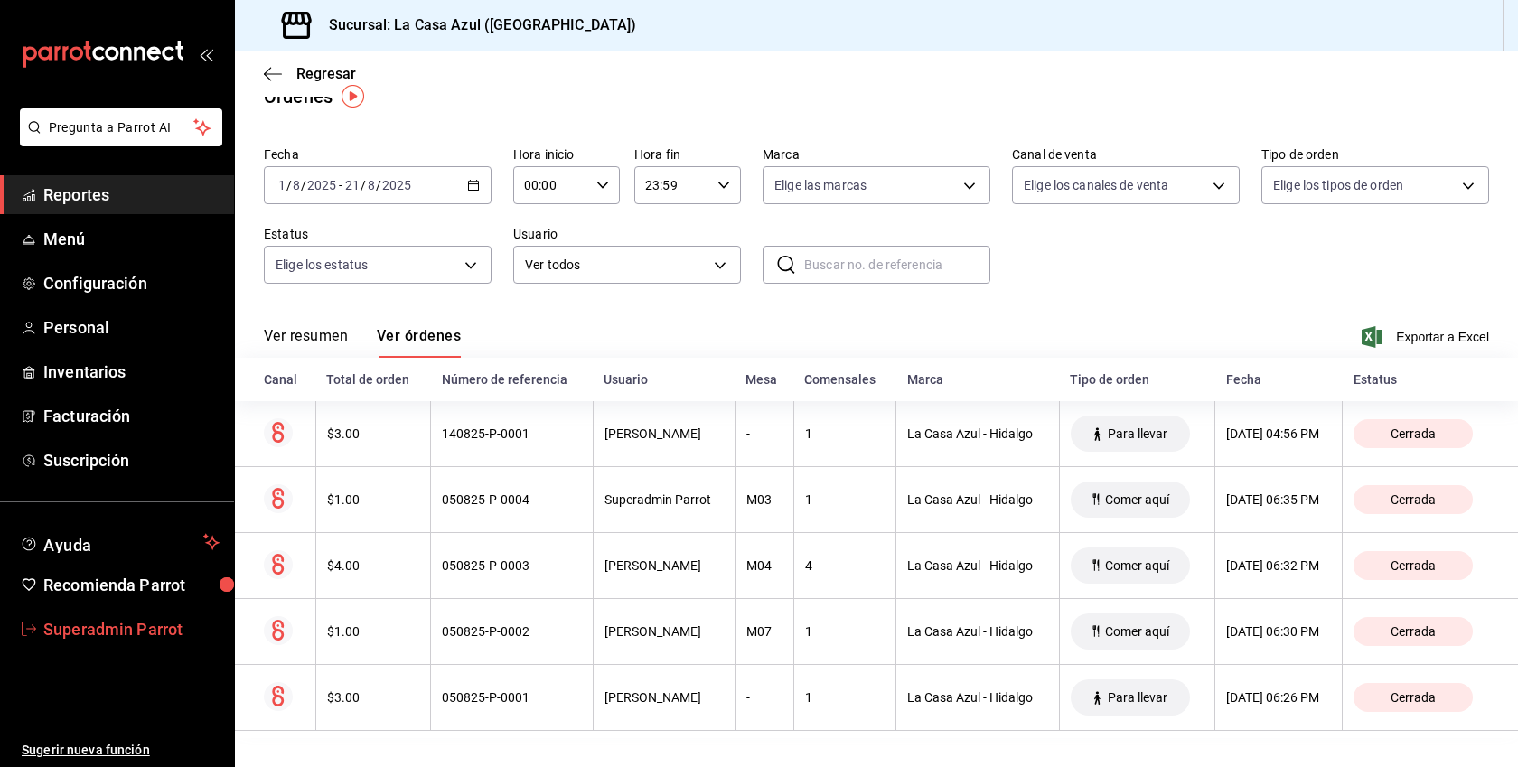
click at [134, 623] on span "Superadmin Parrot" at bounding box center [131, 629] width 176 height 24
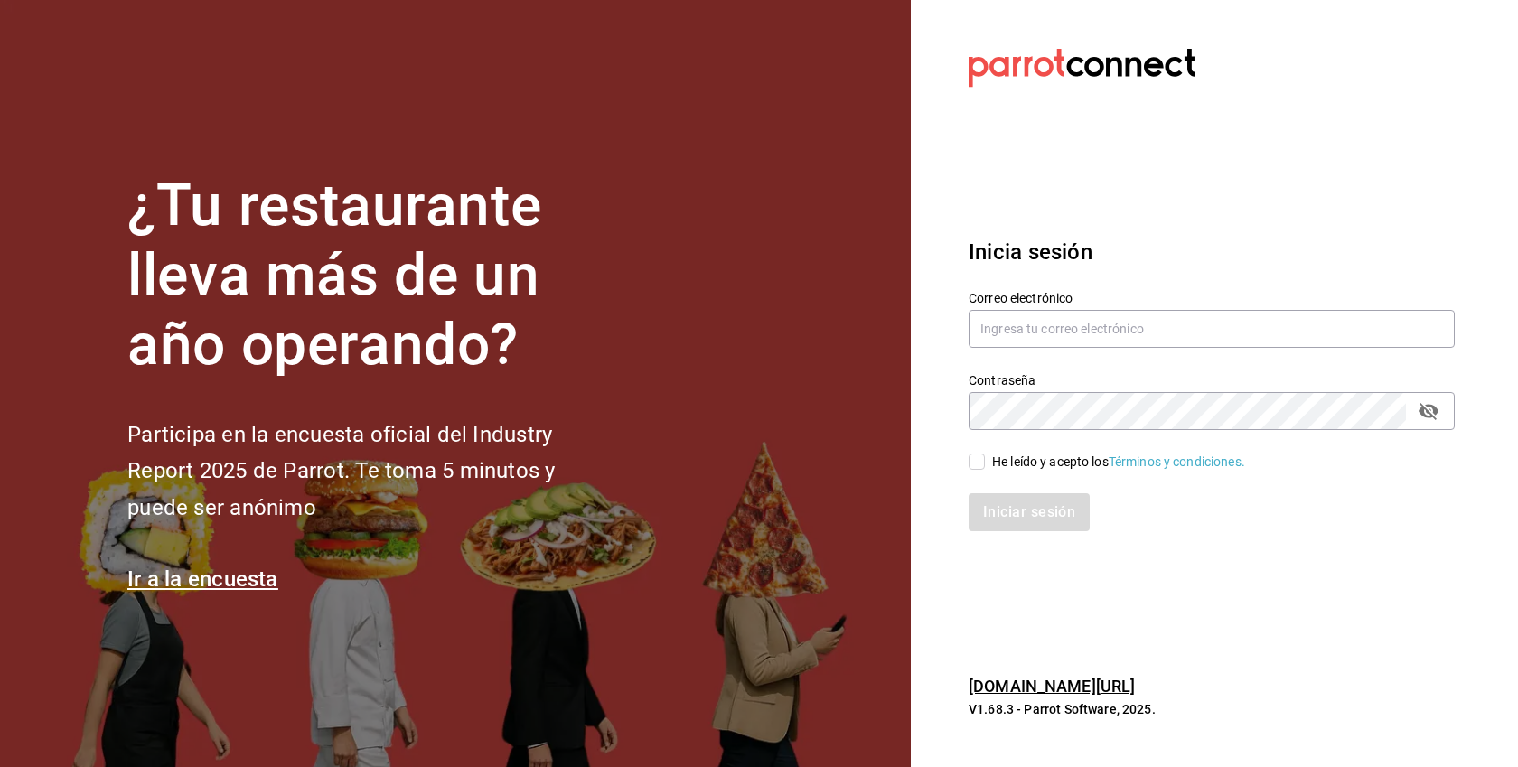
click at [1000, 465] on div "He leído y acepto los Términos y condiciones." at bounding box center [1118, 462] width 253 height 19
click at [985, 465] on input "He leído y acepto los Términos y condiciones." at bounding box center [977, 462] width 16 height 16
checkbox input "true"
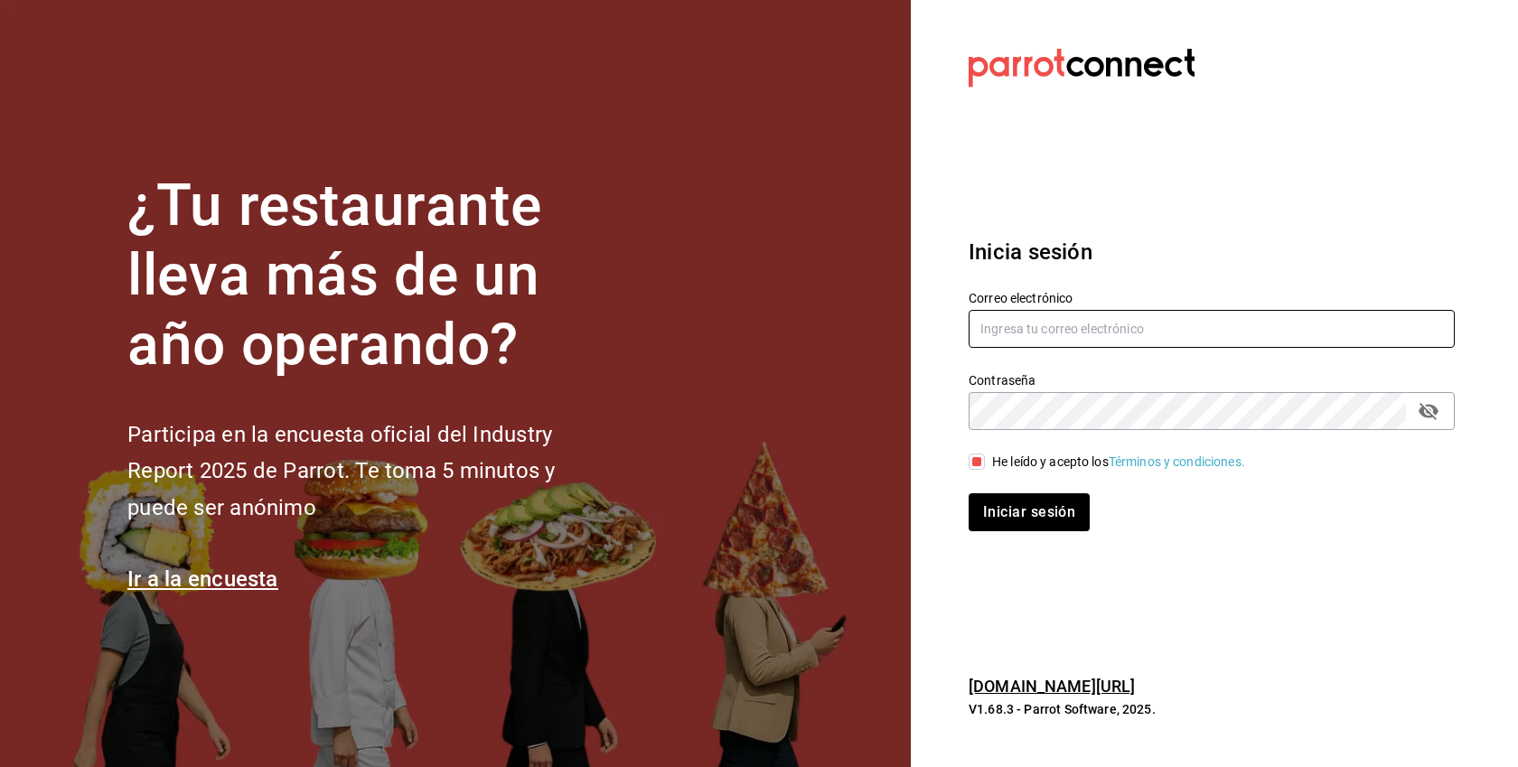
click at [1038, 341] on input "text" at bounding box center [1212, 329] width 486 height 38
click at [1116, 328] on input "text" at bounding box center [1212, 329] width 486 height 38
paste input "whim@cdmx.com"
type input "whim@cdmx.com"
click at [969, 493] on button "Iniciar sesión" at bounding box center [1029, 512] width 121 height 38
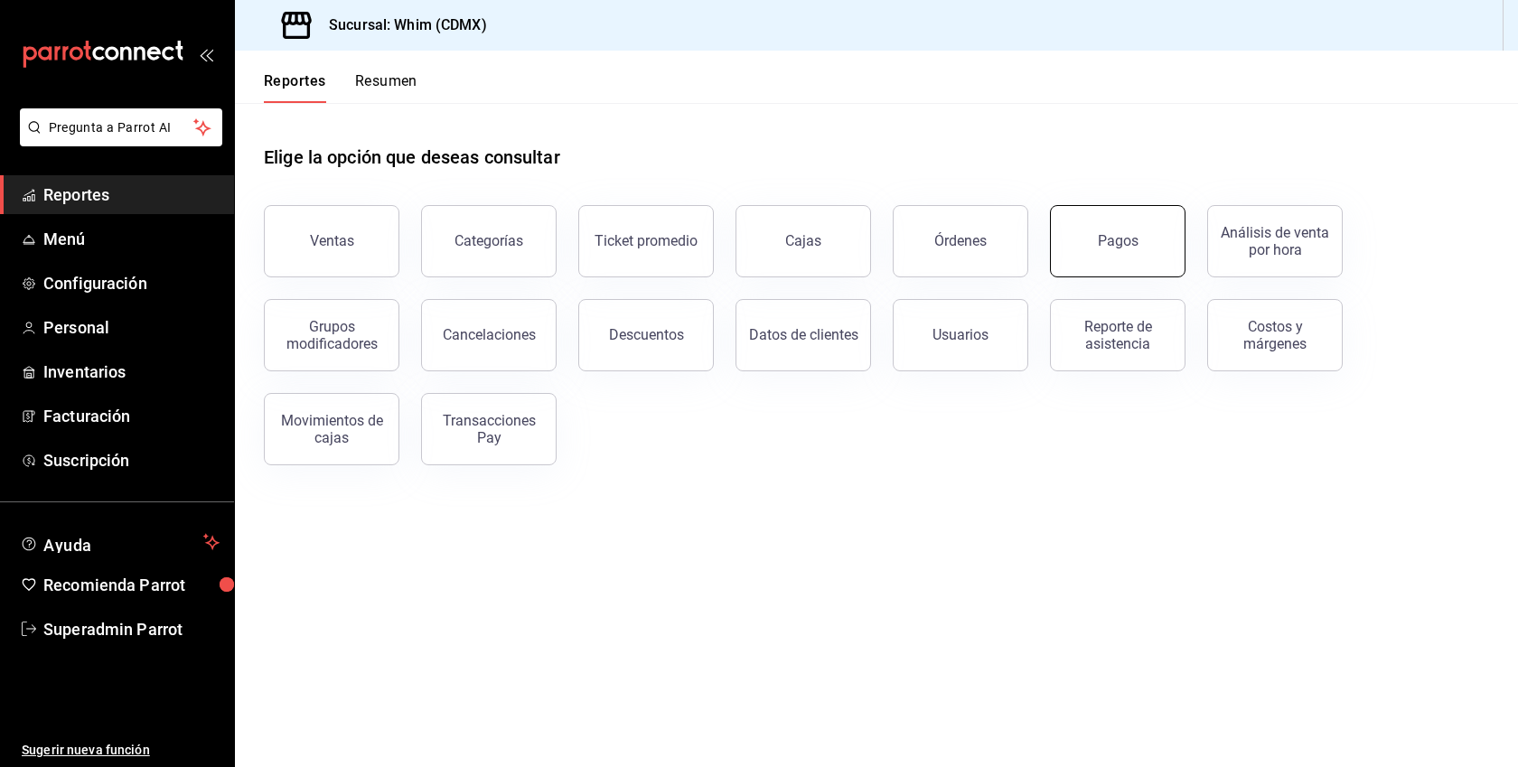
click at [1100, 255] on button "Pagos" at bounding box center [1118, 241] width 136 height 72
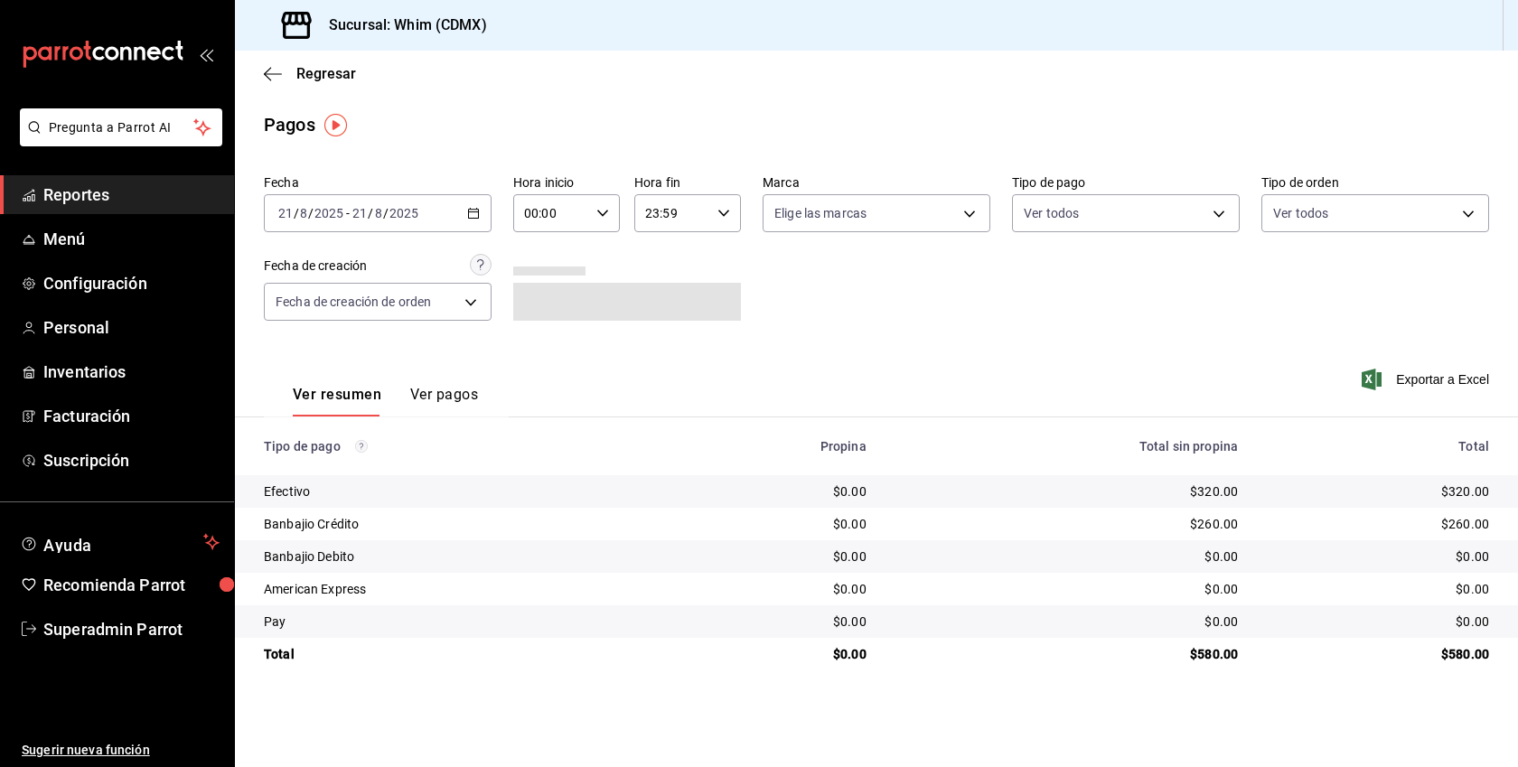
click at [456, 399] on button "Ver pagos" at bounding box center [444, 401] width 68 height 31
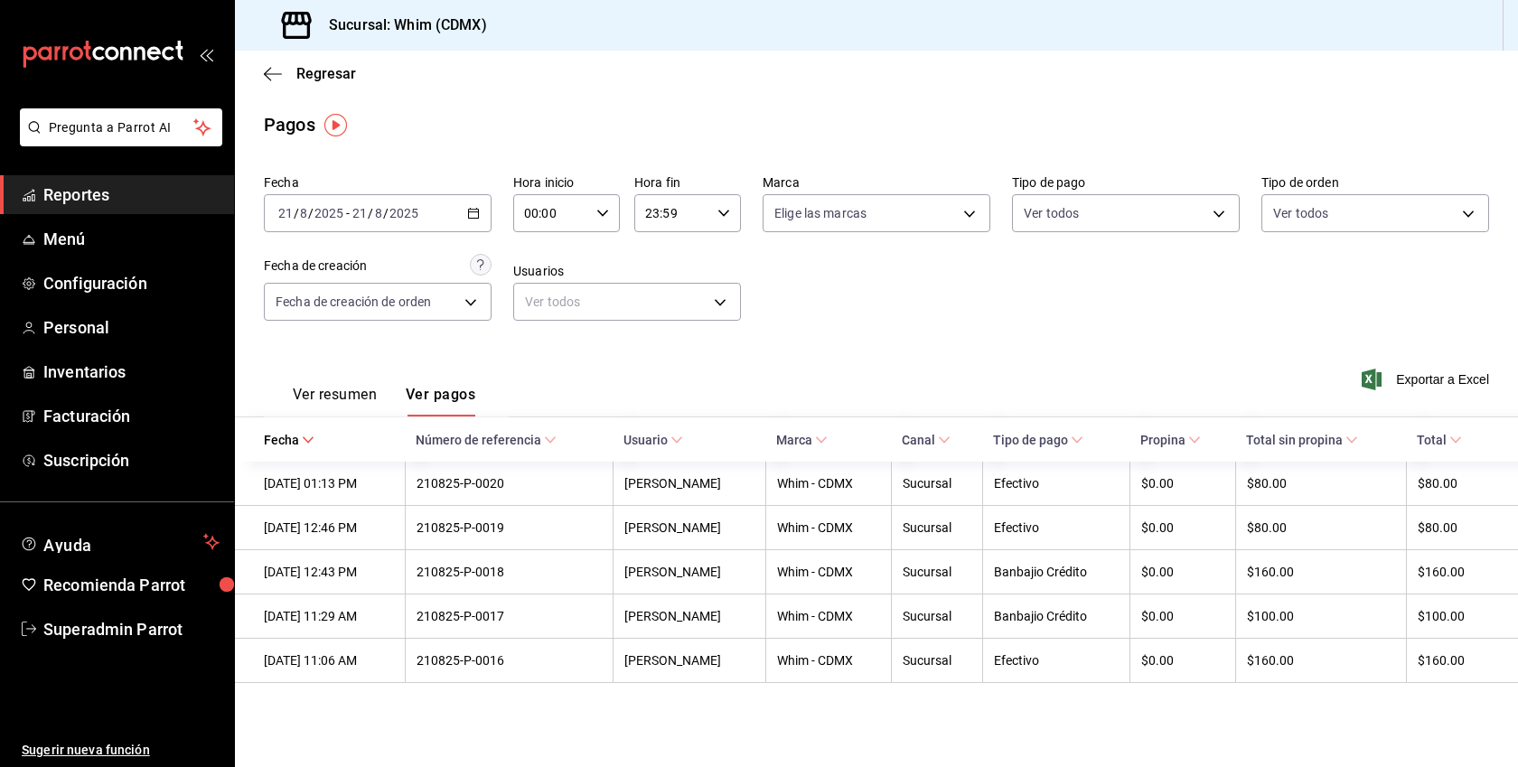
click at [472, 209] on \(Stroke\) "button" at bounding box center [473, 214] width 11 height 10
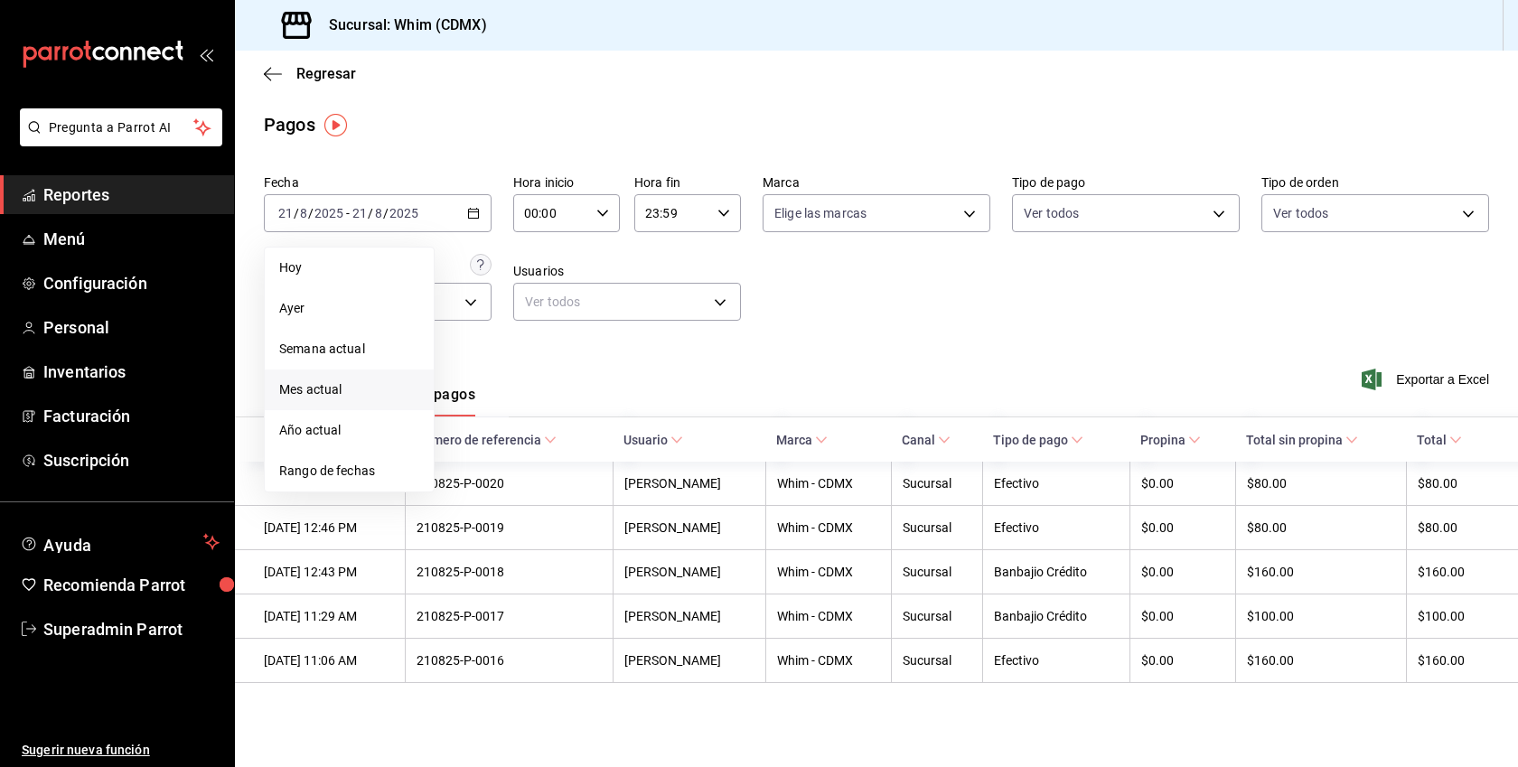
click at [333, 389] on span "Mes actual" at bounding box center [349, 389] width 140 height 19
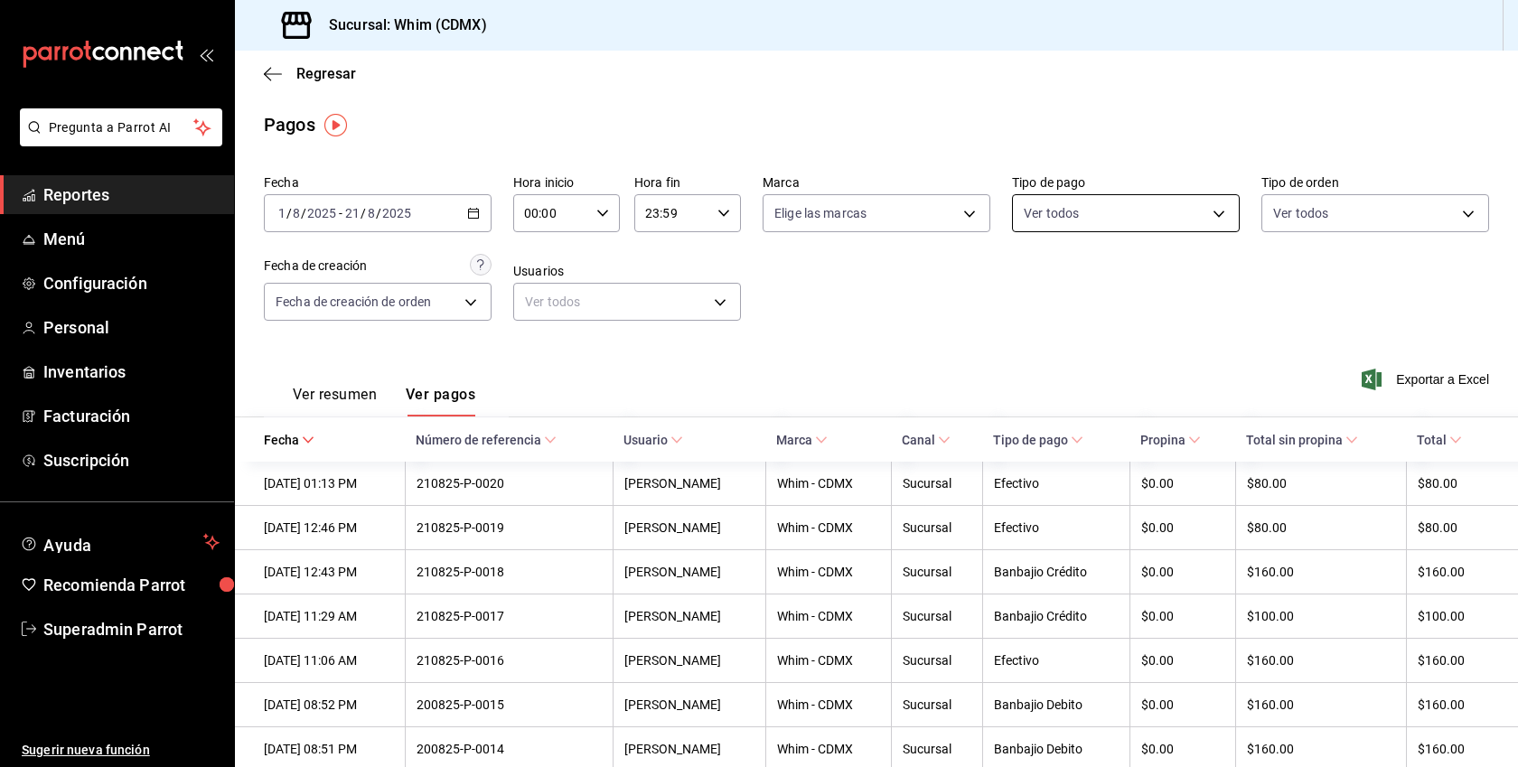
click at [1134, 211] on body "Pregunta a Parrot AI Reportes Menú Configuración Personal Inventarios Facturaci…" at bounding box center [759, 383] width 1518 height 767
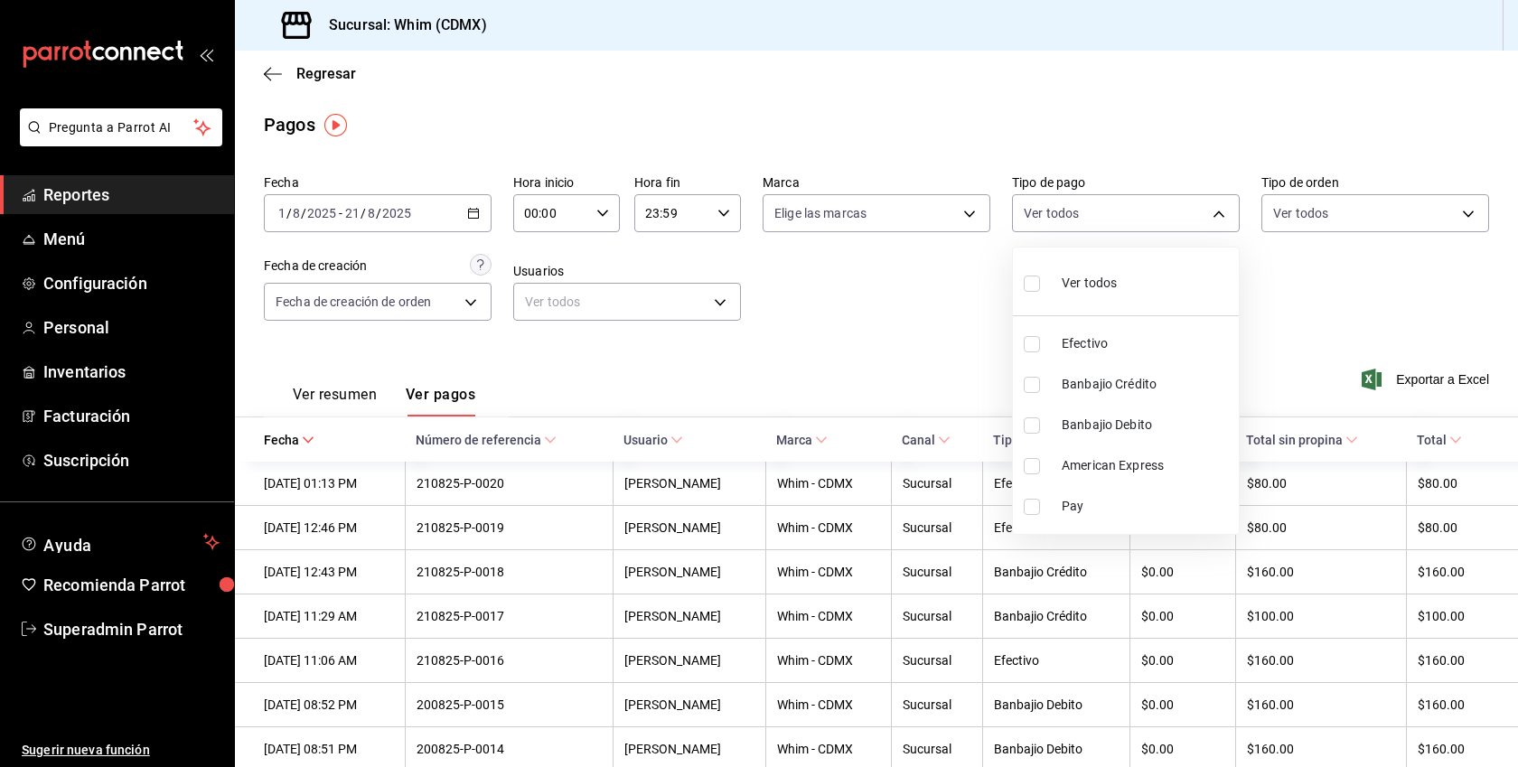
click at [1067, 508] on span "Pay" at bounding box center [1147, 506] width 170 height 19
type input "2dd1e88d-c8eb-40e1-b5e7-113ee4f3ac04"
checkbox input "true"
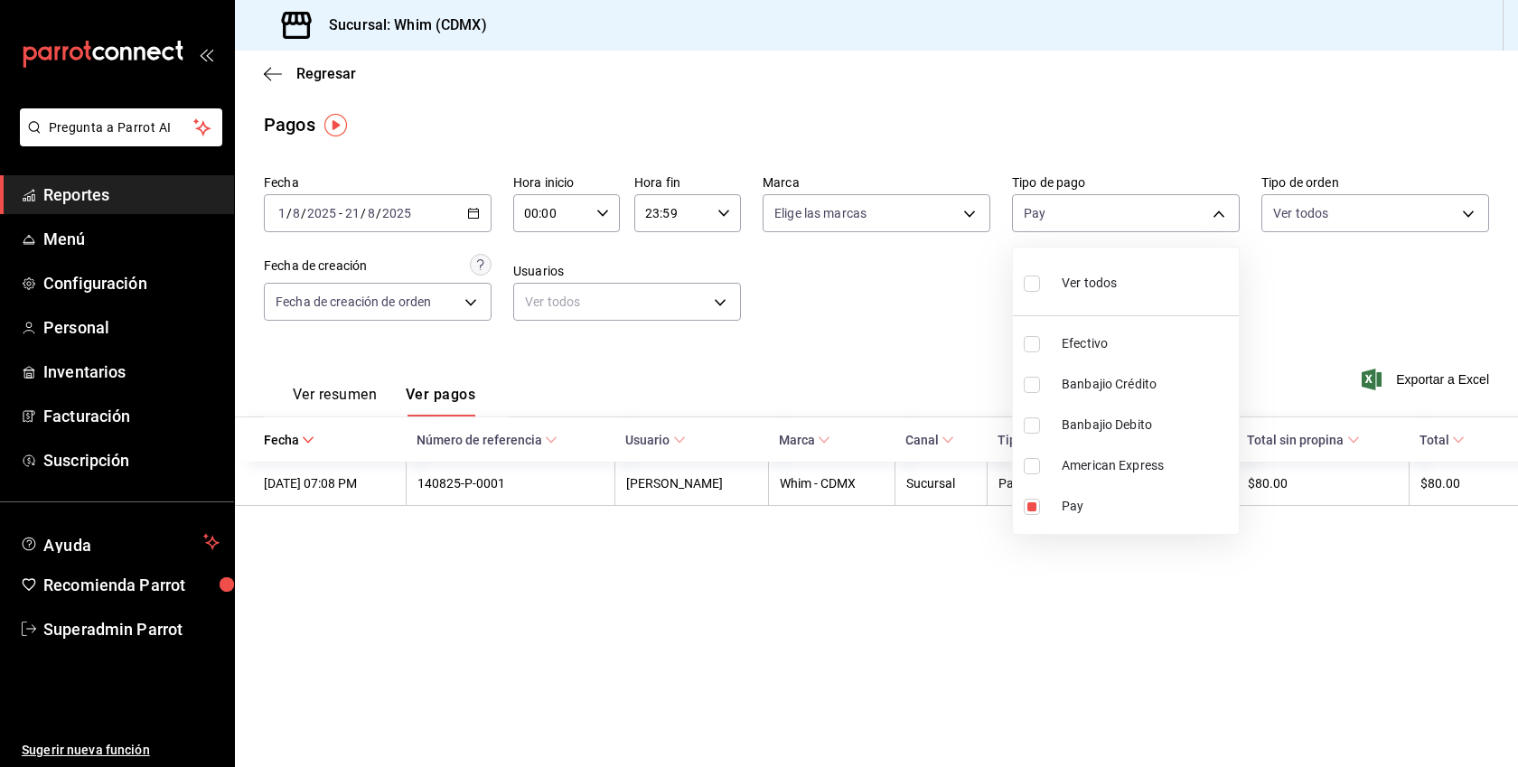
click at [913, 605] on div at bounding box center [759, 383] width 1518 height 767
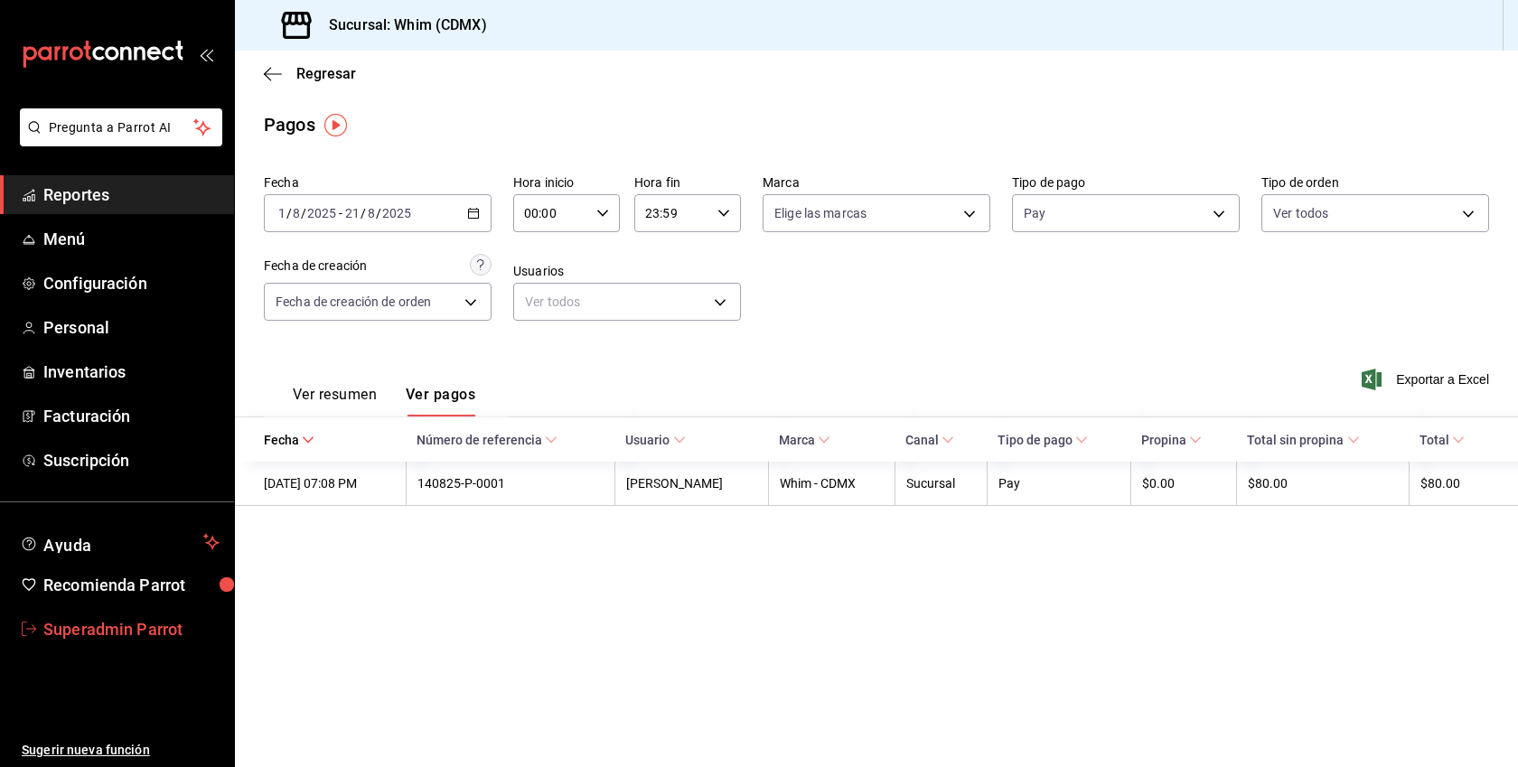
click at [150, 623] on span "Superadmin Parrot" at bounding box center [131, 629] width 176 height 24
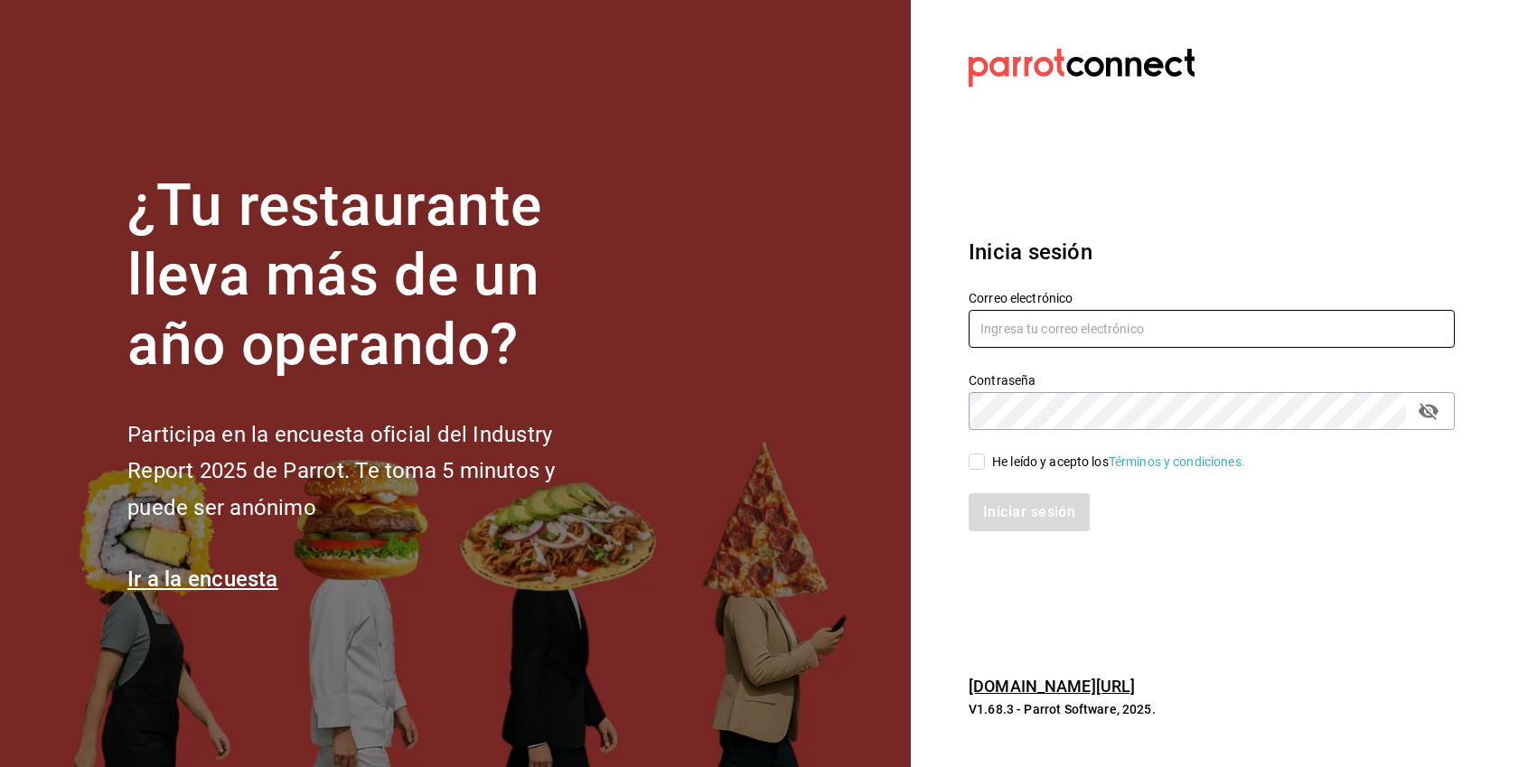
click at [1004, 322] on input "text" at bounding box center [1212, 329] width 486 height 38
paste input "otogani@colima.com"
type input "otogani@colima.com"
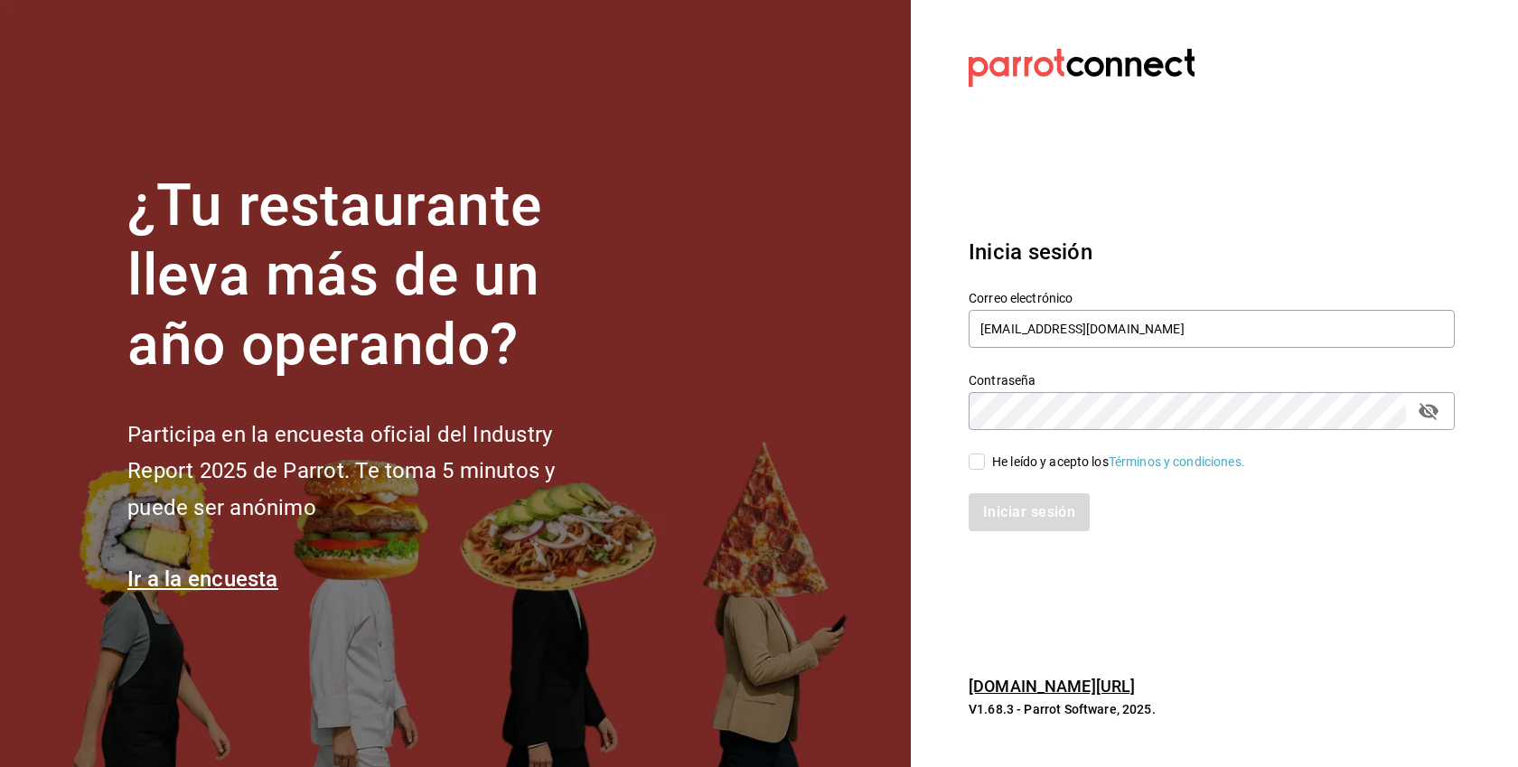
click at [1029, 458] on div "He leído y acepto los Términos y condiciones." at bounding box center [1118, 462] width 253 height 19
click at [985, 458] on input "He leído y acepto los Términos y condiciones." at bounding box center [977, 462] width 16 height 16
checkbox input "true"
click at [1040, 520] on button "Iniciar sesión" at bounding box center [1030, 512] width 123 height 38
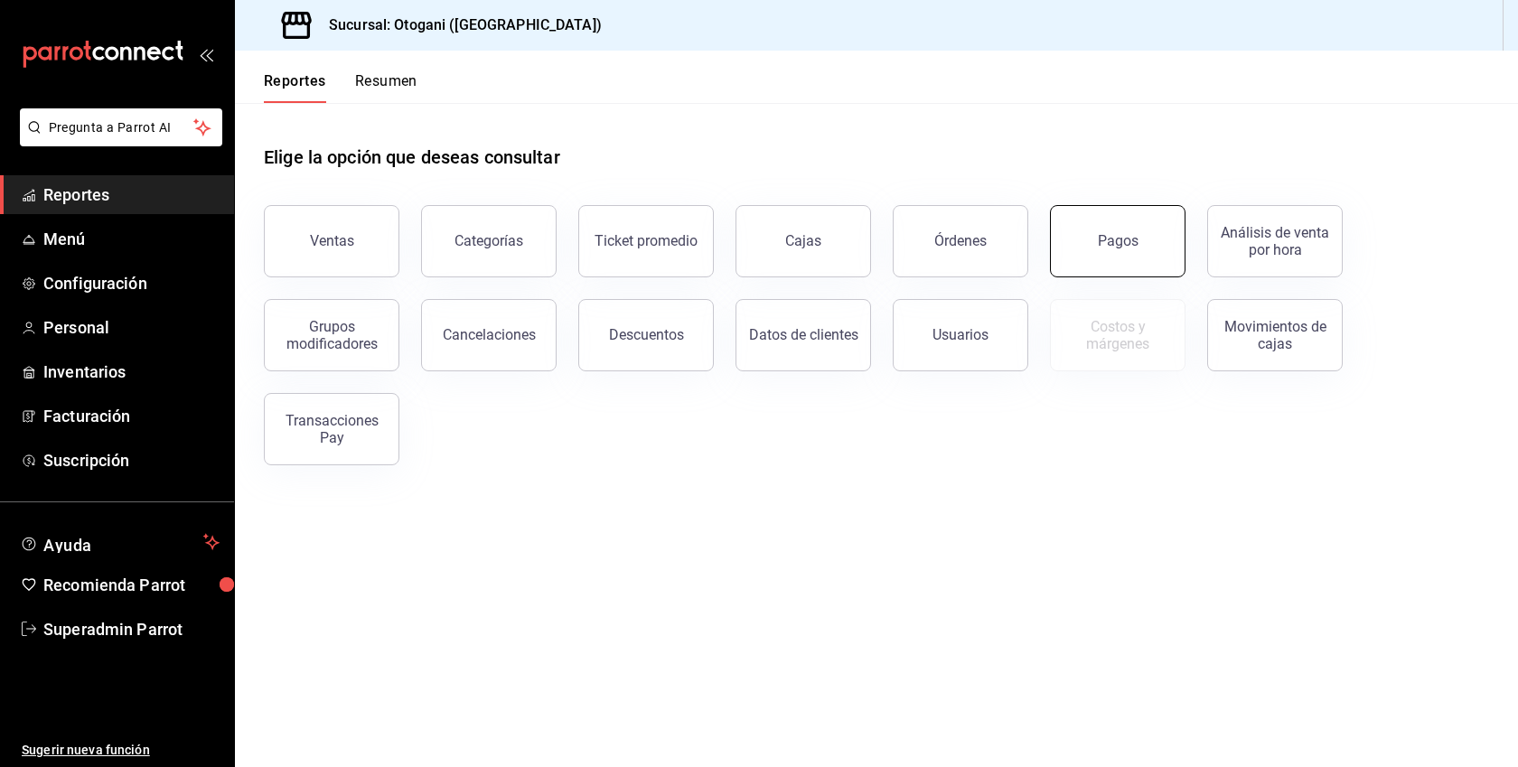
click at [1152, 230] on button "Pagos" at bounding box center [1118, 241] width 136 height 72
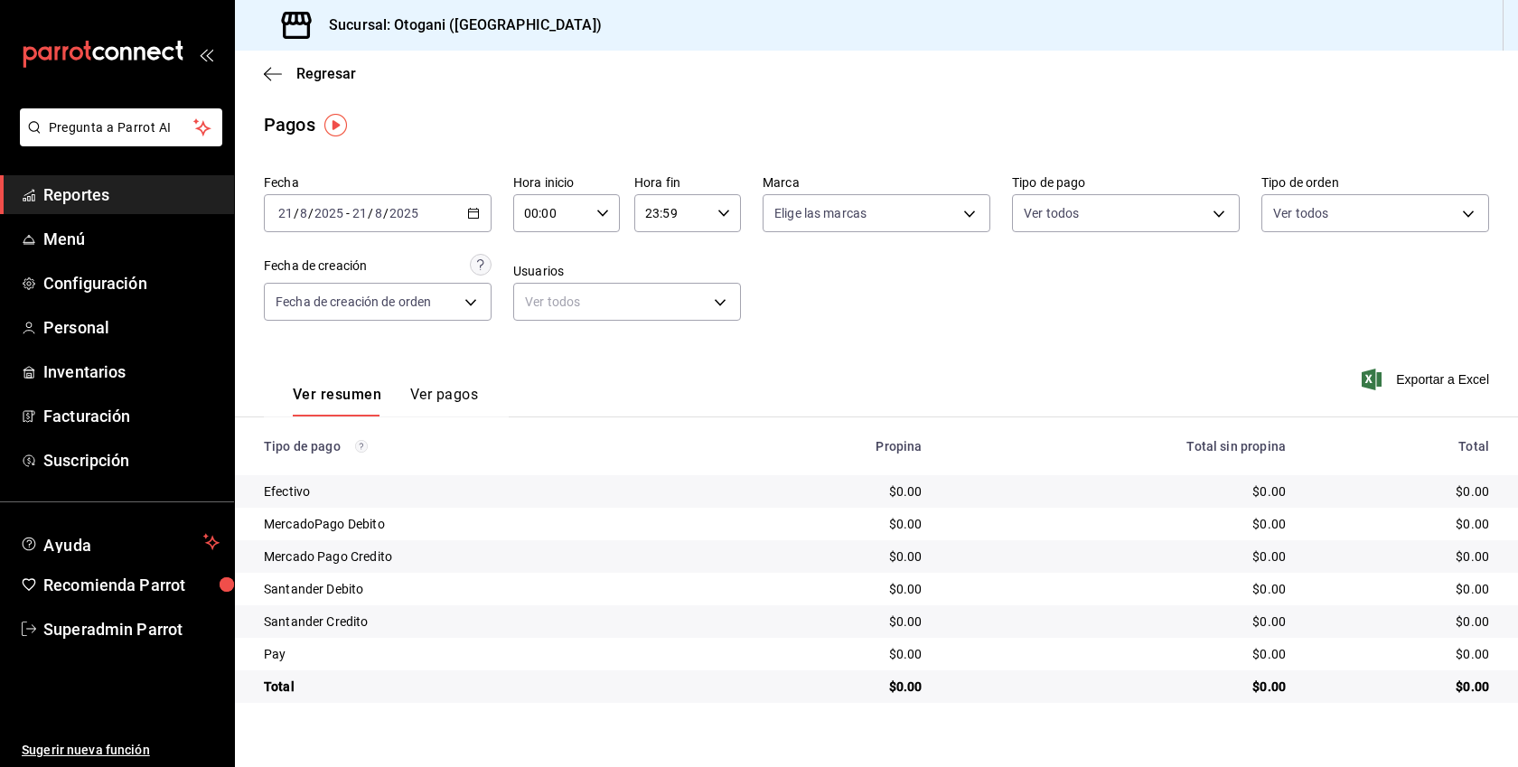
click at [454, 390] on button "Ver pagos" at bounding box center [444, 401] width 68 height 31
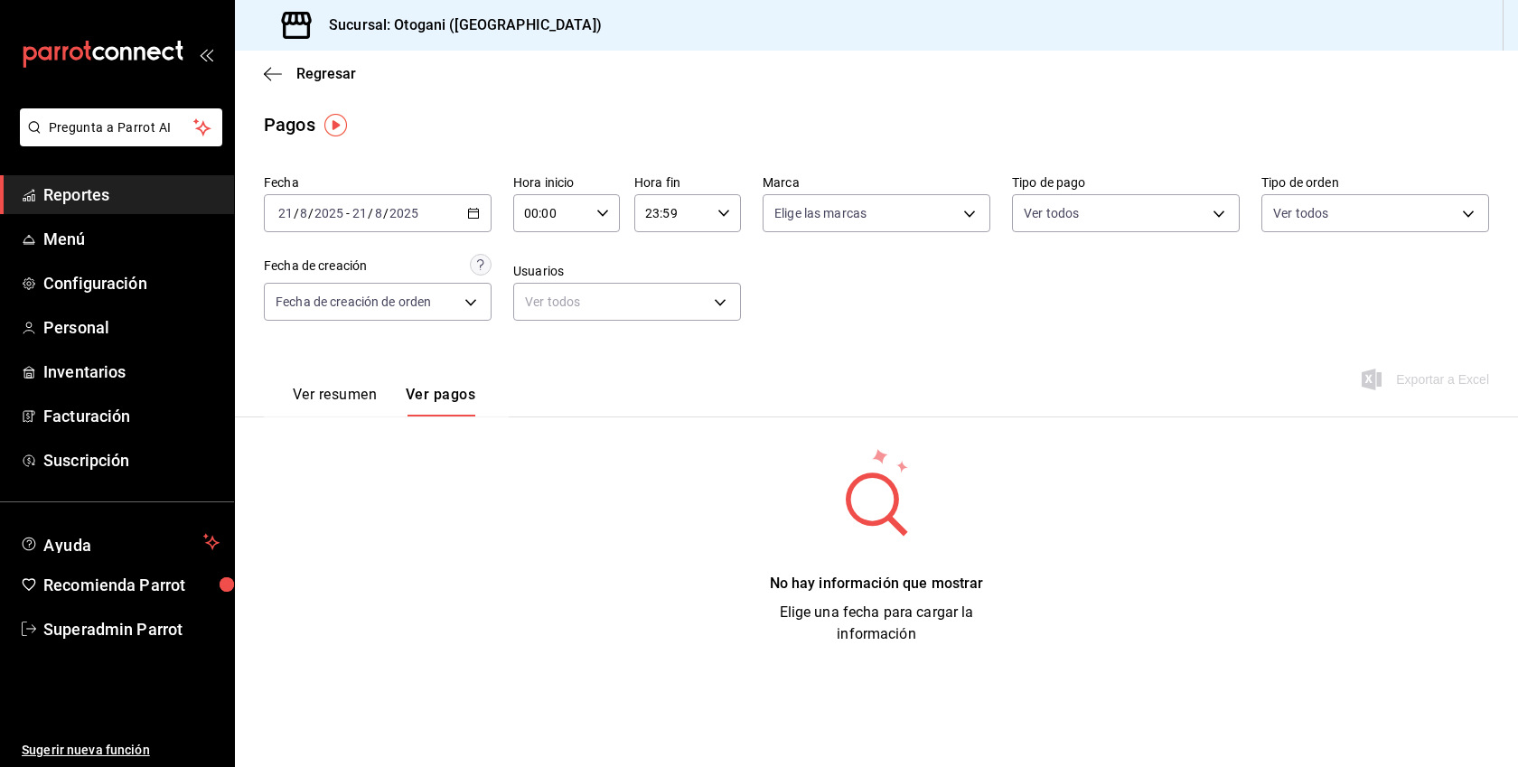
click at [460, 213] on div "[DATE] [DATE] - [DATE] [DATE]" at bounding box center [378, 213] width 228 height 38
click at [336, 406] on li "Mes actual" at bounding box center [349, 390] width 169 height 41
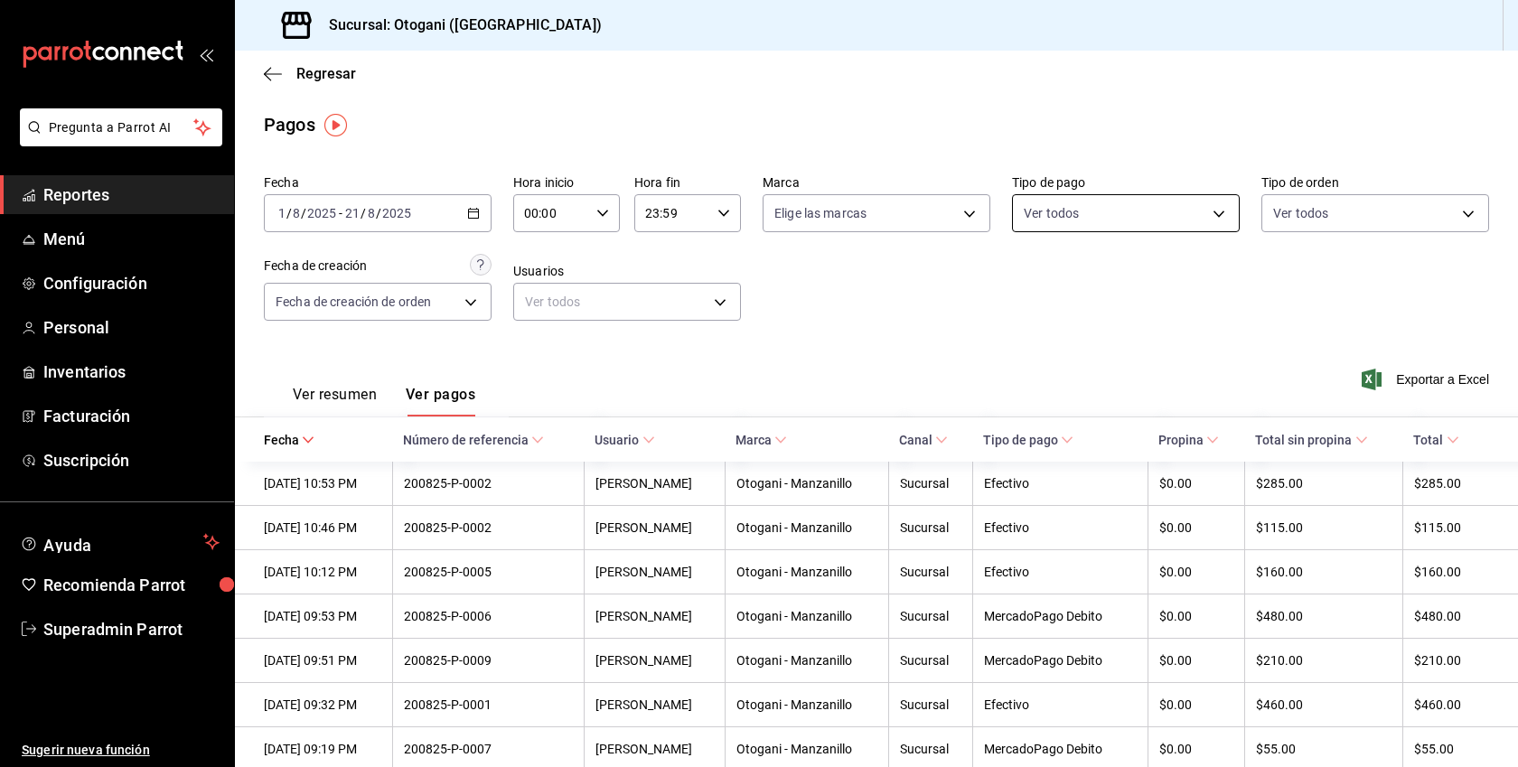
click at [1169, 219] on body "Pregunta a Parrot AI Reportes Menú Configuración Personal Inventarios Facturaci…" at bounding box center [759, 383] width 1518 height 767
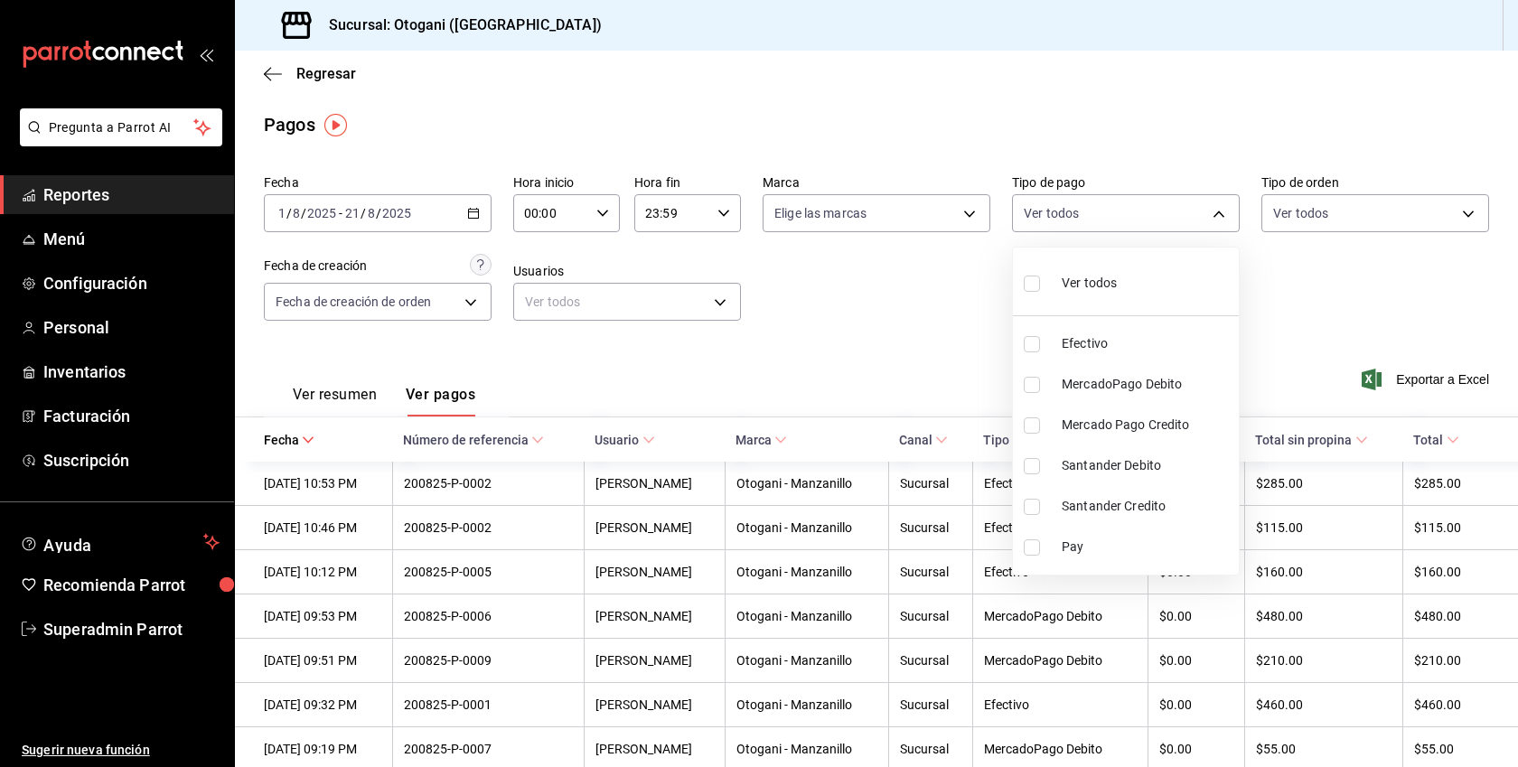
click at [1104, 558] on li "Pay" at bounding box center [1126, 547] width 226 height 41
type input "53f8ebcf-e437-4045-9aa8-255a314849bb"
checkbox input "true"
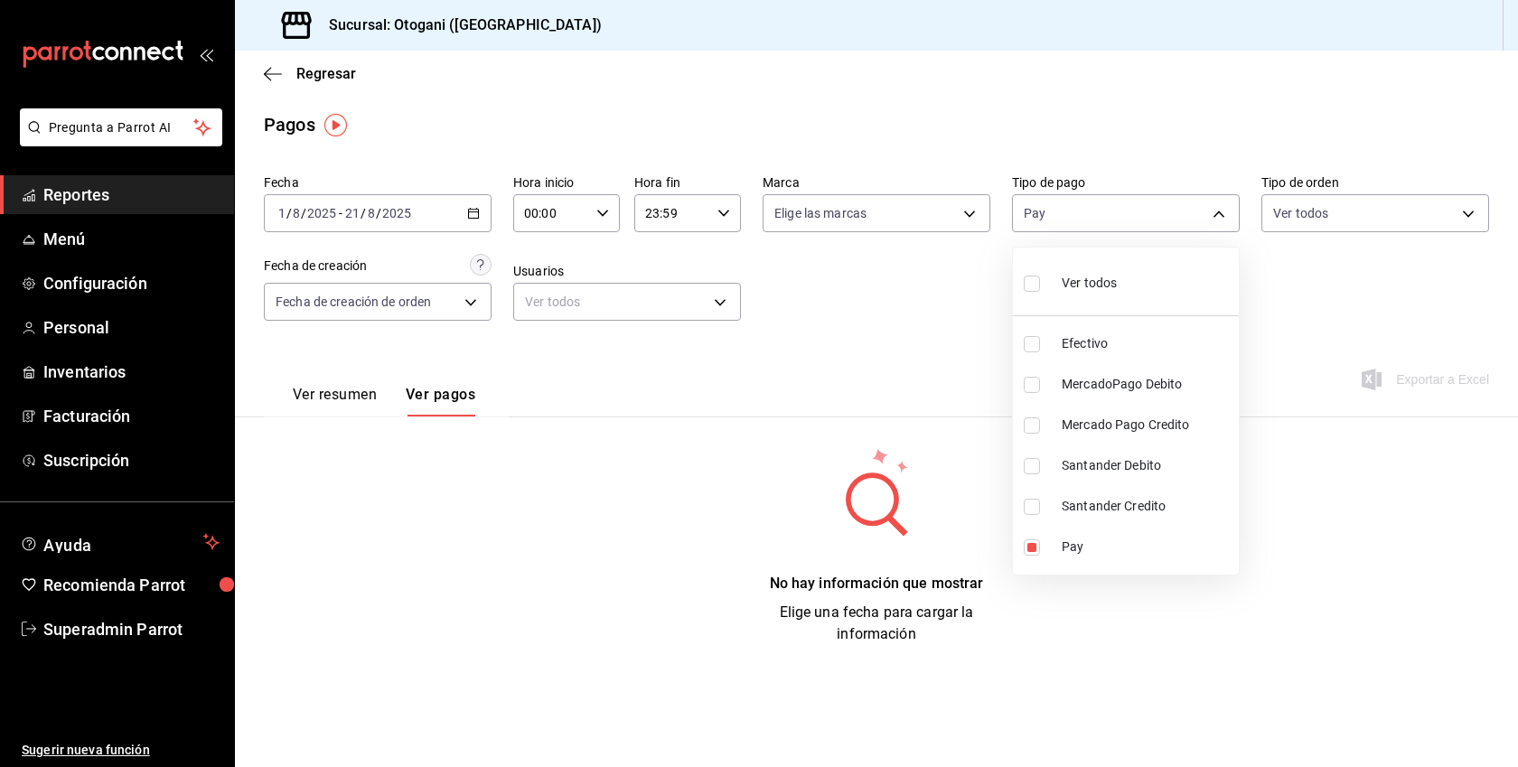
click at [886, 386] on div at bounding box center [759, 383] width 1518 height 767
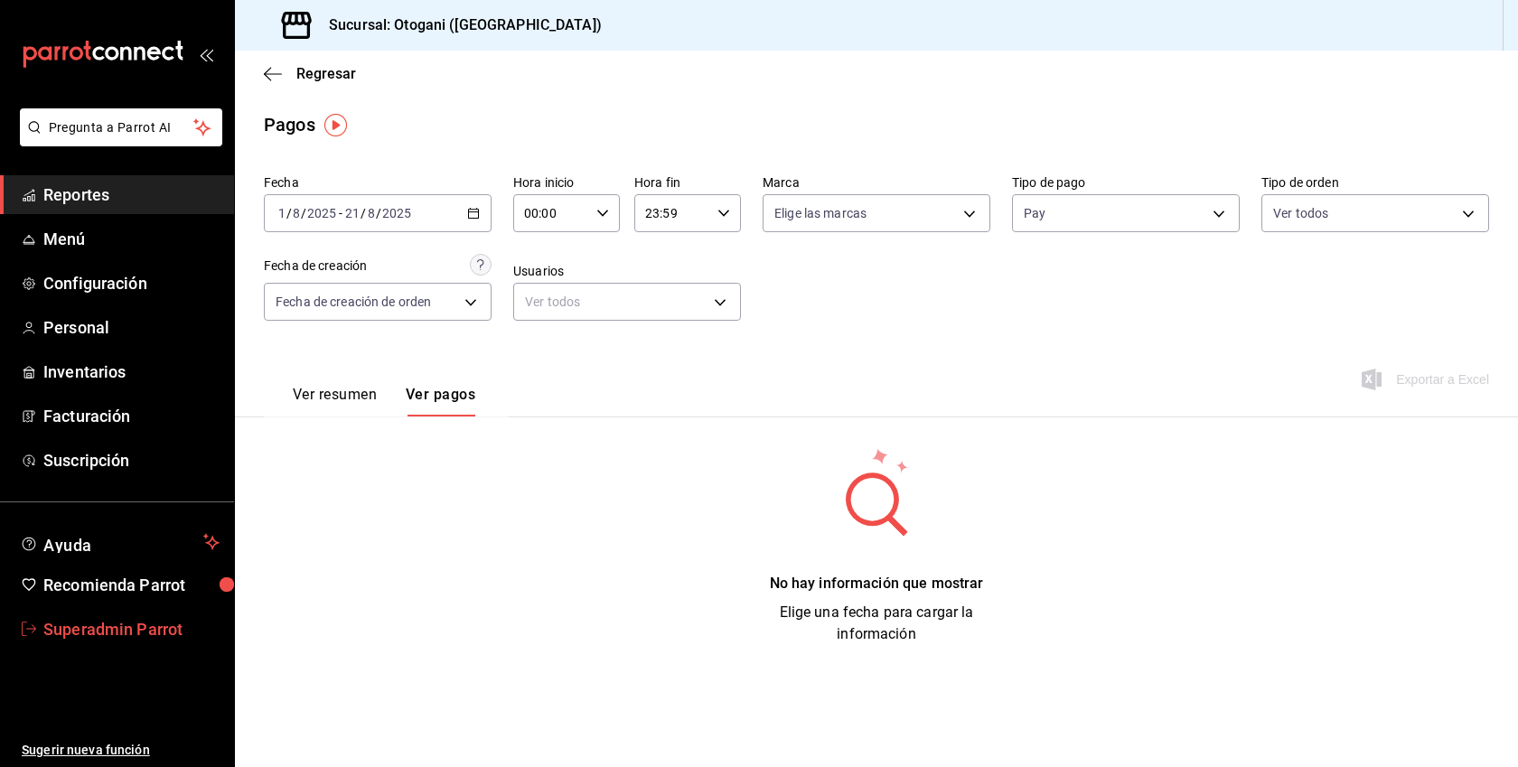
click at [87, 628] on span "Superadmin Parrot" at bounding box center [131, 629] width 176 height 24
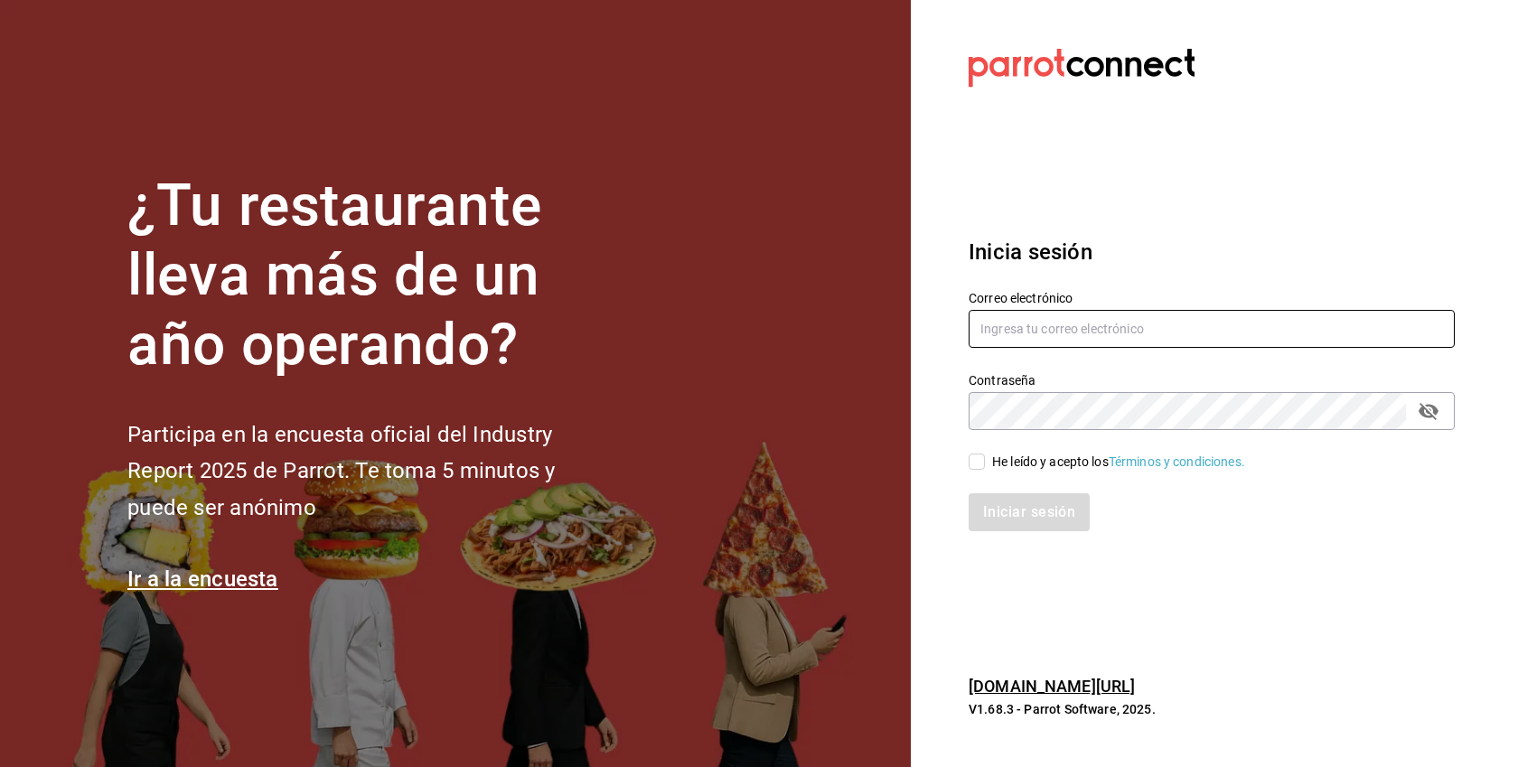
click at [1030, 338] on input "text" at bounding box center [1212, 329] width 486 height 38
paste input "recadoazul@merida.com"
type input "recadoazul@merida.com"
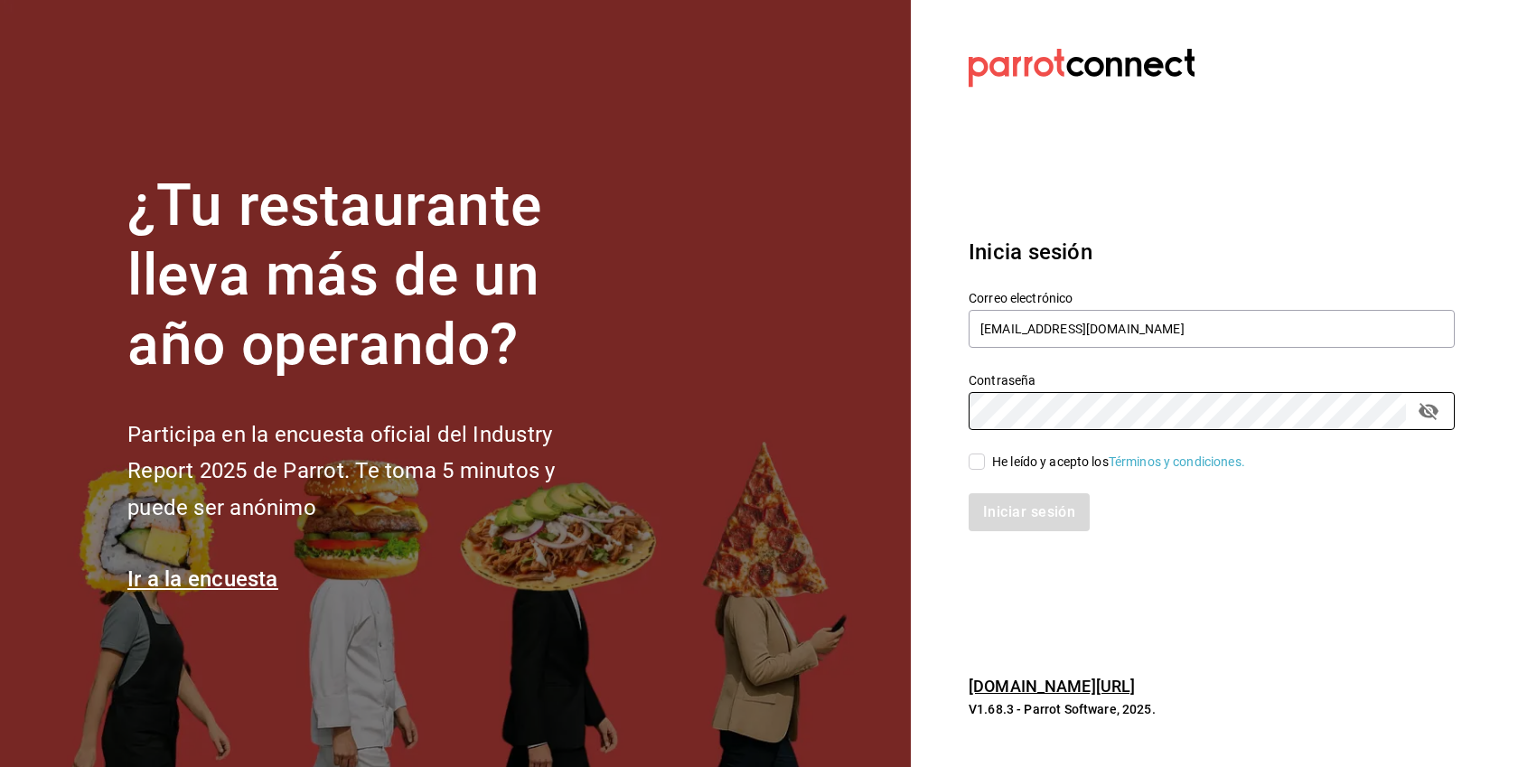
click at [1054, 467] on div "He leído y acepto los Términos y condiciones." at bounding box center [1118, 462] width 253 height 19
click at [985, 467] on input "He leído y acepto los Términos y condiciones." at bounding box center [977, 462] width 16 height 16
checkbox input "true"
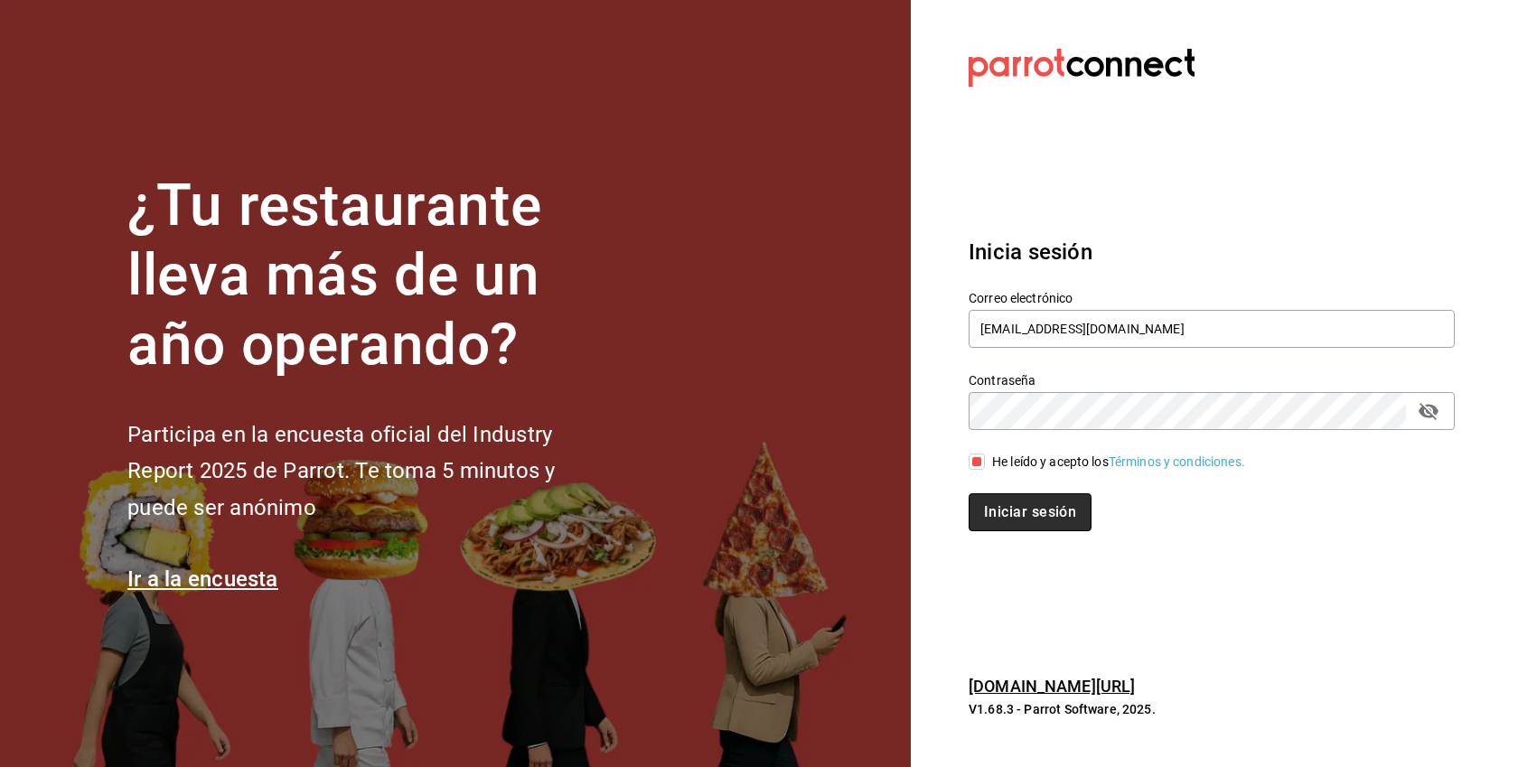
click at [1037, 521] on button "Iniciar sesión" at bounding box center [1030, 512] width 123 height 38
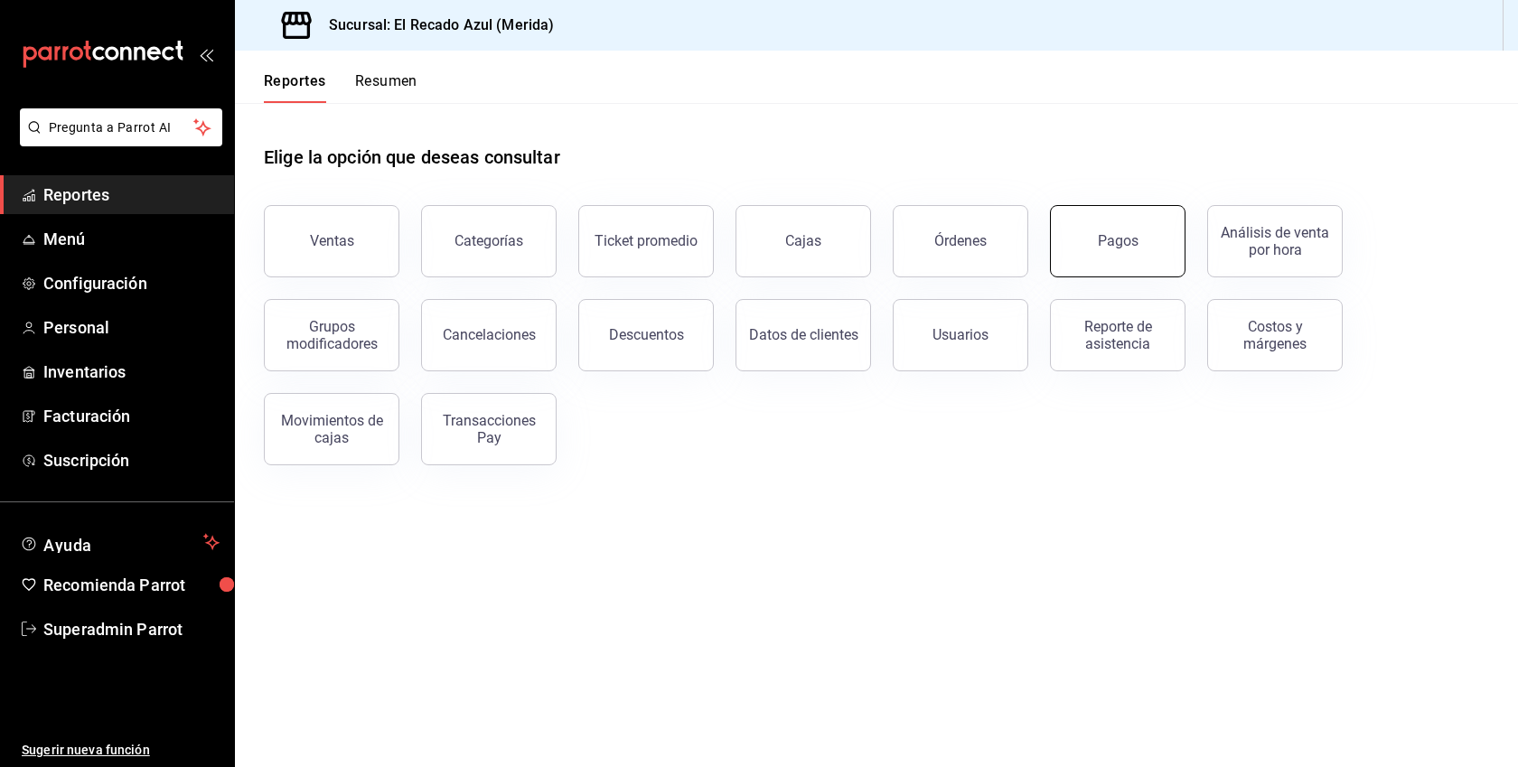
click at [1106, 259] on button "Pagos" at bounding box center [1118, 241] width 136 height 72
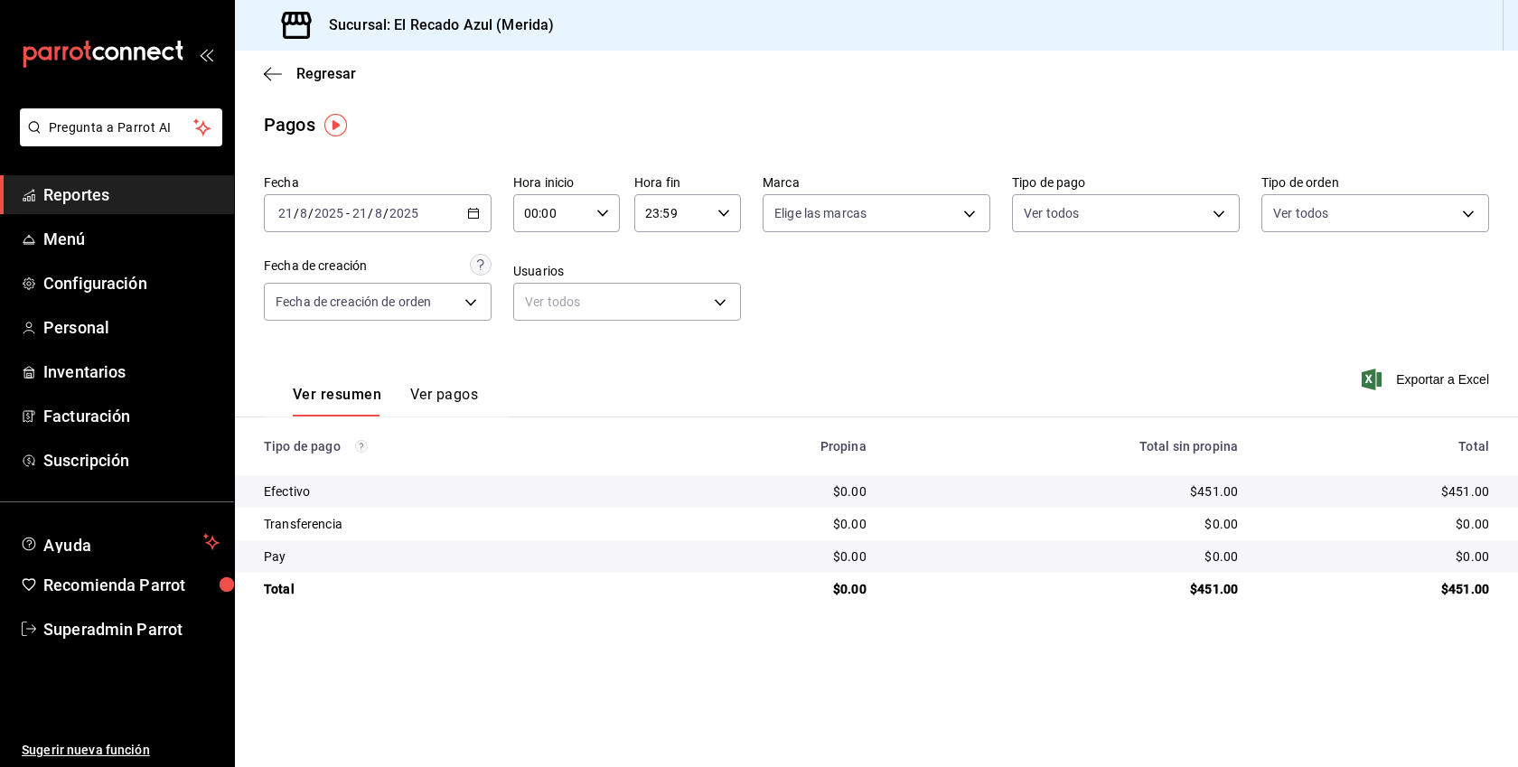
click at [473, 213] on icon "button" at bounding box center [473, 213] width 13 height 13
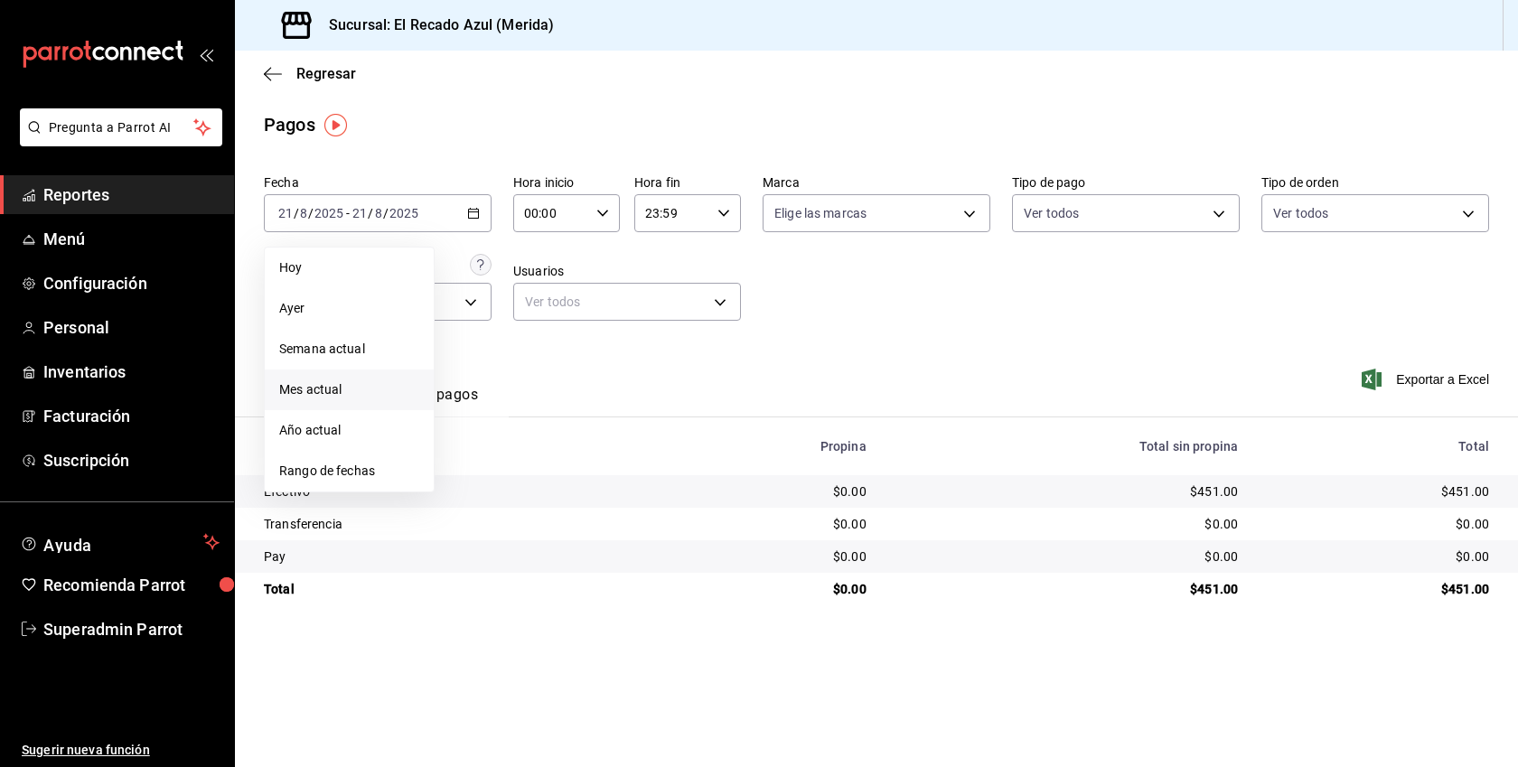
click at [322, 386] on span "Mes actual" at bounding box center [349, 389] width 140 height 19
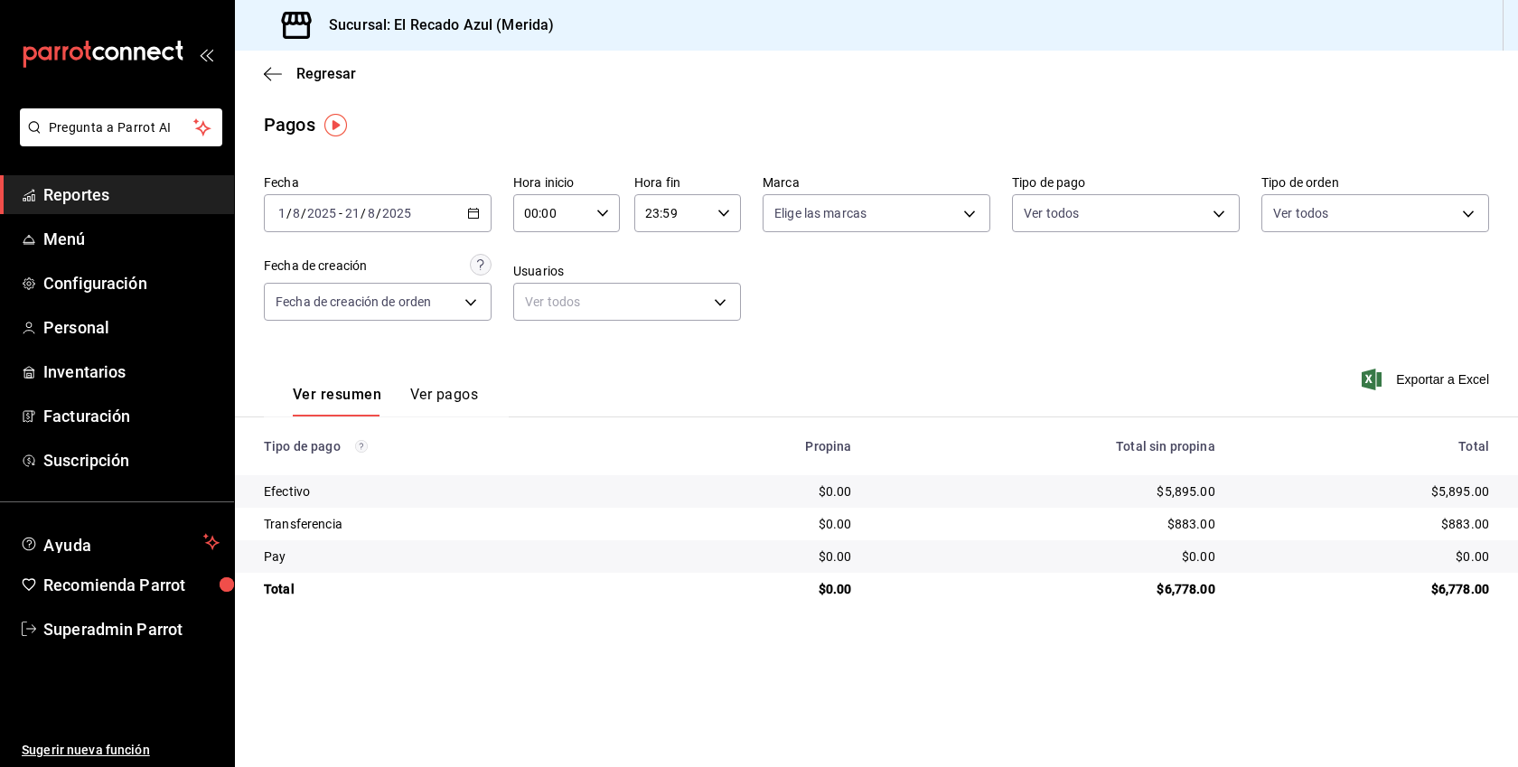
click at [458, 389] on button "Ver pagos" at bounding box center [444, 401] width 68 height 31
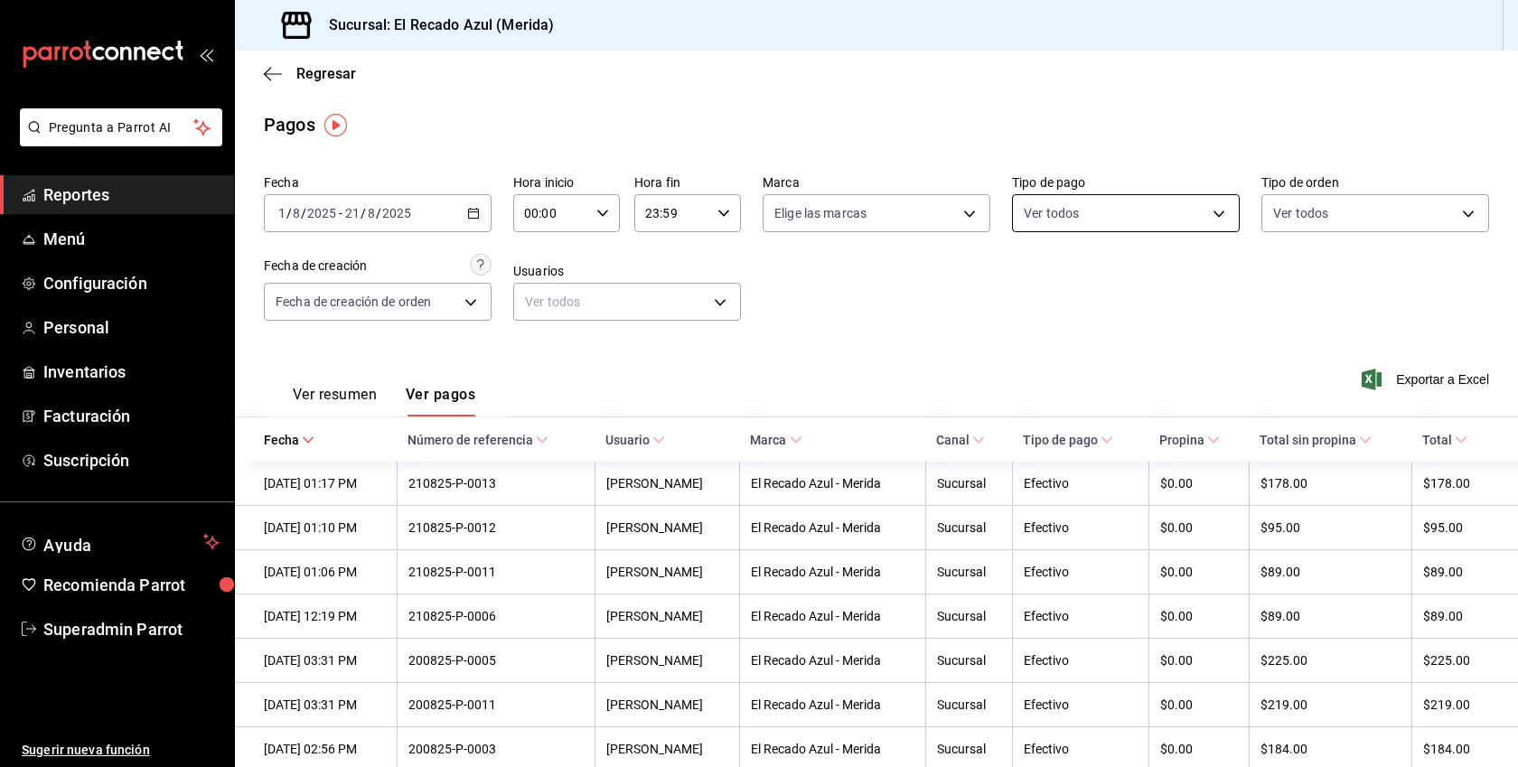
click at [1099, 200] on body "Pregunta a Parrot AI Reportes Menú Configuración Personal Inventarios Facturaci…" at bounding box center [759, 383] width 1518 height 767
click at [1073, 424] on span "Pay" at bounding box center [1147, 425] width 170 height 19
type input "9ac88859-a5a7-40c5-808b-9830ad10567a"
checkbox input "true"
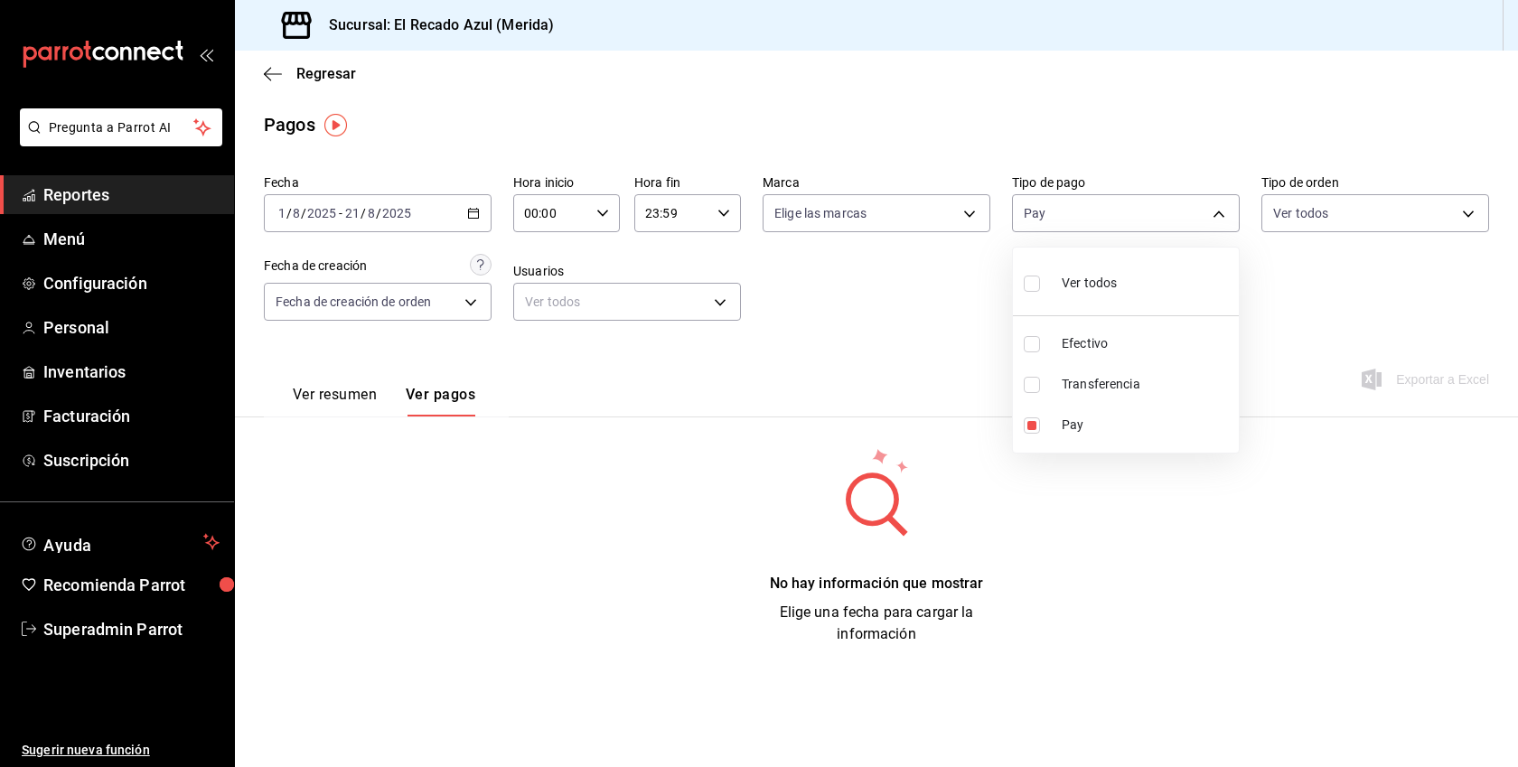
click at [834, 516] on div at bounding box center [759, 383] width 1518 height 767
click at [471, 210] on \(Stroke\) "button" at bounding box center [473, 214] width 11 height 10
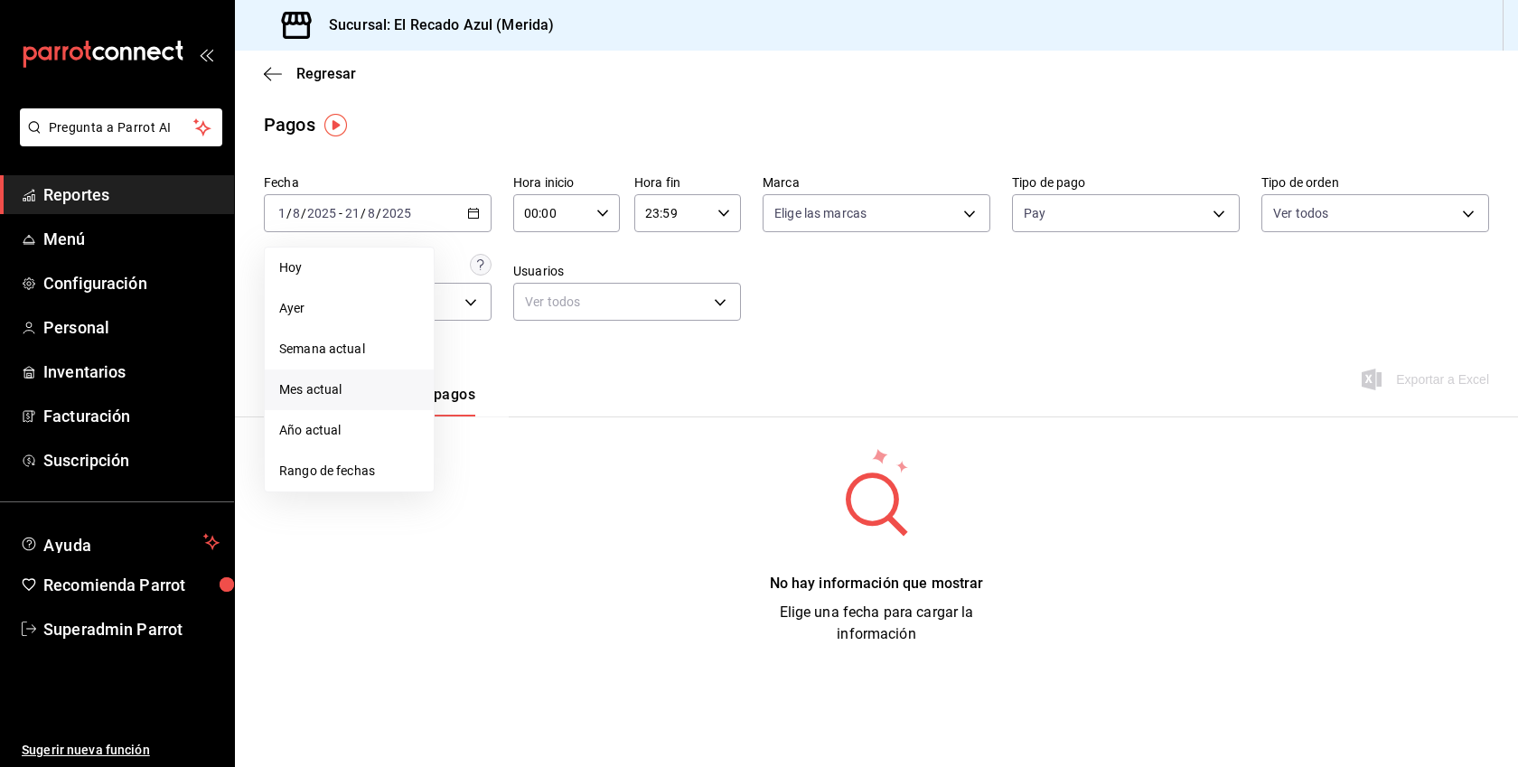
click at [521, 483] on div "No hay información que mostrar Elige una fecha para cargar la información" at bounding box center [876, 545] width 1225 height 199
